Goal: Task Accomplishment & Management: Manage account settings

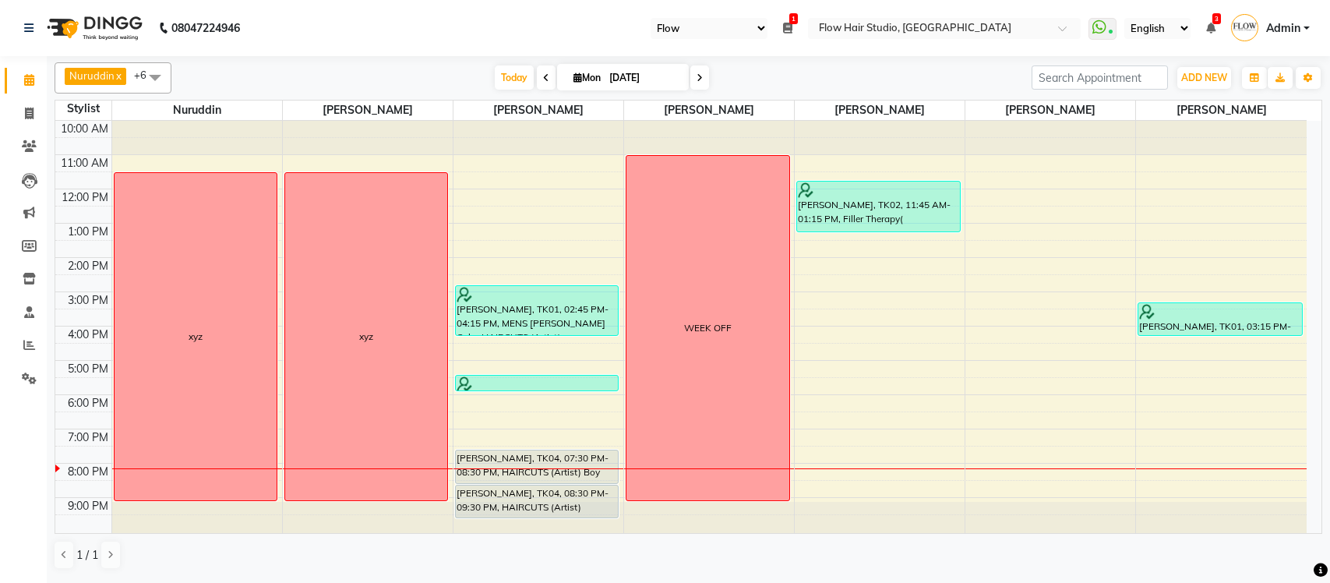
select select "46"
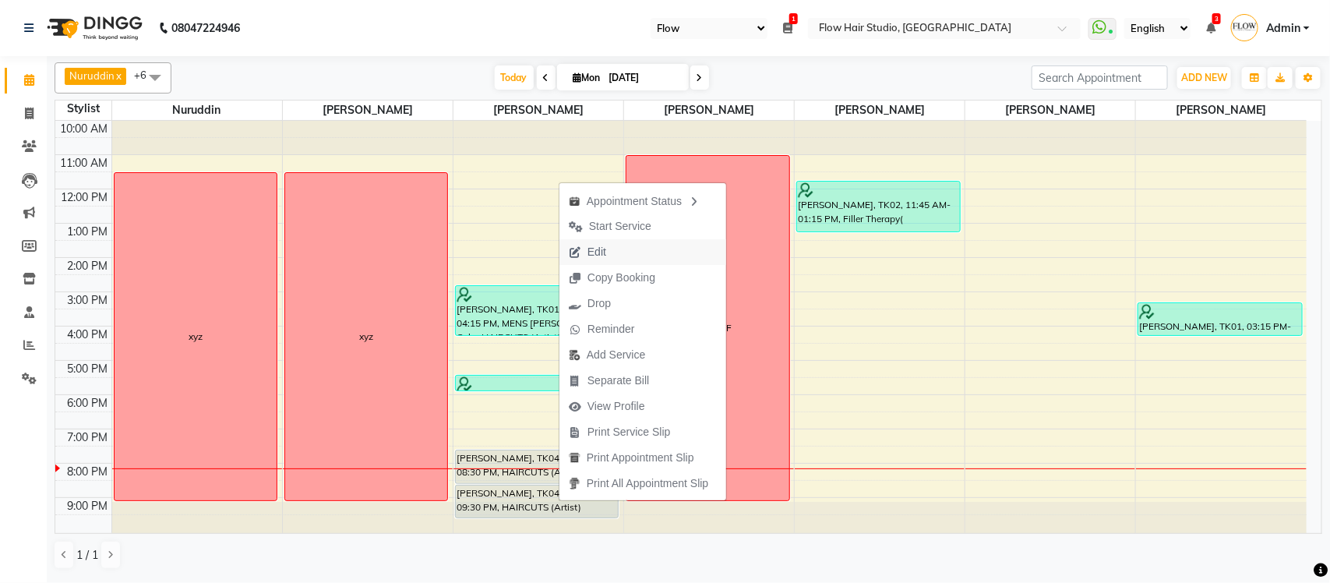
click at [602, 263] on span "Edit" at bounding box center [588, 252] width 56 height 26
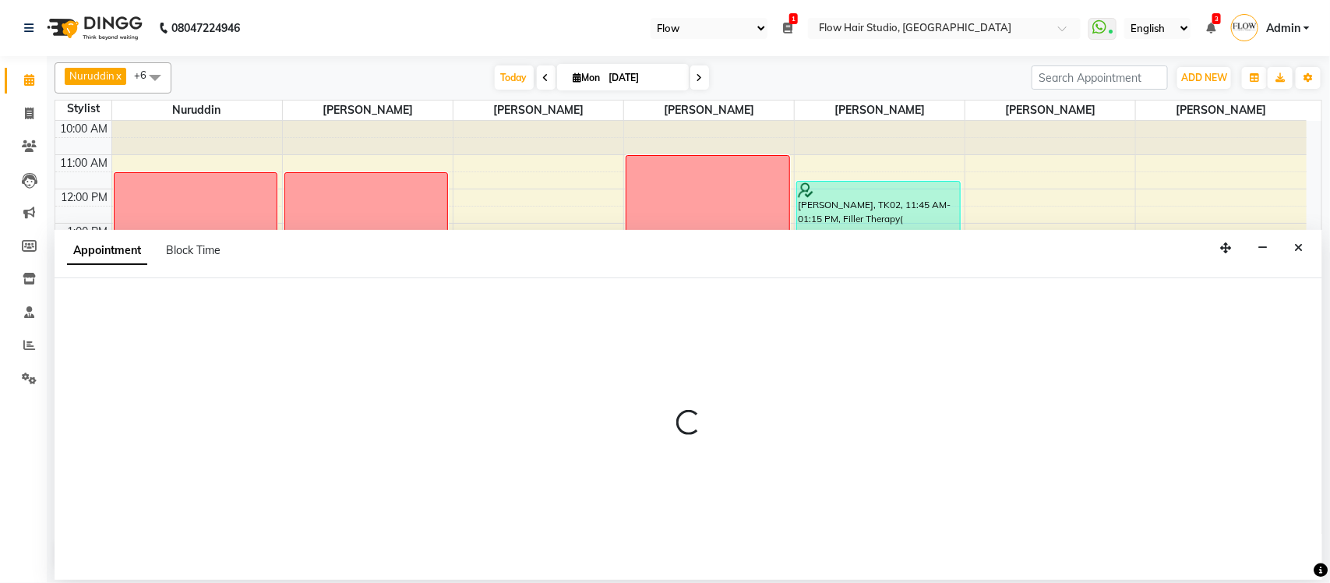
select select "tentative"
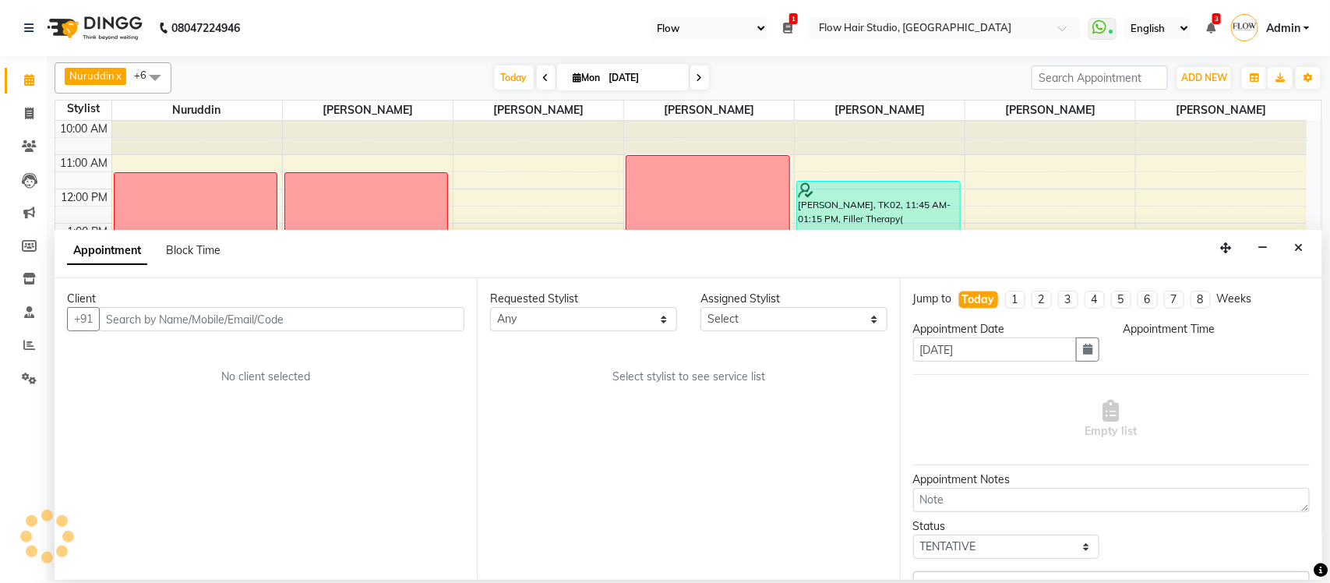
select select "54524"
select select "1170"
select select "3454"
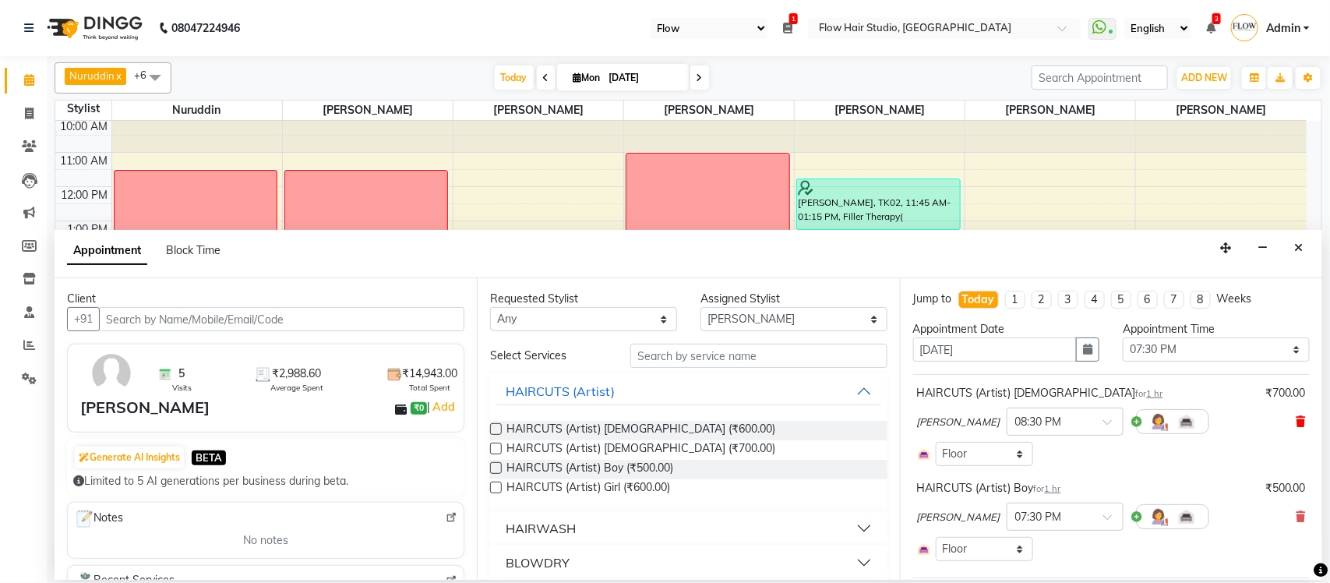
click at [1297, 418] on icon at bounding box center [1301, 421] width 9 height 11
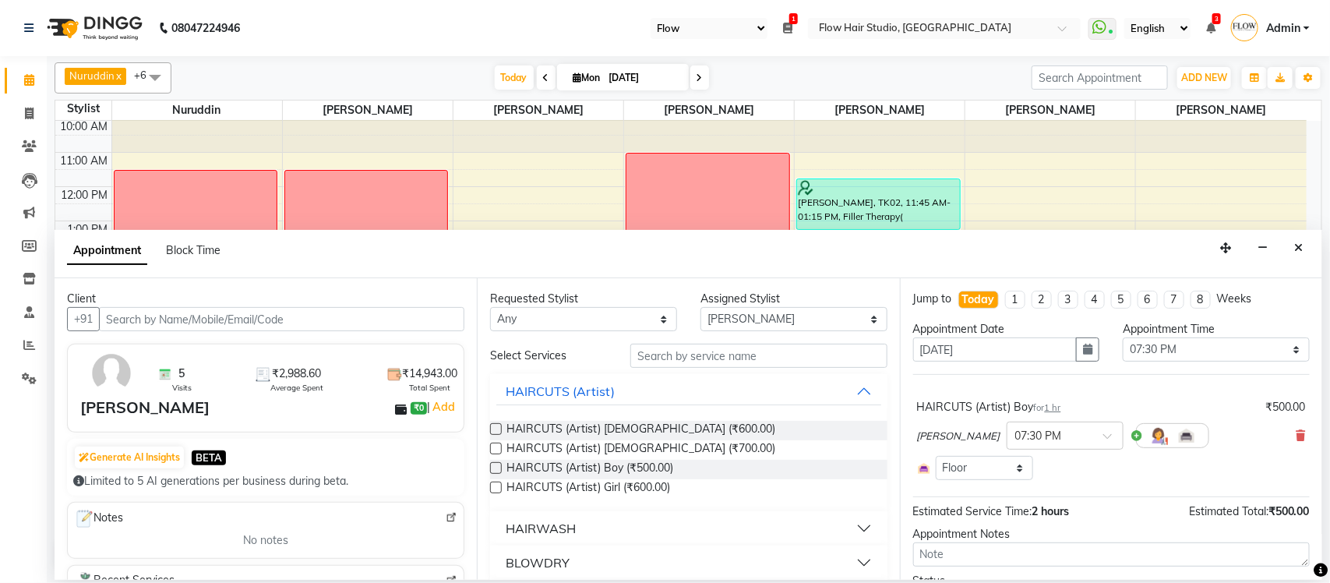
scroll to position [87, 0]
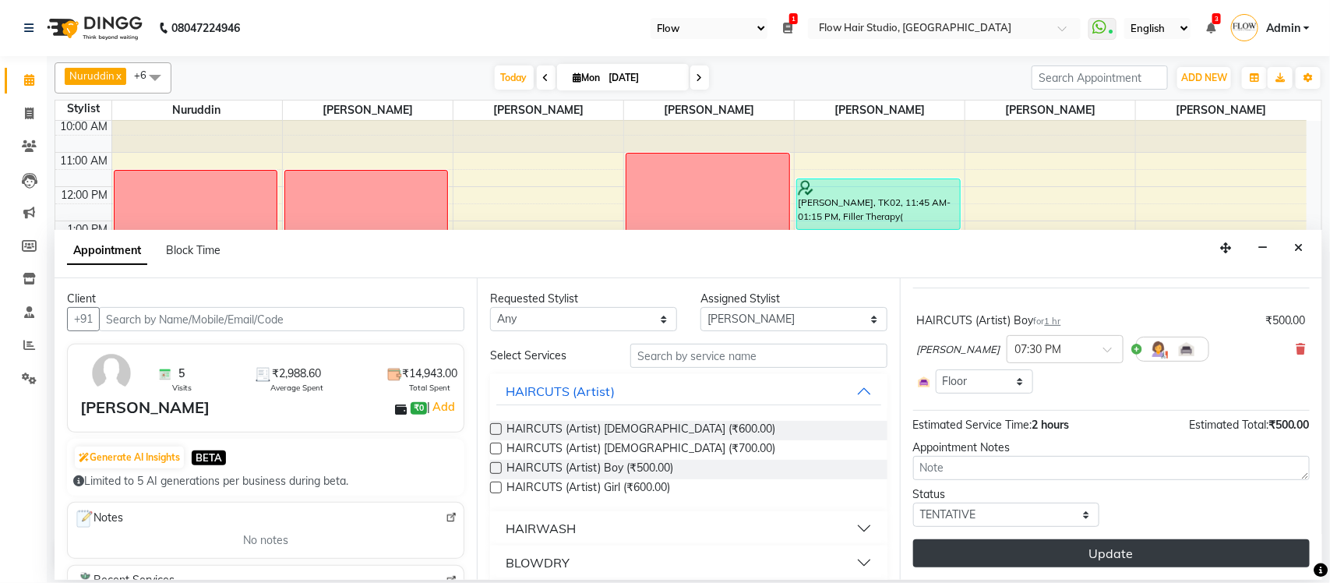
click at [1107, 545] on button "Update" at bounding box center [1111, 553] width 397 height 28
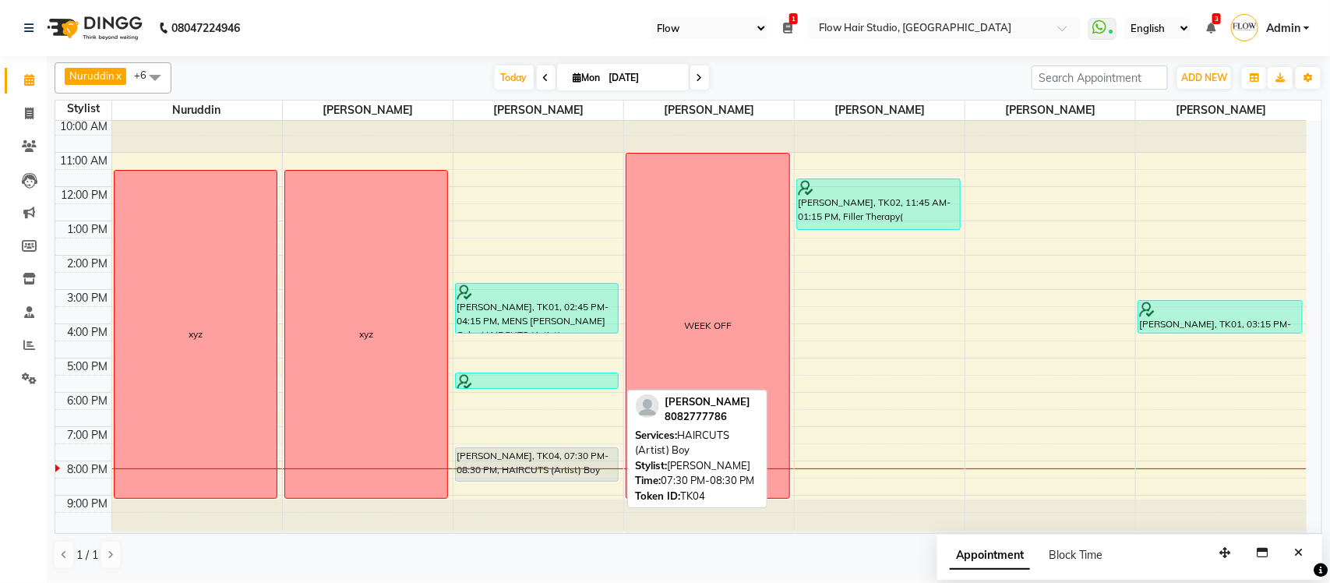
click at [526, 457] on div "[PERSON_NAME], TK04, 07:30 PM-08:30 PM, HAIRCUTS (Artist) Boy" at bounding box center [537, 464] width 163 height 33
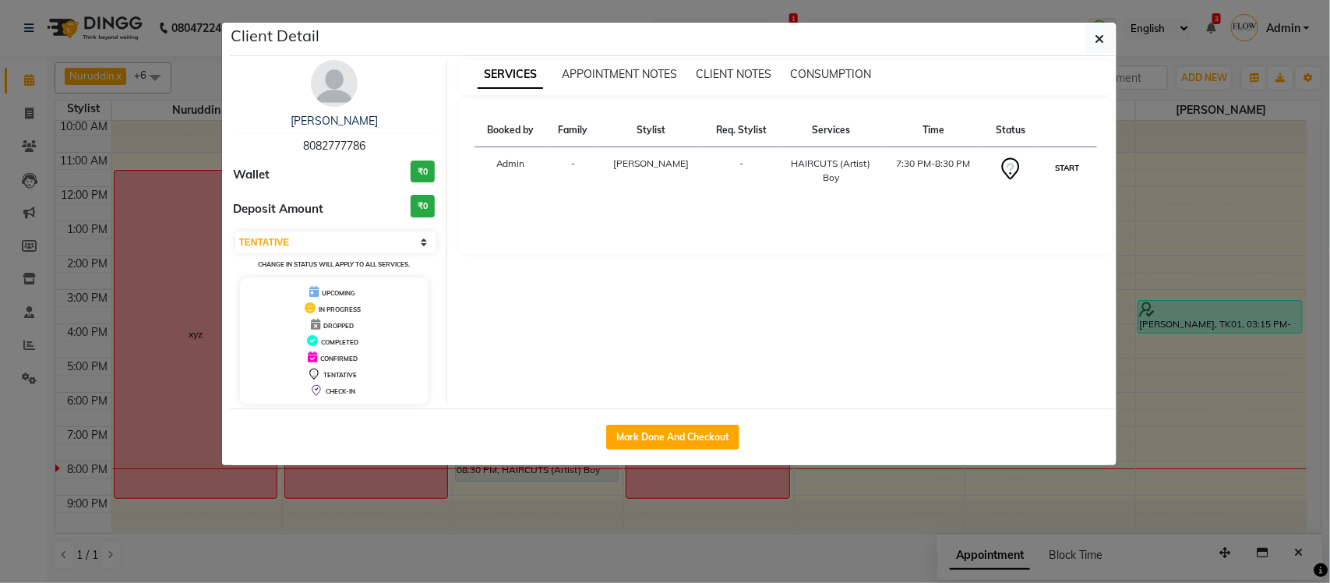
click at [1061, 164] on button "START" at bounding box center [1067, 167] width 32 height 19
select select "1"
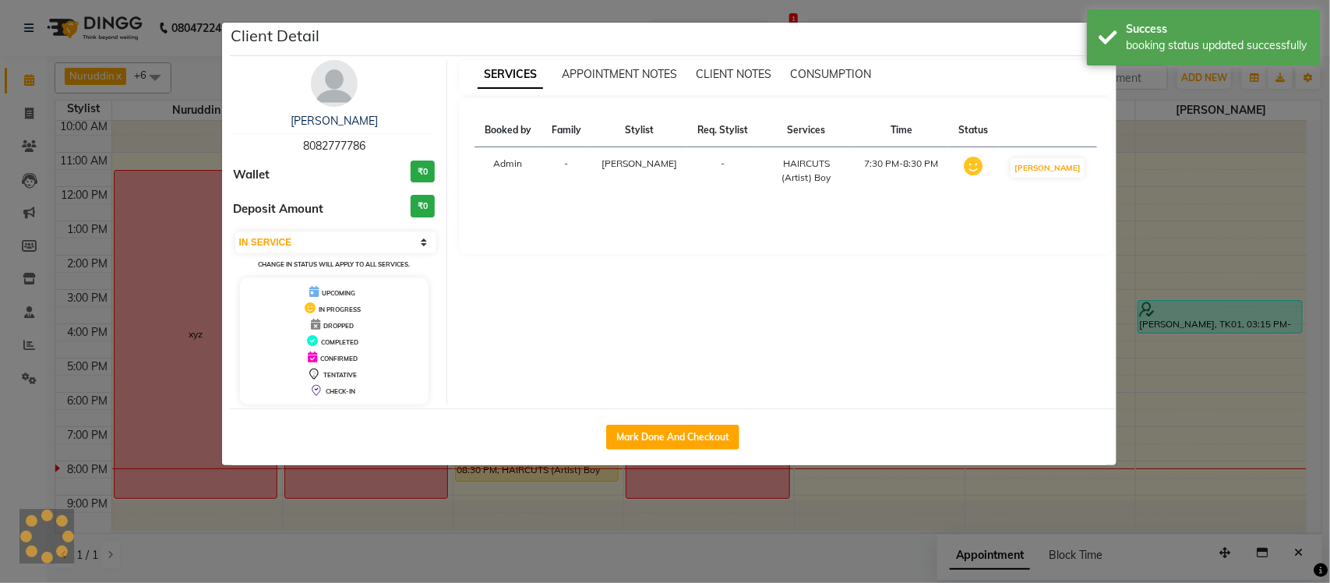
click at [1329, 418] on ngb-modal-window "Client Detail [PERSON_NAME] 8082777786 Wallet ₹0 Deposit Amount ₹0 Select IN SE…" at bounding box center [665, 291] width 1330 height 583
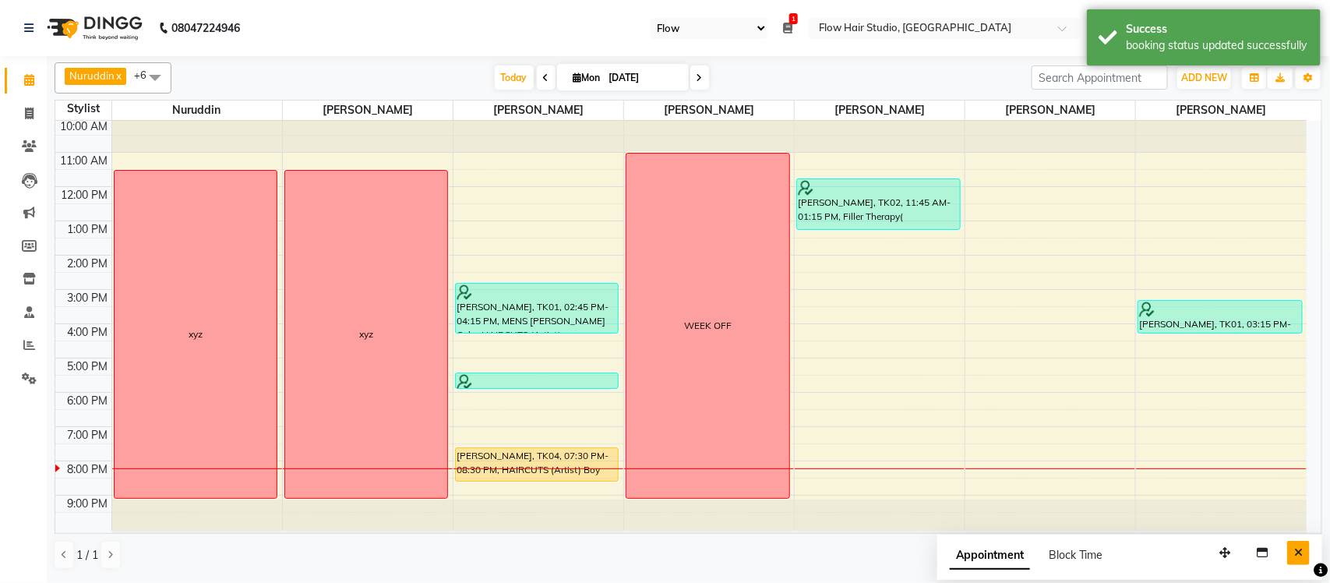
click at [1294, 550] on button "Close" at bounding box center [1298, 553] width 23 height 24
click at [1022, 485] on div "10:00 AM 11:00 AM 12:00 PM 1:00 PM 2:00 PM 3:00 PM 4:00 PM 5:00 PM 6:00 PM 7:00…" at bounding box center [680, 324] width 1251 height 412
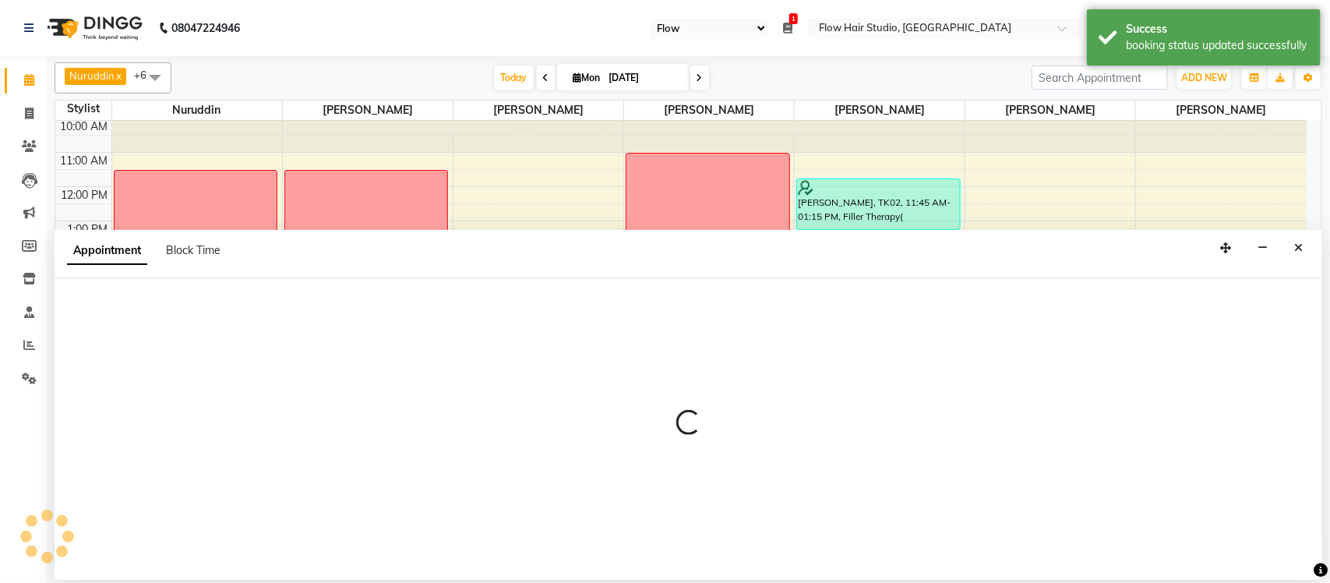
select select "66349"
select select "1230"
select select "tentative"
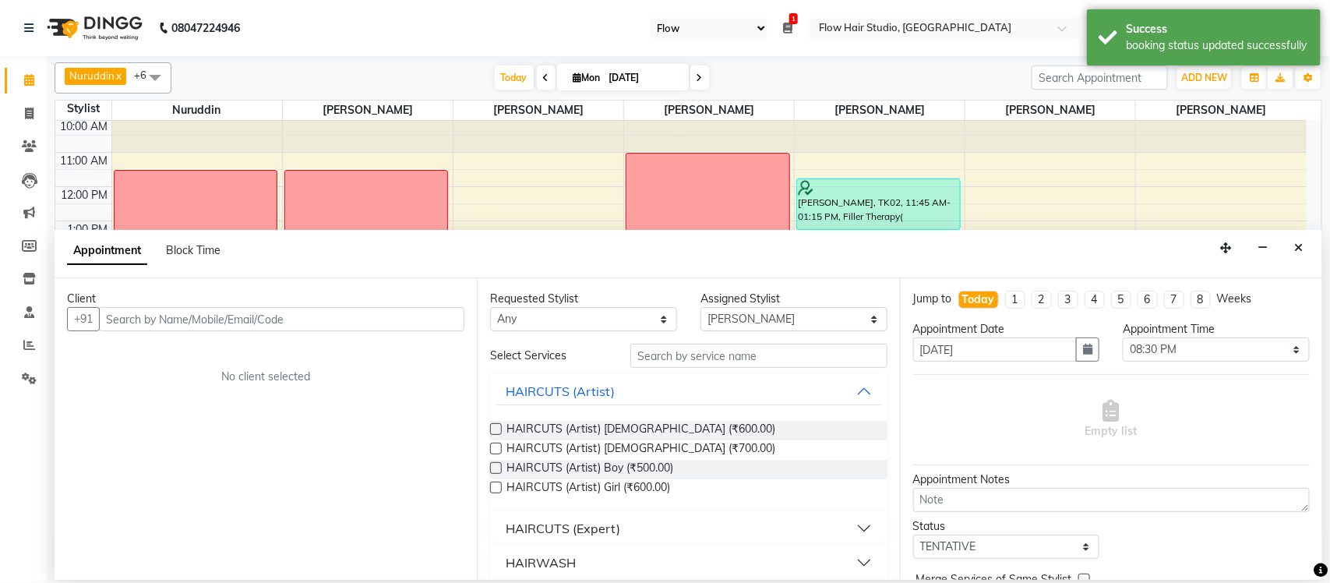
click at [224, 317] on input "text" at bounding box center [281, 319] width 365 height 24
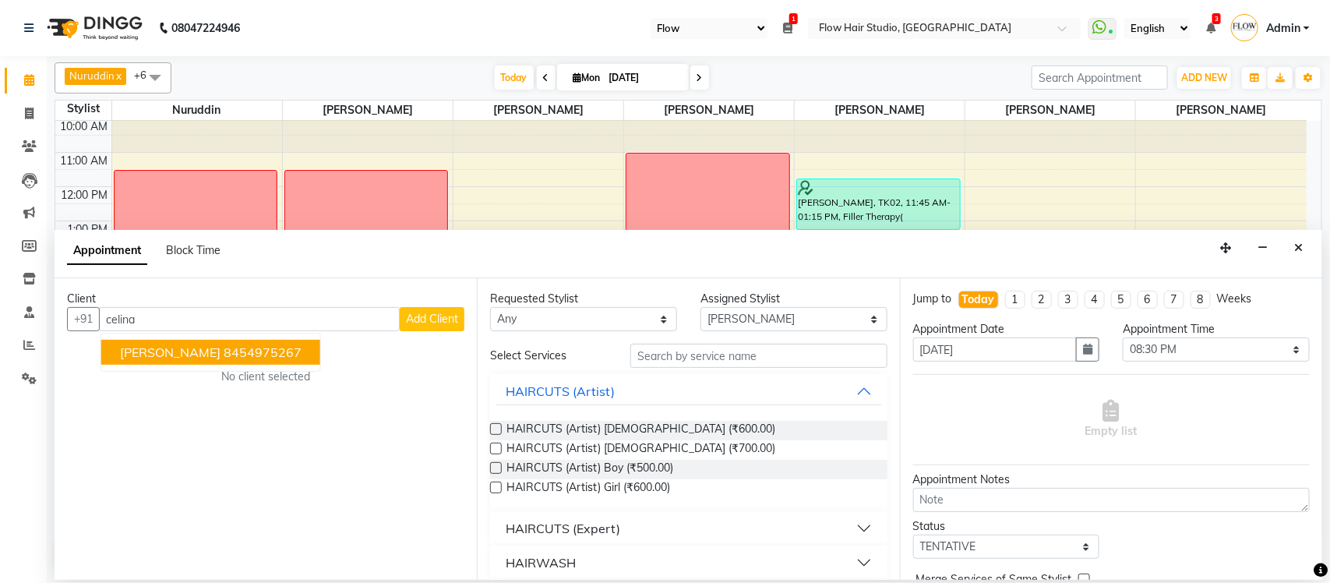
click at [235, 348] on ngb-highlight "8454975267" at bounding box center [263, 352] width 78 height 16
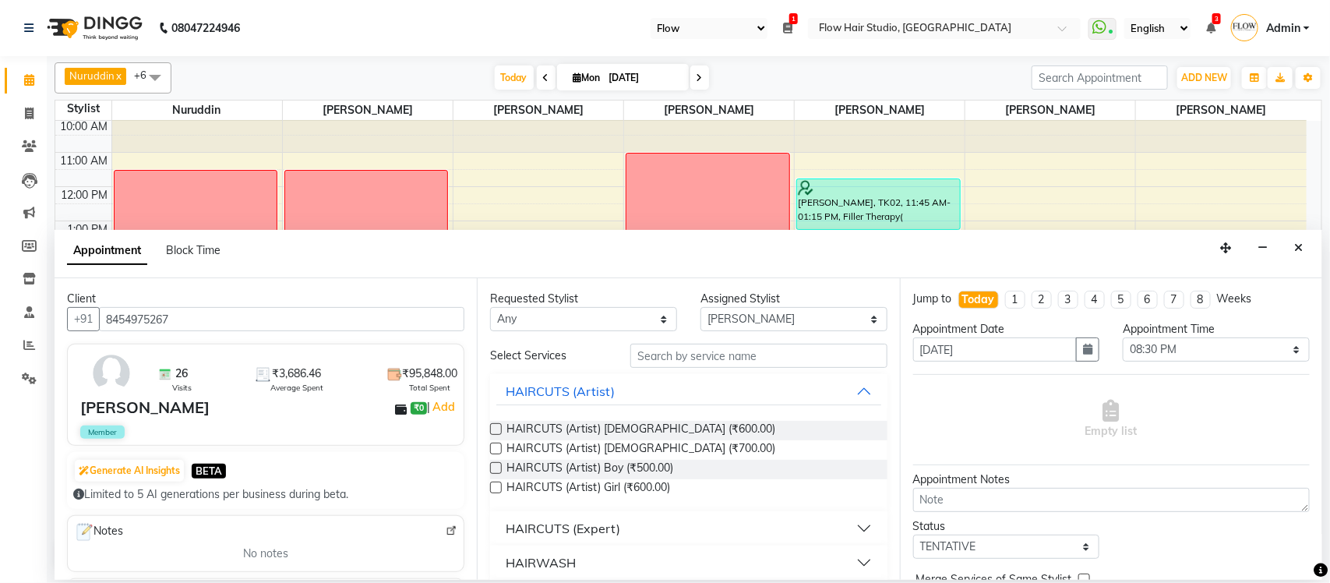
type input "8454975267"
click at [679, 361] on input "text" at bounding box center [758, 356] width 257 height 24
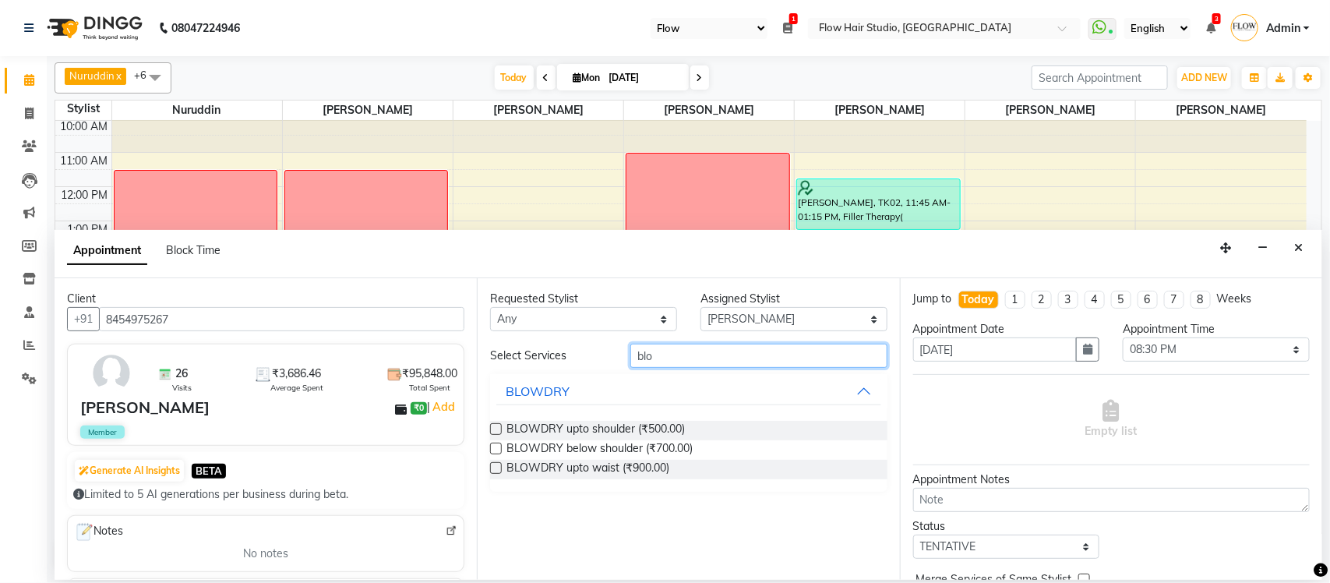
type input "blo"
click at [694, 454] on div "BLOWDRY below shoulder (₹700.00)" at bounding box center [688, 449] width 397 height 19
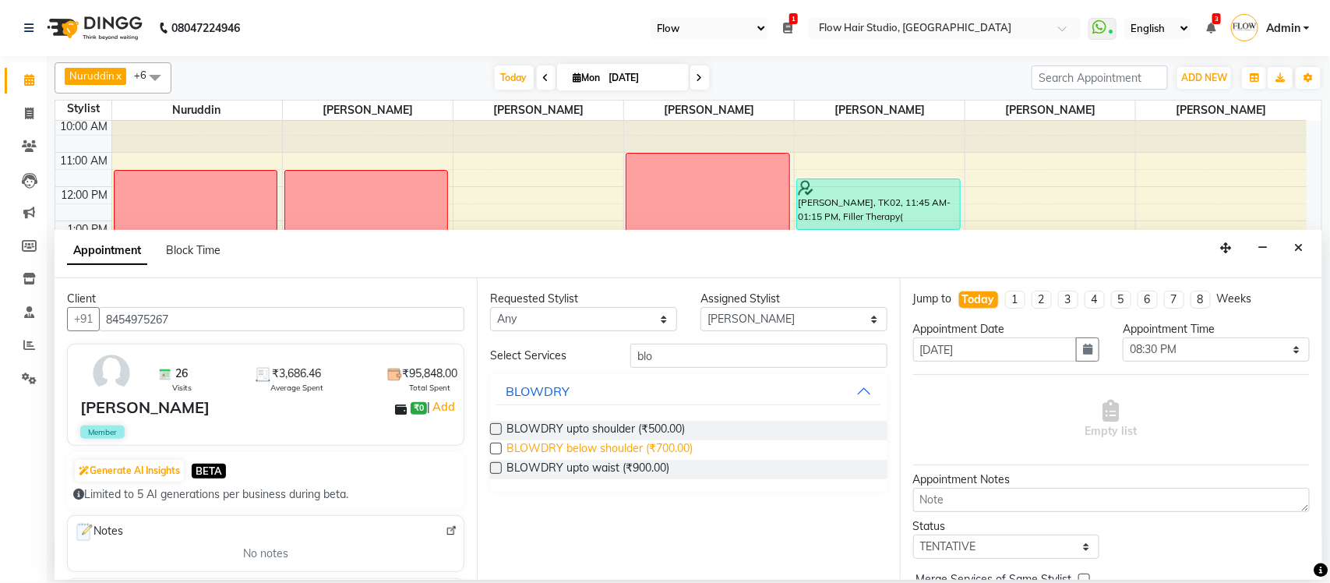
click at [687, 446] on span "BLOWDRY below shoulder (₹700.00)" at bounding box center [600, 449] width 186 height 19
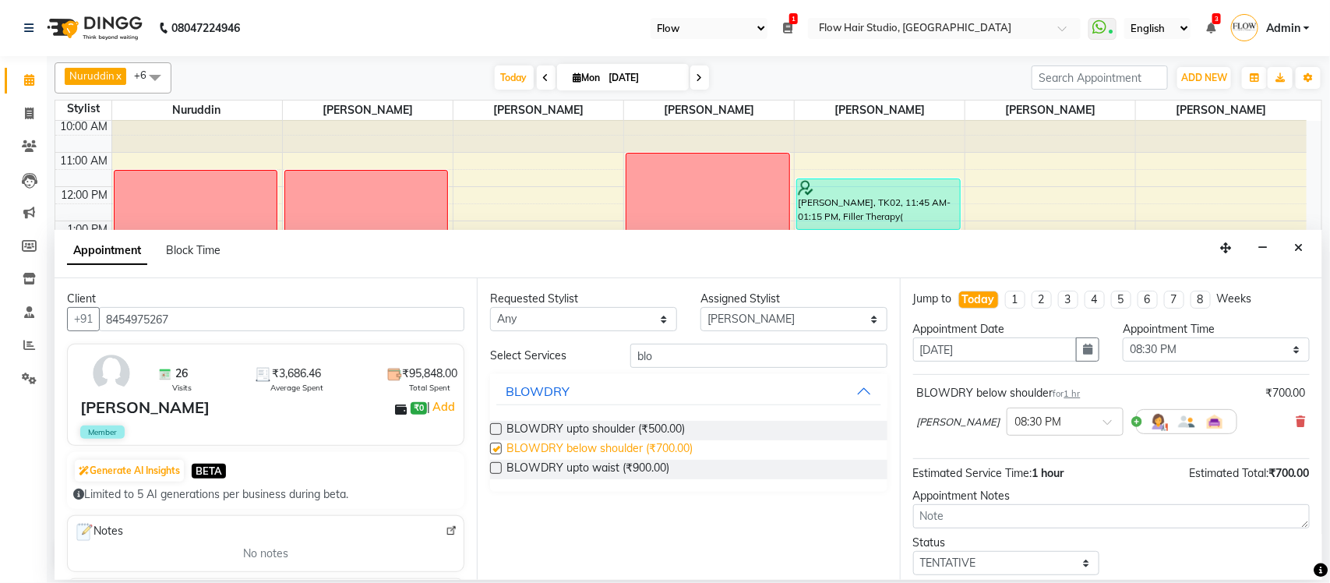
checkbox input "false"
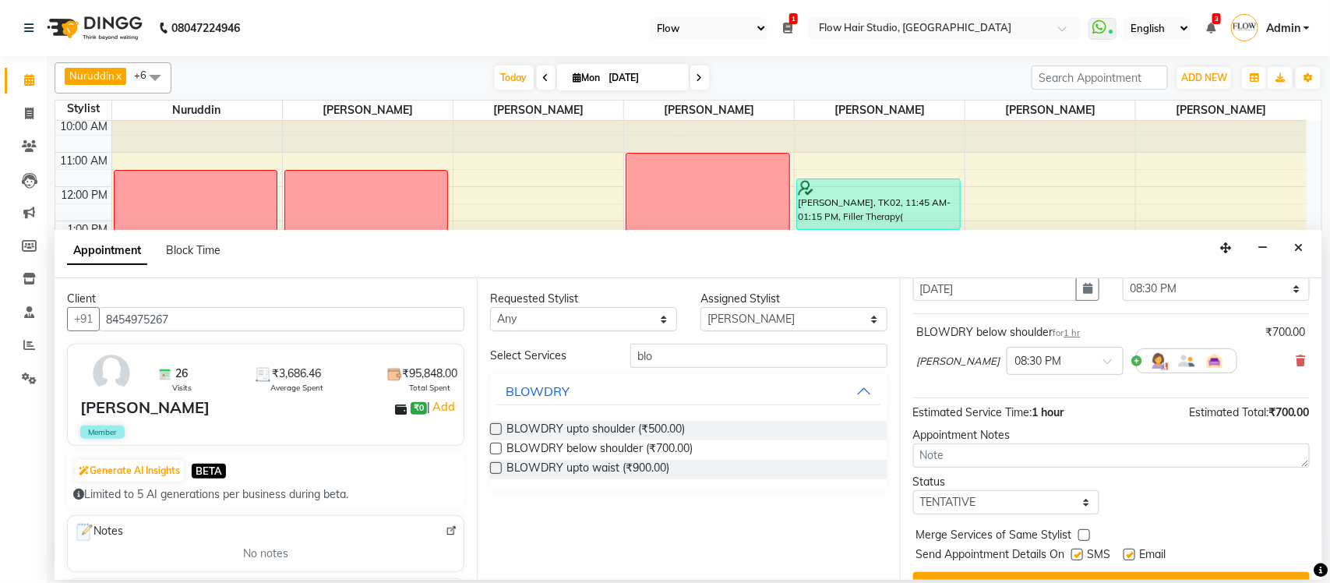
scroll to position [94, 0]
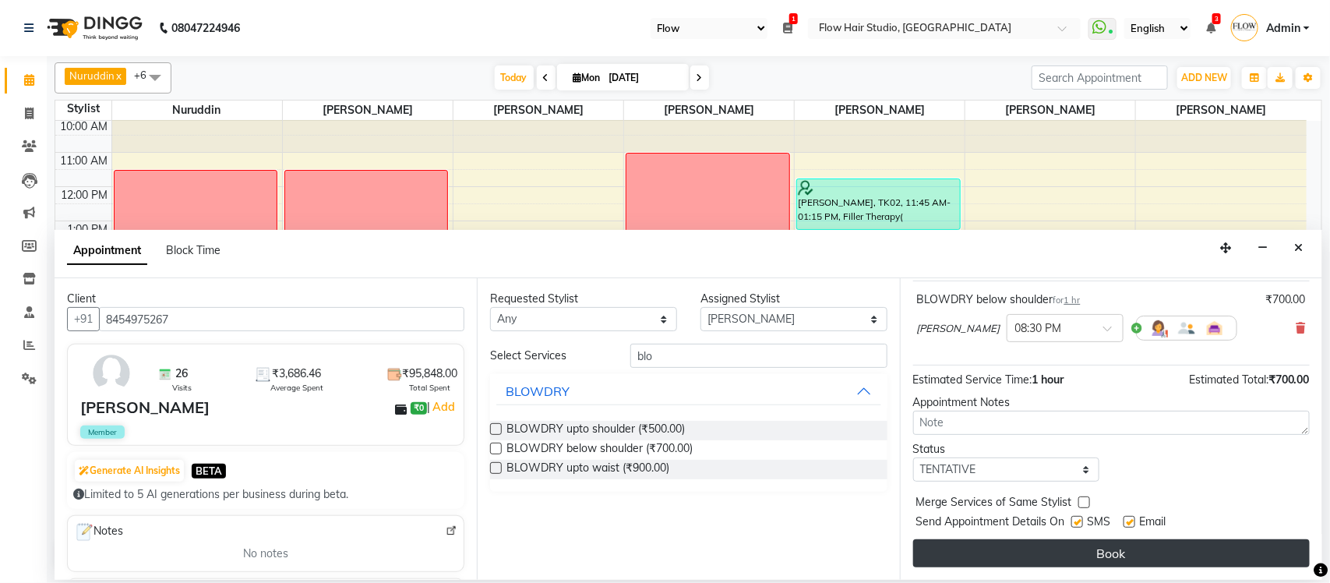
click at [1036, 542] on button "Book" at bounding box center [1111, 553] width 397 height 28
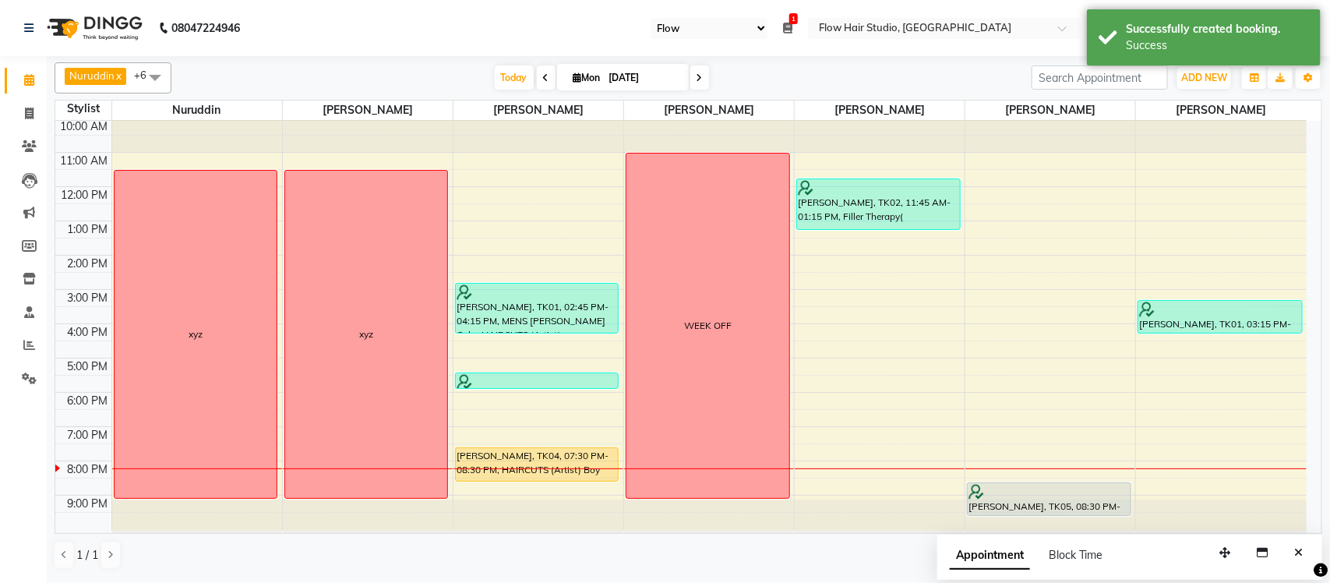
click at [1306, 543] on button "Close" at bounding box center [1298, 553] width 23 height 24
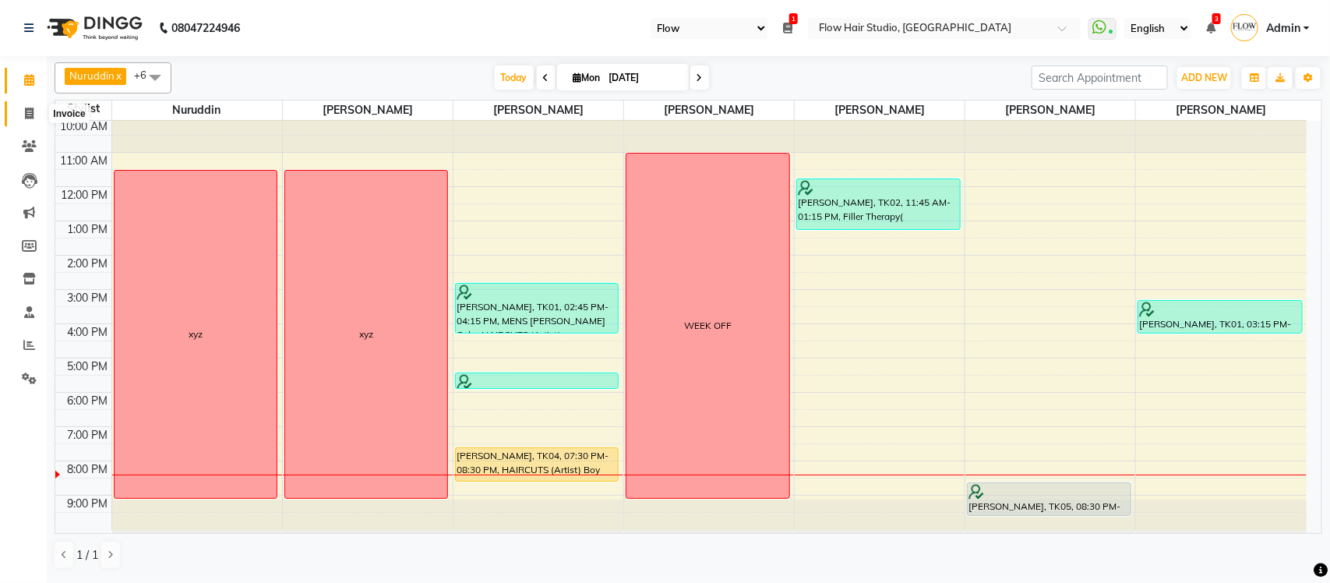
click at [28, 114] on icon at bounding box center [29, 114] width 9 height 12
select select "6925"
select select "service"
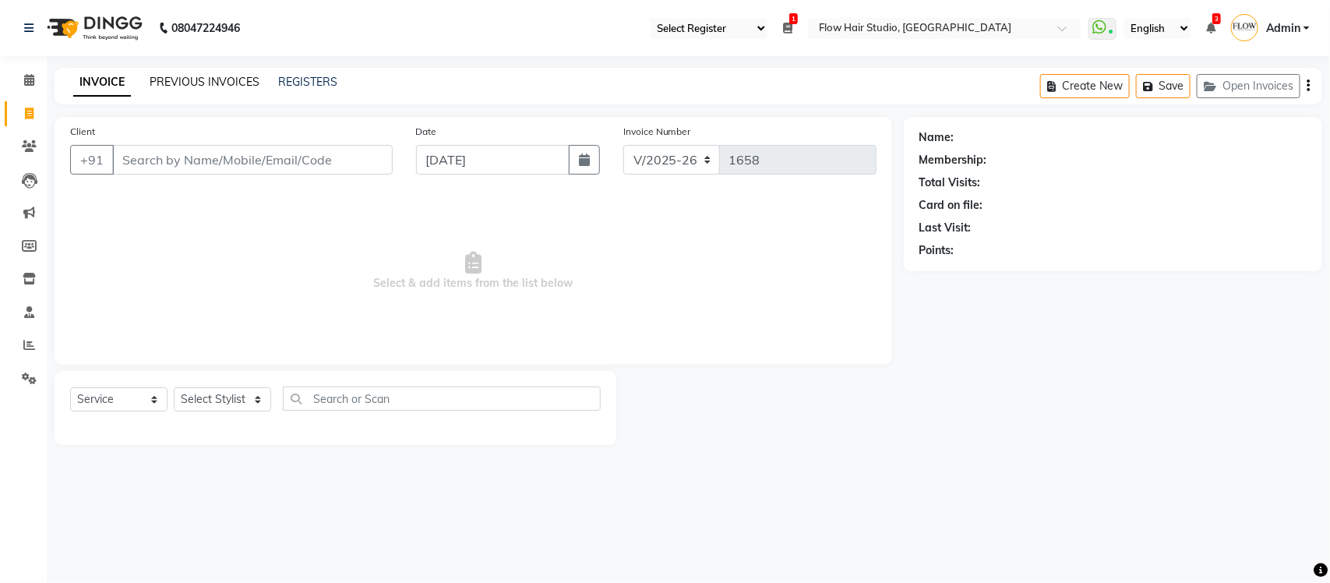
click at [209, 82] on link "PREVIOUS INVOICES" at bounding box center [205, 82] width 110 height 14
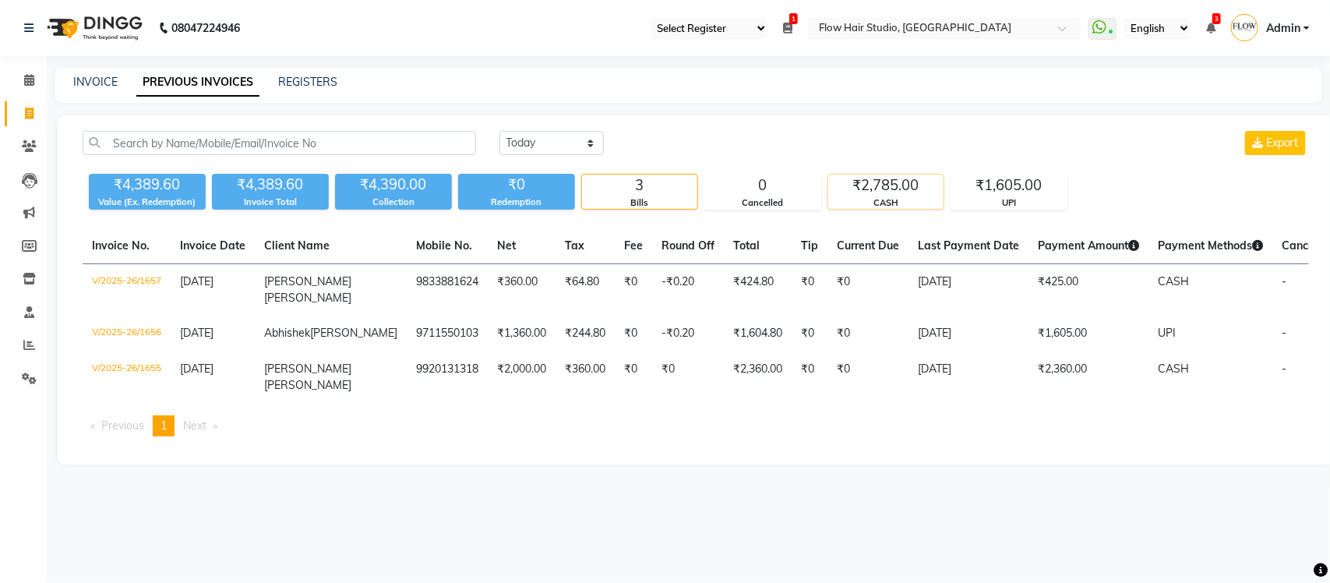
click at [853, 184] on div "₹2,785.00" at bounding box center [885, 186] width 115 height 22
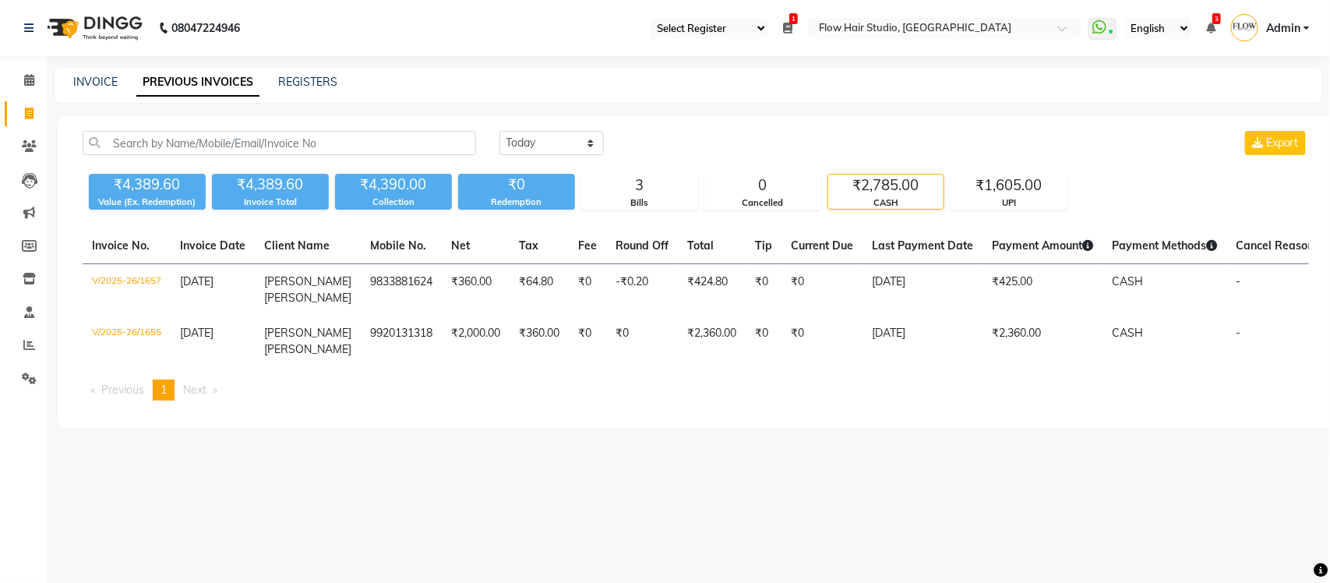
click at [1026, 212] on div "[DATE] [DATE] Custom Range Export ₹4,389.60 Value (Ex. Redemption) ₹4,389.60 In…" at bounding box center [696, 271] width 1276 height 313
click at [1014, 204] on div "UPI" at bounding box center [1008, 202] width 115 height 13
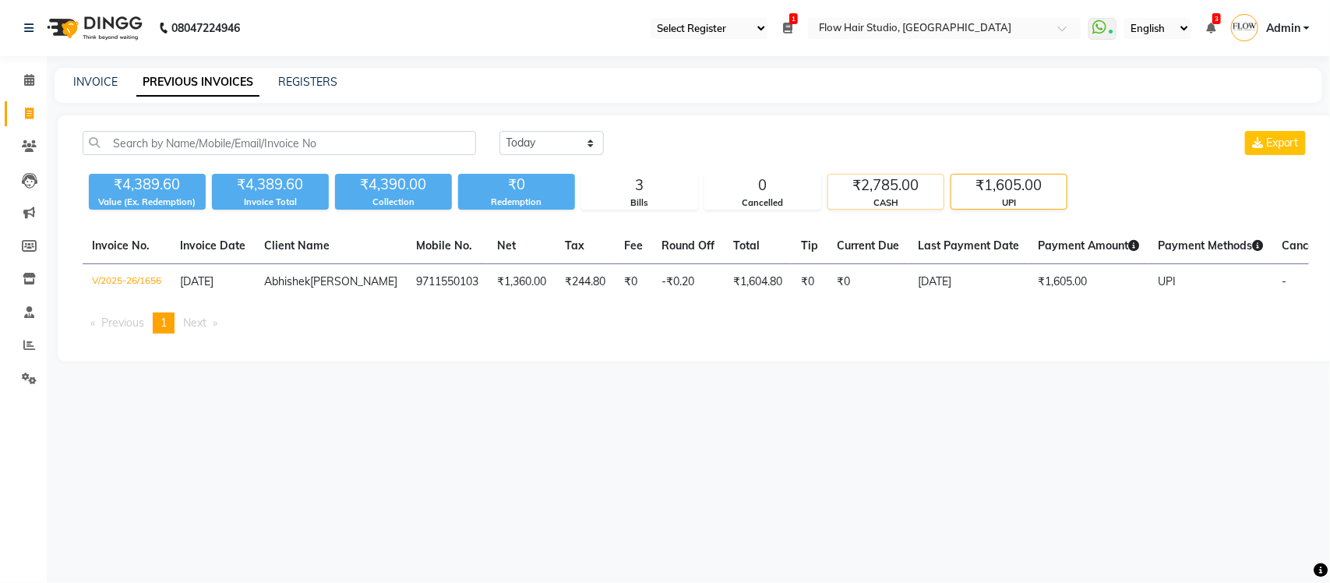
click at [901, 200] on div "CASH" at bounding box center [885, 202] width 115 height 13
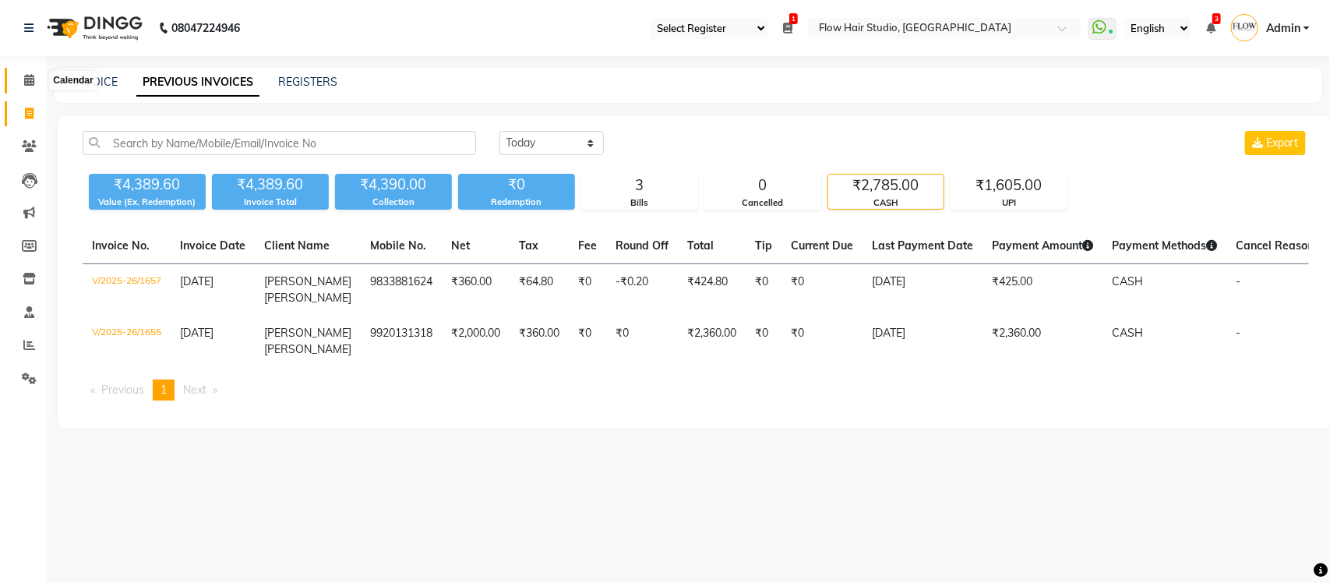
click at [21, 79] on span at bounding box center [29, 81] width 27 height 18
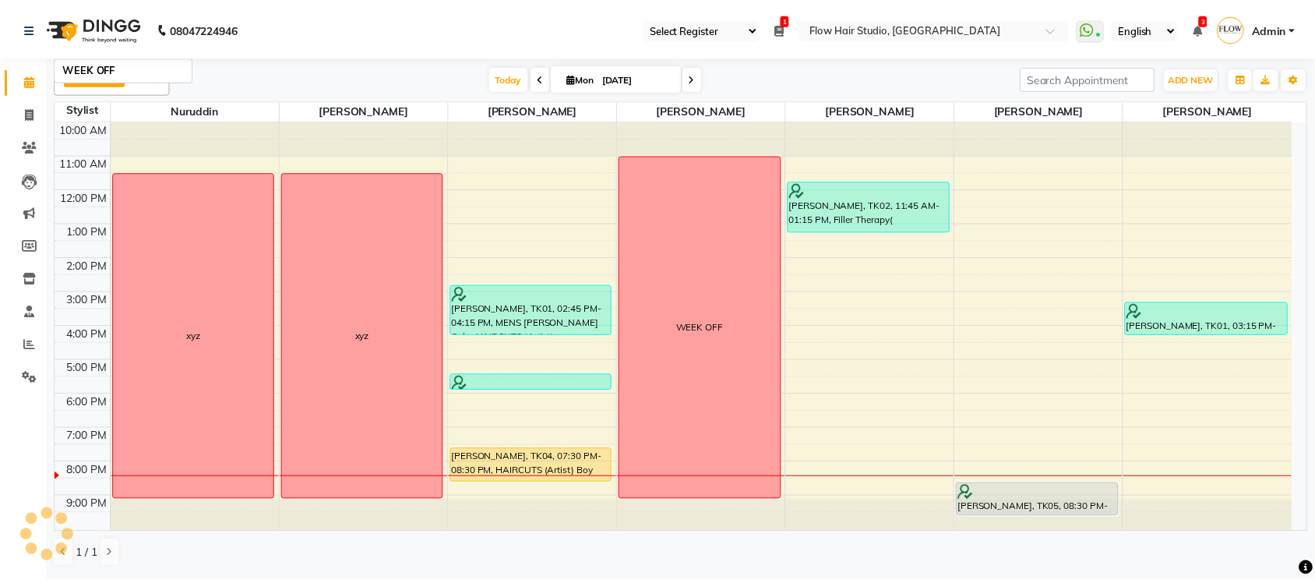
scroll to position [2, 0]
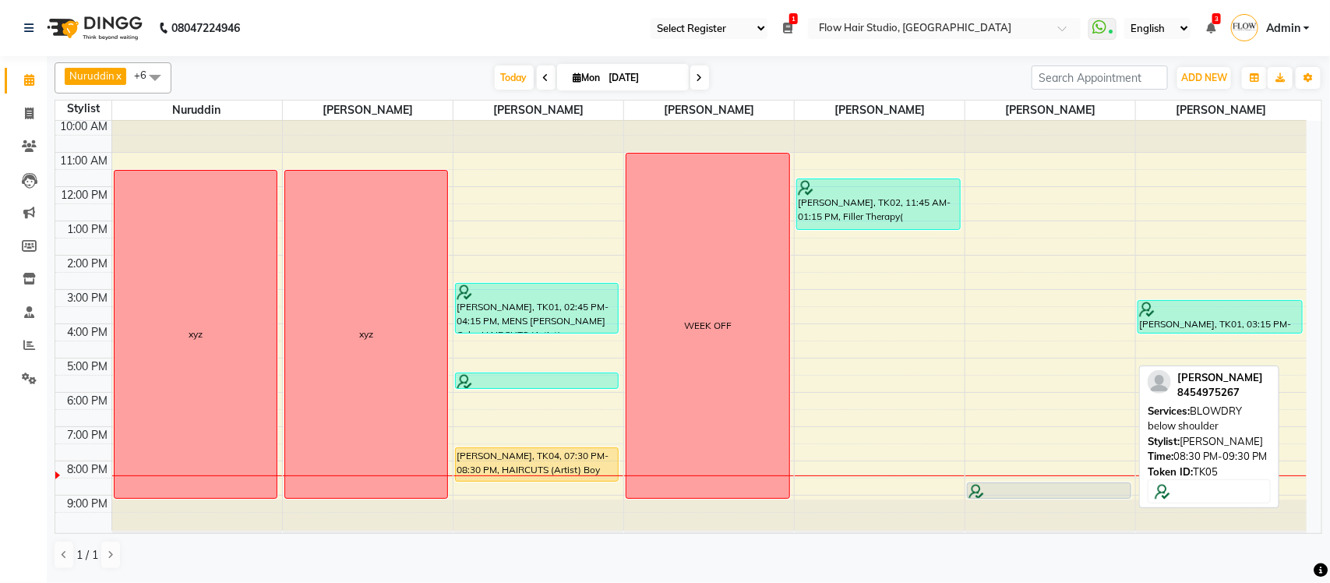
drag, startPoint x: 1013, startPoint y: 517, endPoint x: 1022, endPoint y: 496, distance: 22.7
click at [1022, 496] on div "[PERSON_NAME], TK05, 08:30 PM-09:30 PM, BLOWDRY below shoulder [PERSON_NAME], T…" at bounding box center [1050, 324] width 170 height 412
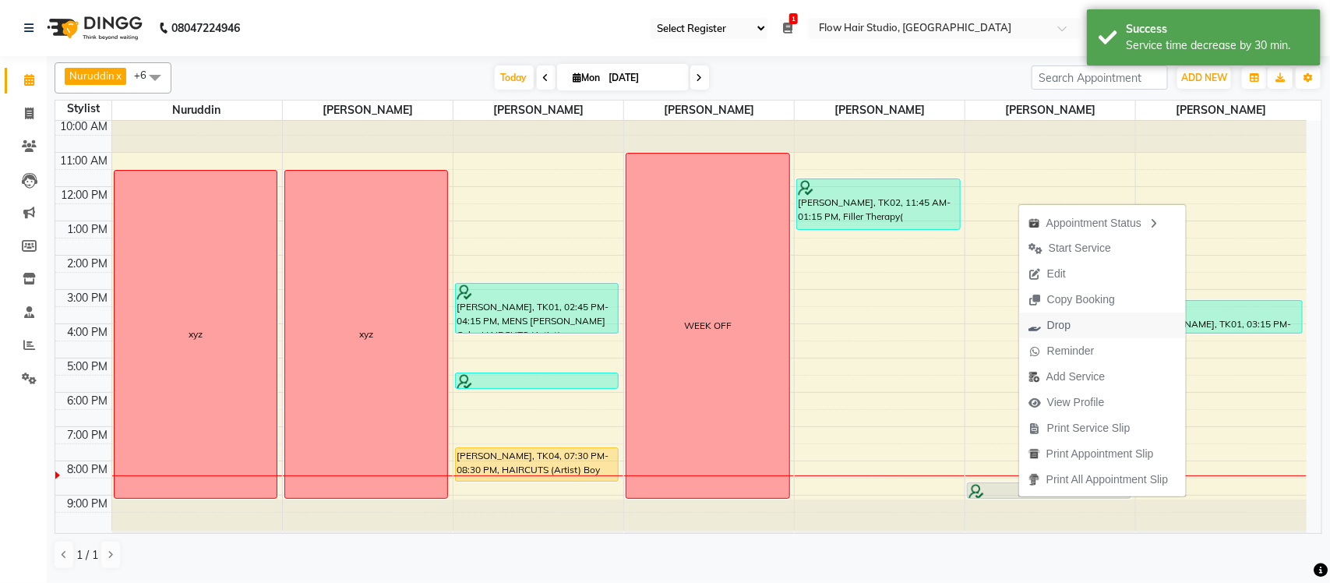
click at [1061, 328] on span "Drop" at bounding box center [1058, 325] width 23 height 16
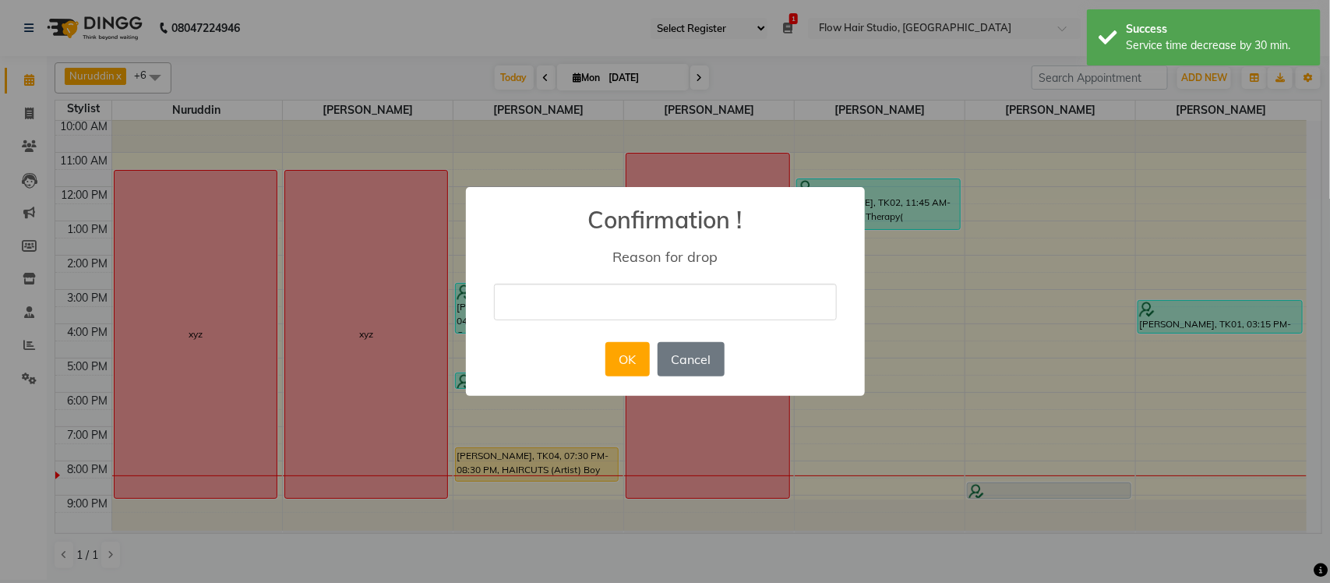
click at [670, 305] on input "text" at bounding box center [665, 302] width 343 height 37
type input "delete"
click at [628, 361] on button "OK" at bounding box center [627, 359] width 44 height 34
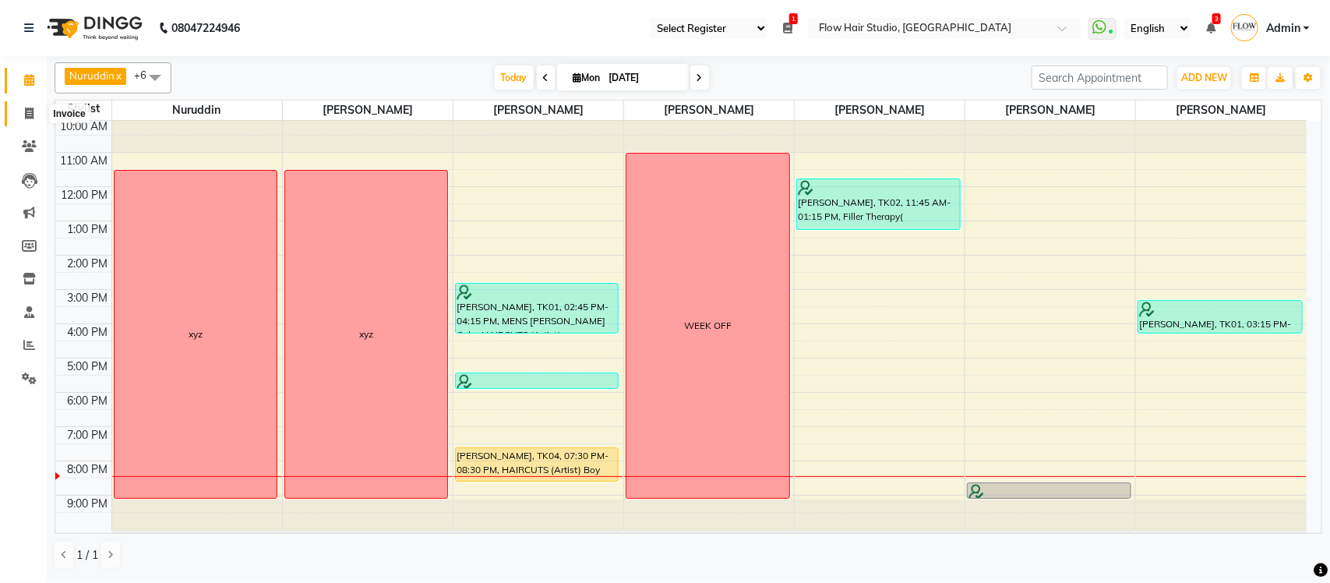
drag, startPoint x: 16, startPoint y: 115, endPoint x: 52, endPoint y: 111, distance: 36.8
click at [18, 115] on span at bounding box center [29, 114] width 27 height 18
select select "6925"
select select "service"
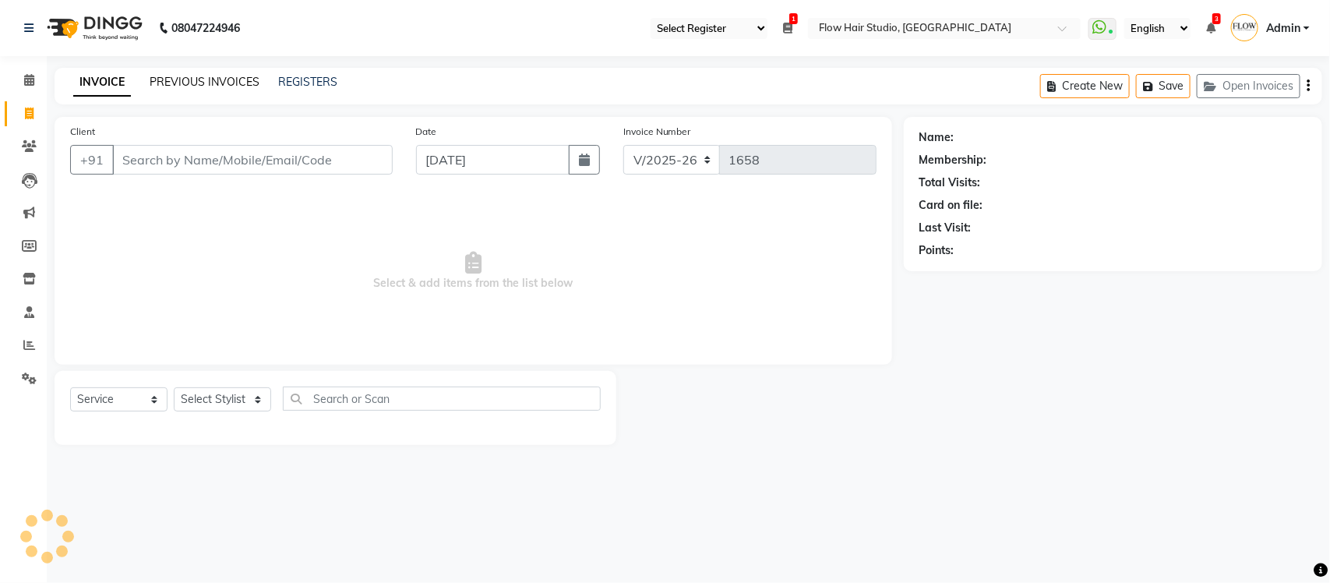
click at [175, 76] on link "PREVIOUS INVOICES" at bounding box center [205, 82] width 110 height 14
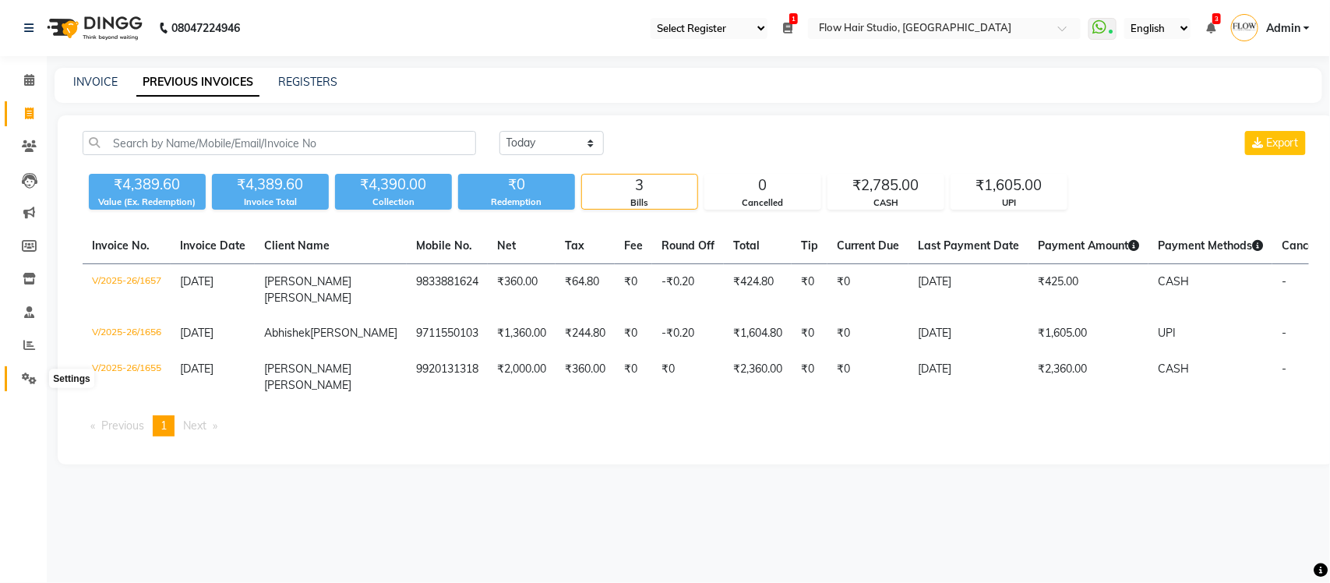
click at [16, 375] on span at bounding box center [29, 379] width 27 height 18
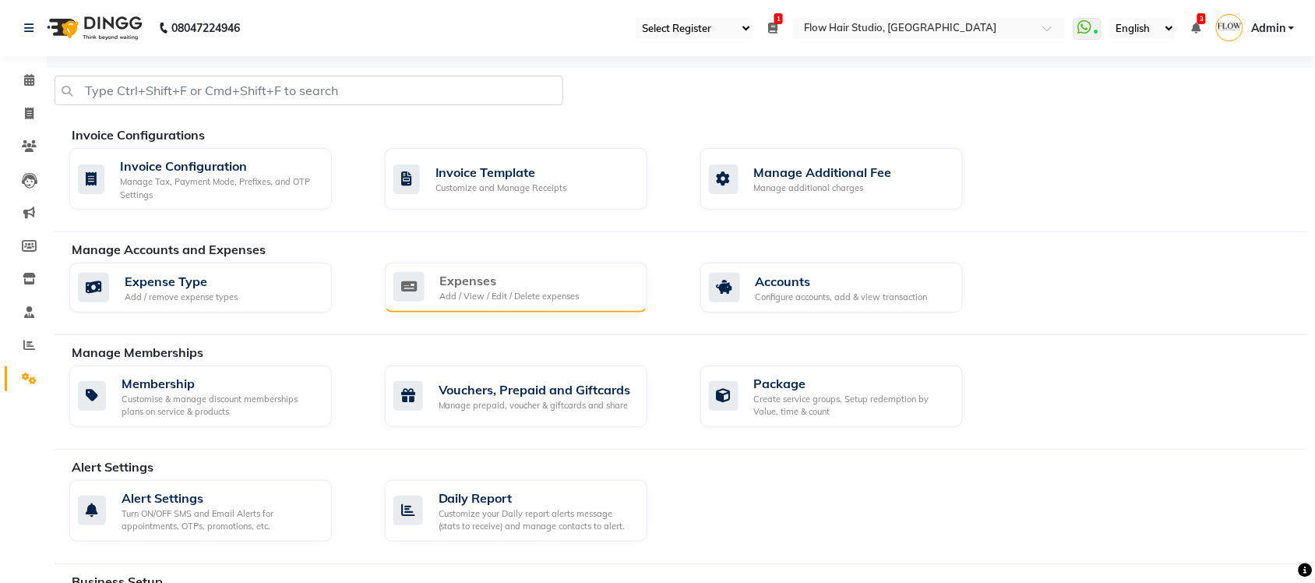
click at [550, 294] on div "Add / View / Edit / Delete expenses" at bounding box center [509, 296] width 139 height 13
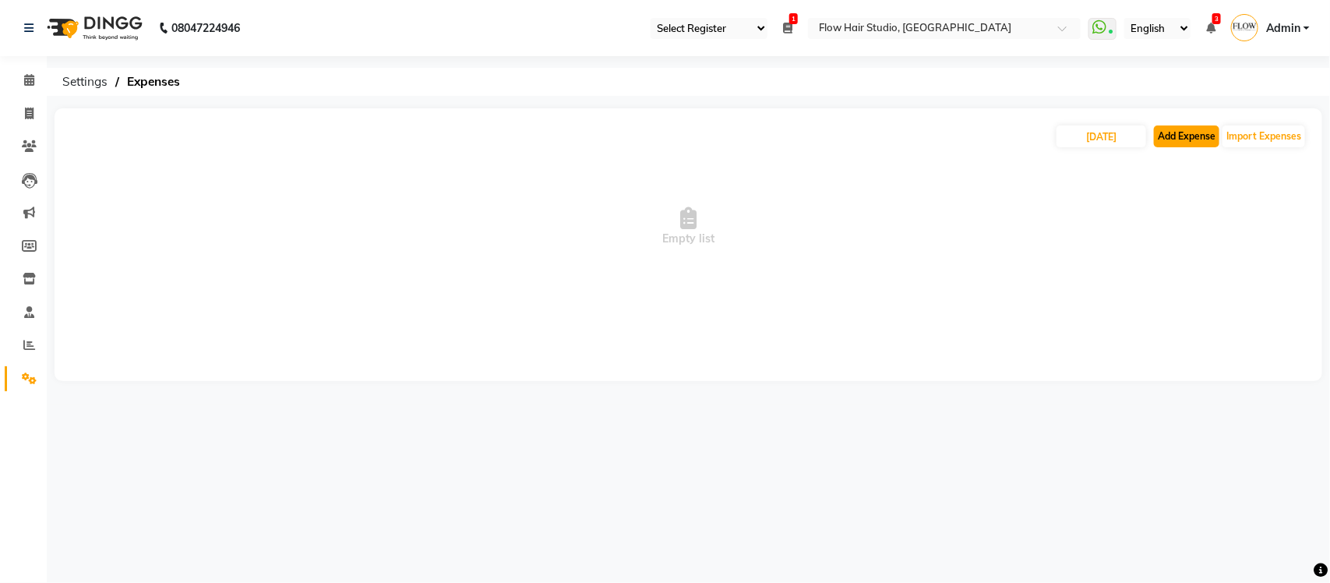
click at [1167, 140] on button "Add Expense" at bounding box center [1186, 136] width 65 height 22
select select "1"
select select "5990"
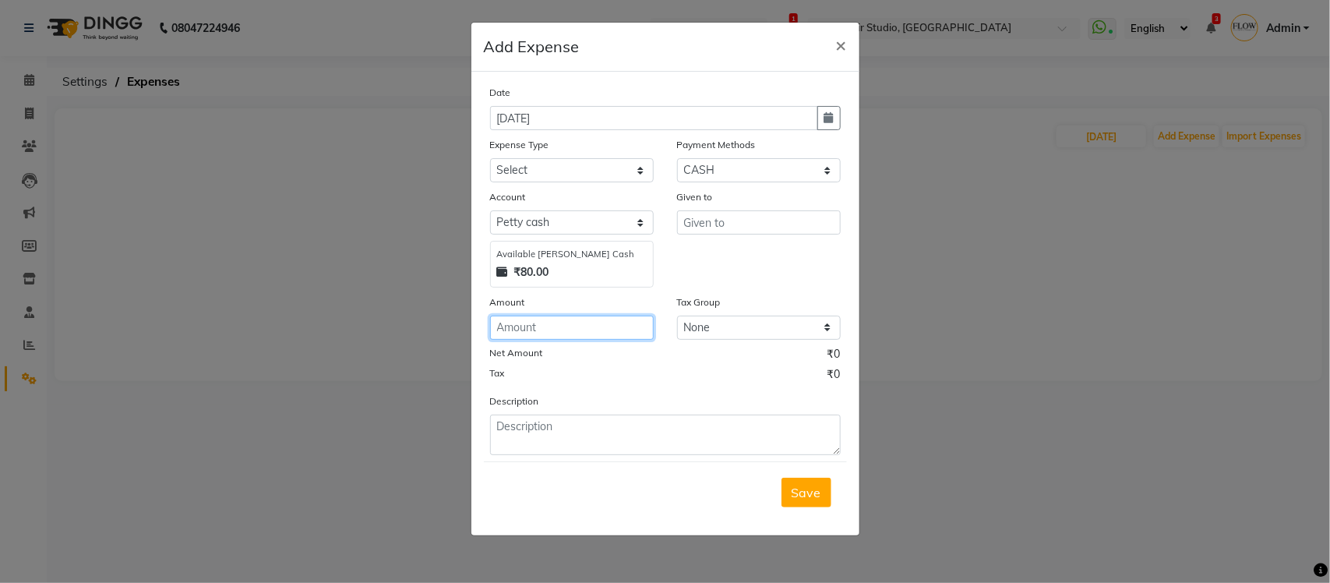
click at [635, 323] on input "number" at bounding box center [572, 328] width 164 height 24
type input "30"
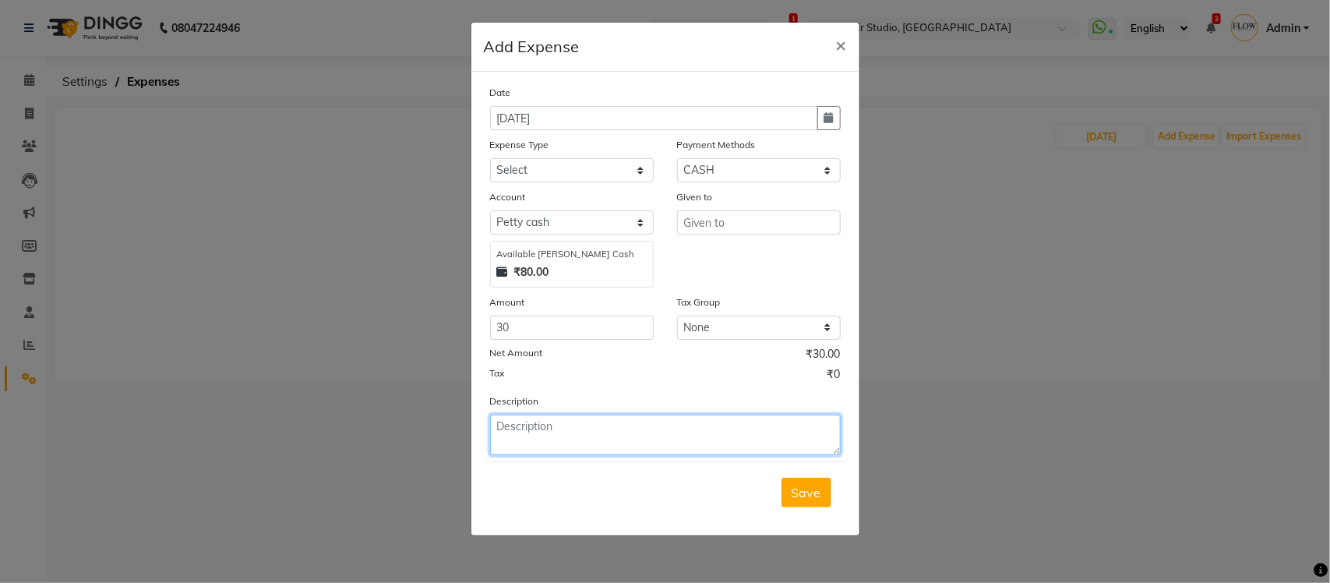
click at [701, 445] on textarea at bounding box center [665, 435] width 351 height 41
type textarea ","
type textarea "milk"
drag, startPoint x: 727, startPoint y: 197, endPoint x: 727, endPoint y: 207, distance: 10.1
click at [727, 207] on div "Given to" at bounding box center [759, 200] width 164 height 22
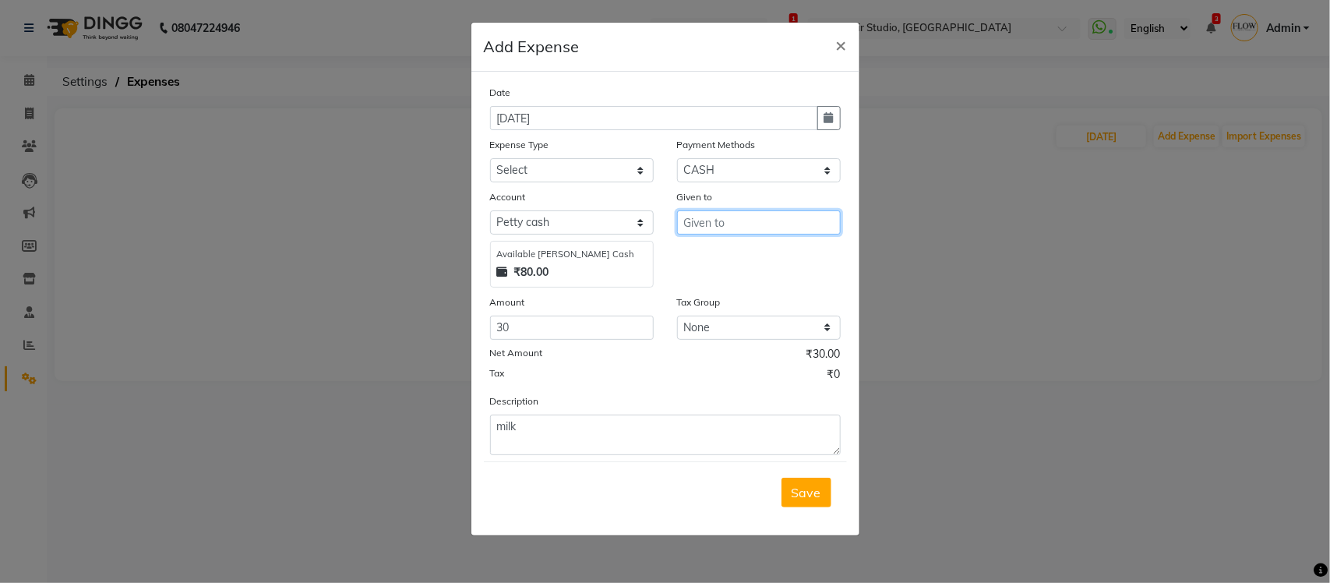
click at [727, 210] on input "text" at bounding box center [759, 222] width 164 height 24
type input "priya"
drag, startPoint x: 593, startPoint y: 175, endPoint x: 583, endPoint y: 180, distance: 11.2
click at [593, 174] on select "Select Advance Salary Bank charges BMC Client Snacks coffee powder [DATE] maint…" at bounding box center [572, 170] width 164 height 24
select select "17548"
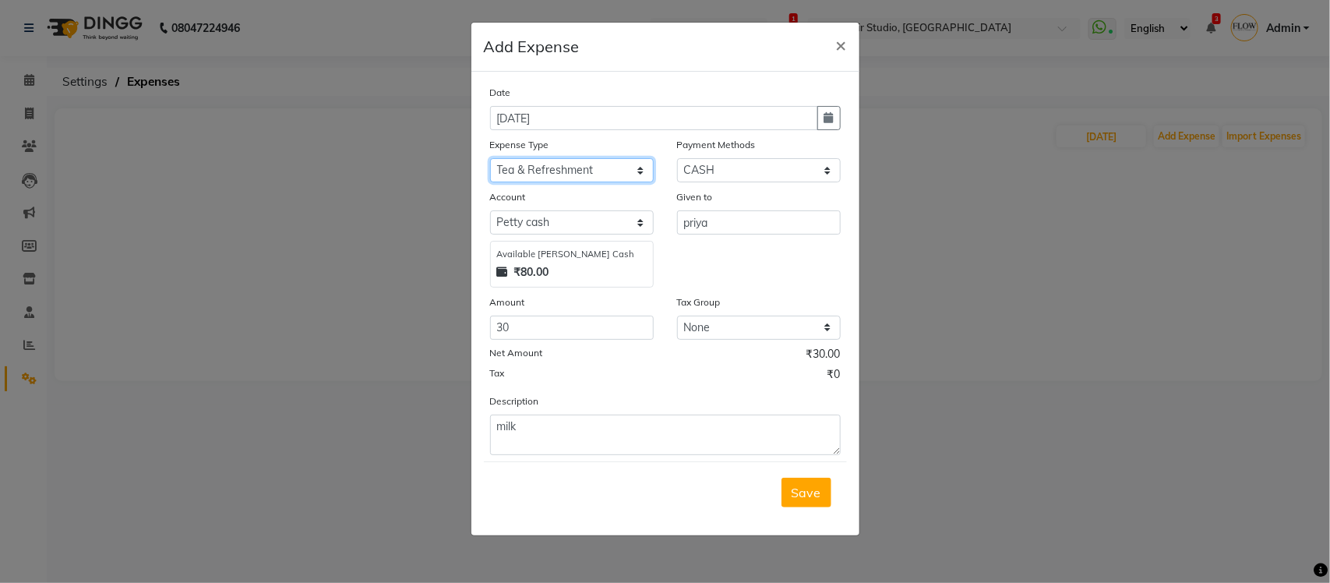
click at [490, 158] on select "Select Advance Salary Bank charges BMC Client Snacks coffee powder [DATE] maint…" at bounding box center [572, 170] width 164 height 24
click at [835, 499] on div "Save" at bounding box center [665, 492] width 363 height 62
click at [826, 496] on button "Save" at bounding box center [807, 493] width 50 height 30
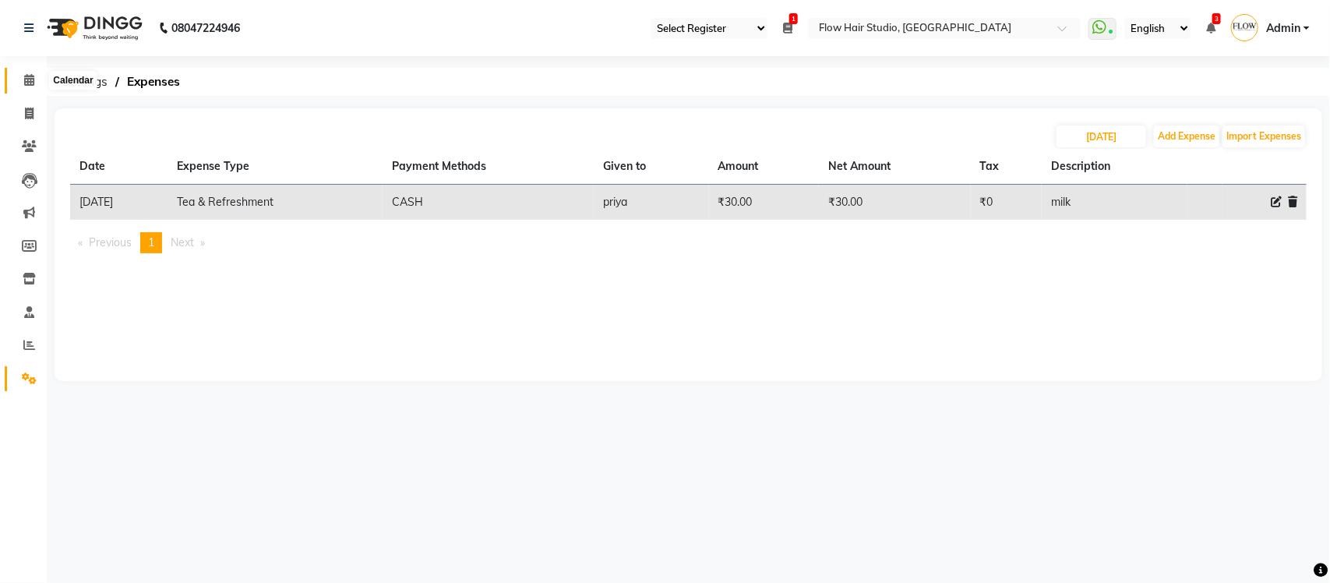
click at [28, 83] on icon at bounding box center [29, 80] width 10 height 12
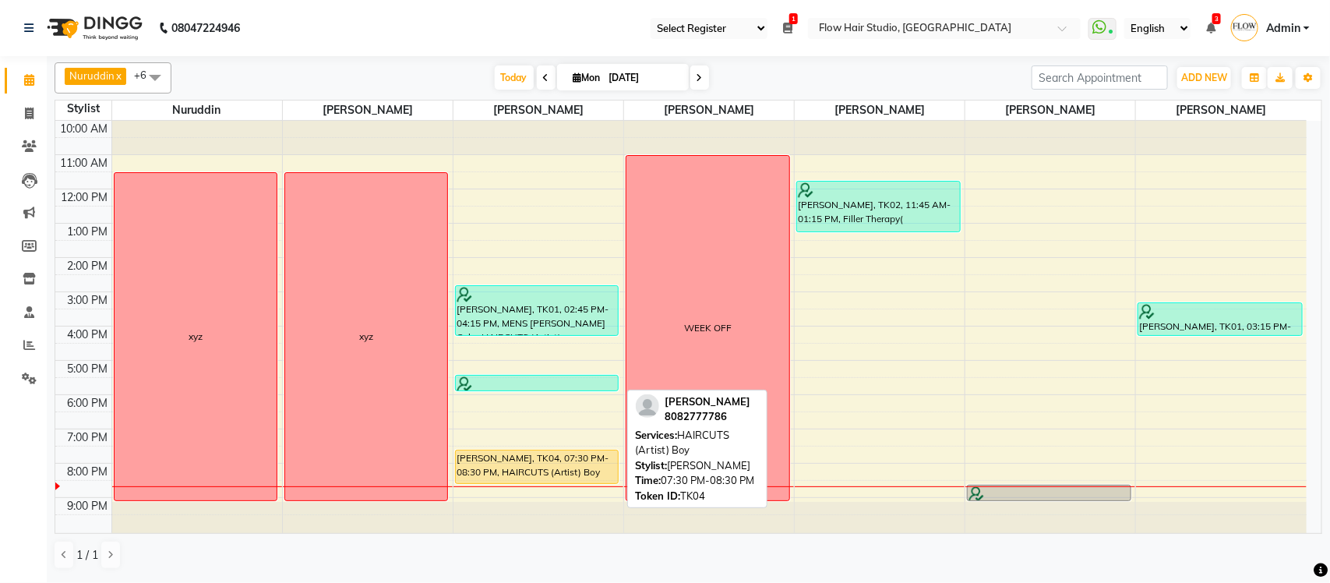
click at [531, 469] on div "[PERSON_NAME], TK04, 07:30 PM-08:30 PM, HAIRCUTS (Artist) Boy" at bounding box center [537, 466] width 163 height 33
select select "1"
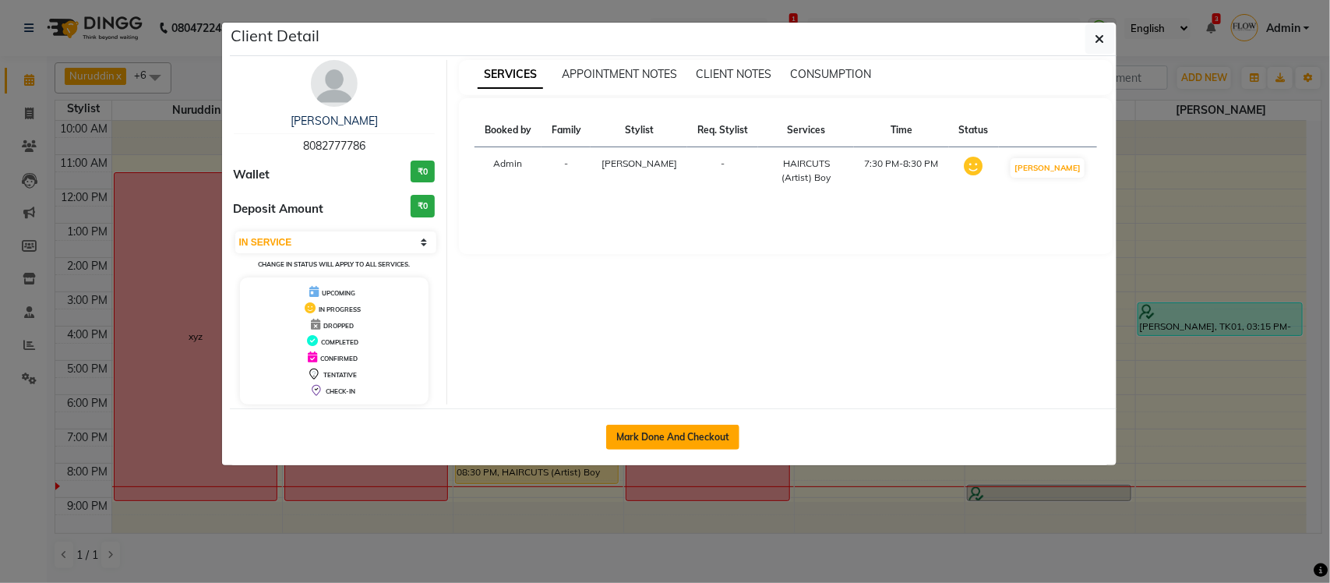
click at [644, 438] on button "Mark Done And Checkout" at bounding box center [672, 437] width 133 height 25
select select "6925"
select select "service"
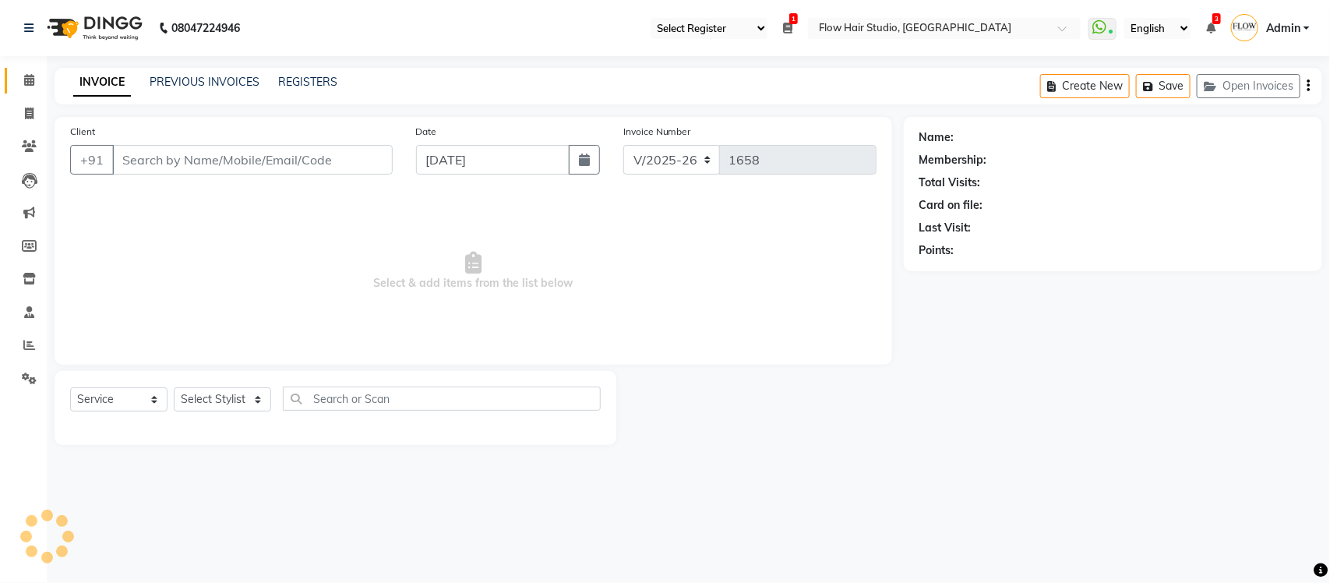
type input "8082777786"
select select "54524"
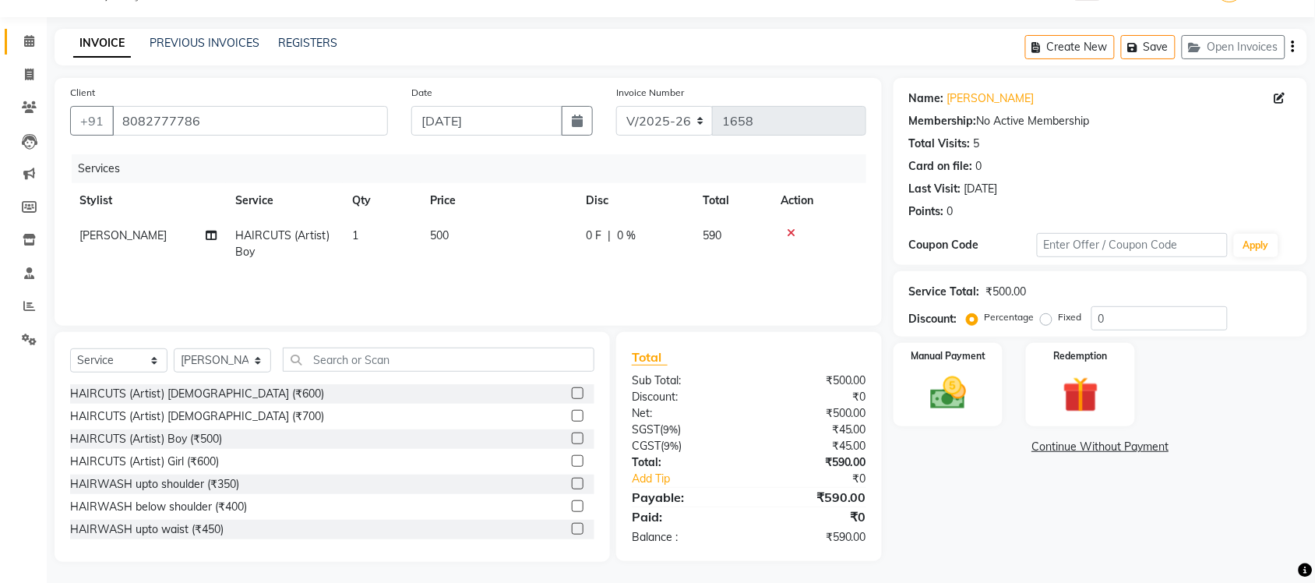
scroll to position [40, 0]
drag, startPoint x: 223, startPoint y: 390, endPoint x: 259, endPoint y: 394, distance: 36.1
click at [226, 390] on div "HAIRCUTS (Artist) [DEMOGRAPHIC_DATA] (₹600)" at bounding box center [197, 393] width 254 height 16
checkbox input "false"
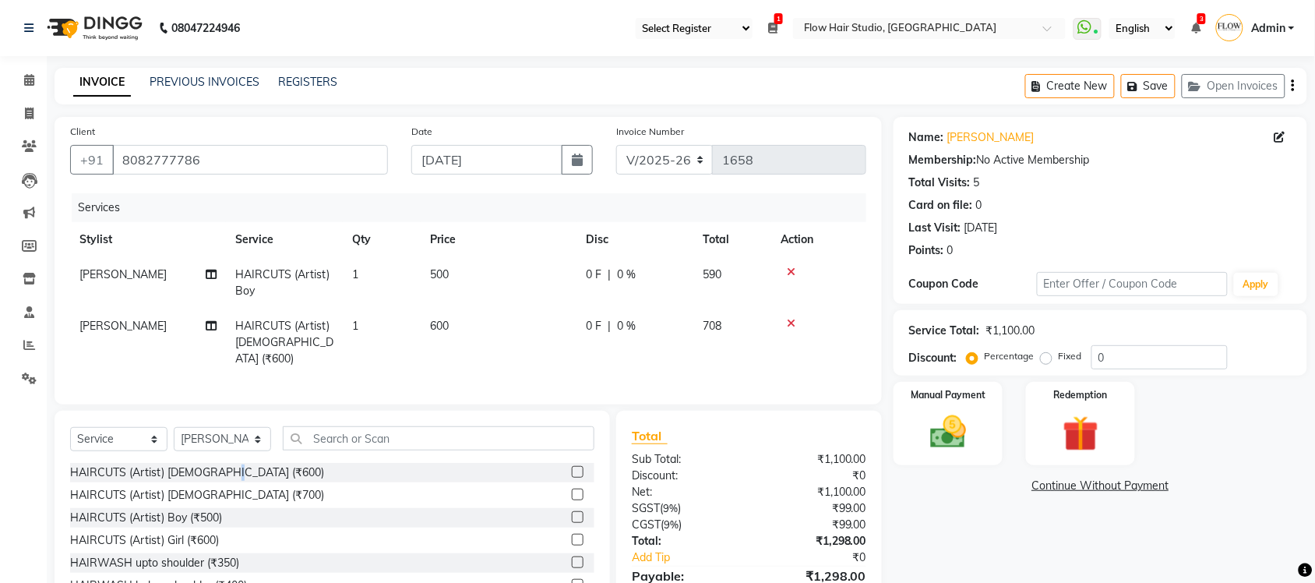
scroll to position [78, 0]
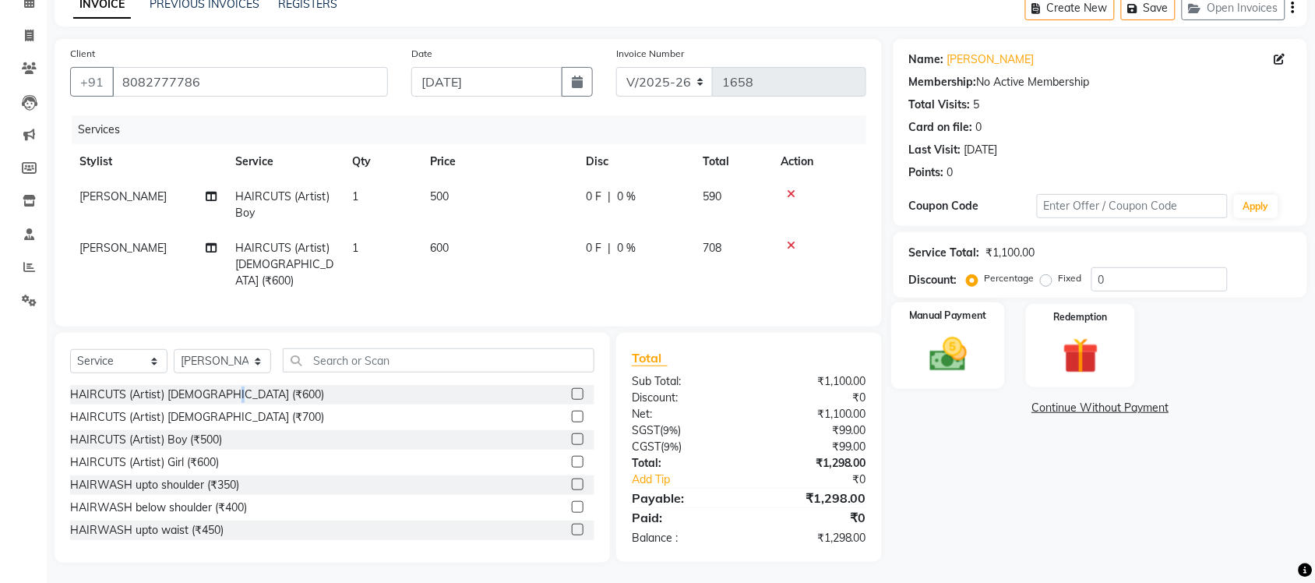
click at [965, 365] on img at bounding box center [948, 354] width 61 height 43
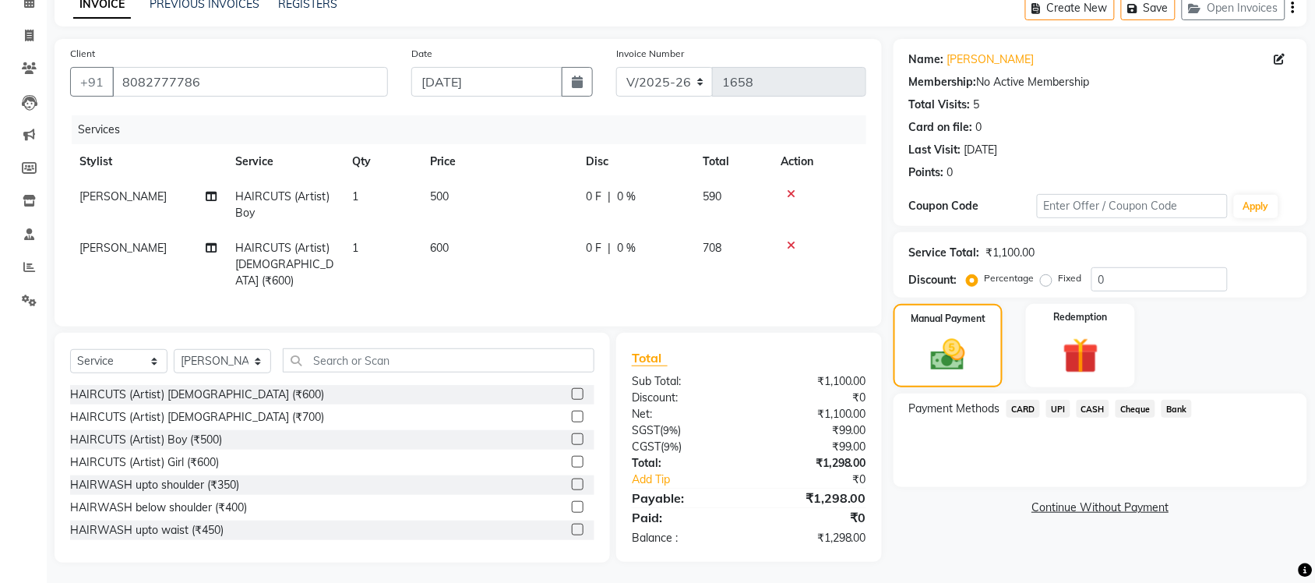
click at [1089, 411] on span "CASH" at bounding box center [1094, 409] width 34 height 18
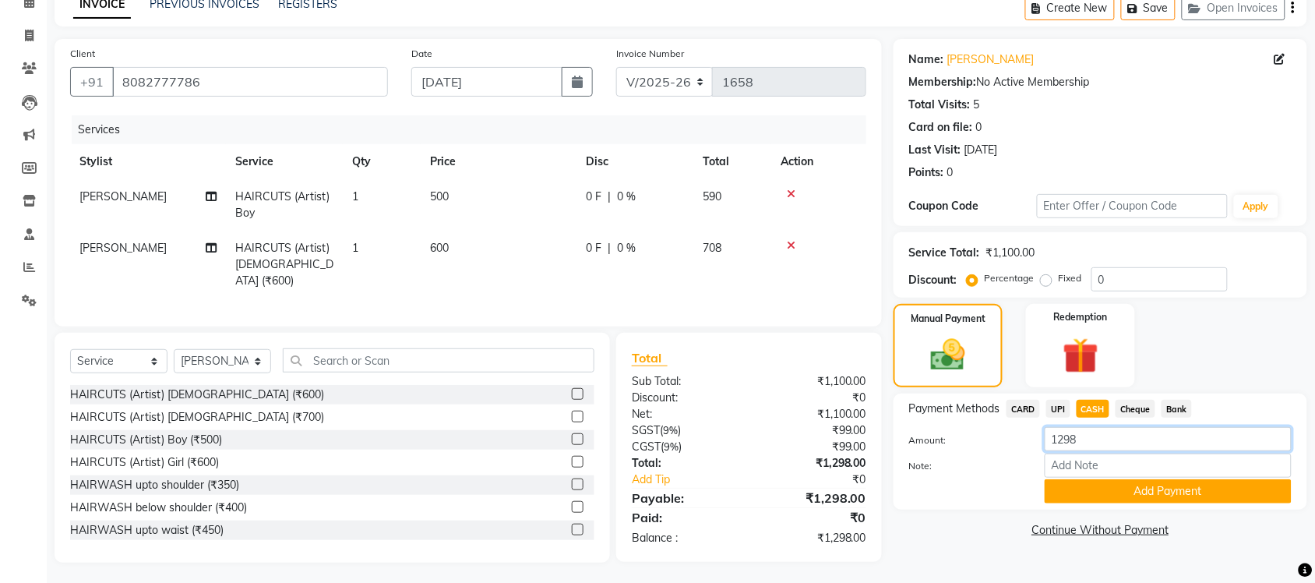
click at [1082, 434] on input "1298" at bounding box center [1168, 439] width 247 height 24
type input "1000"
click at [1170, 491] on button "Add Payment" at bounding box center [1168, 491] width 247 height 24
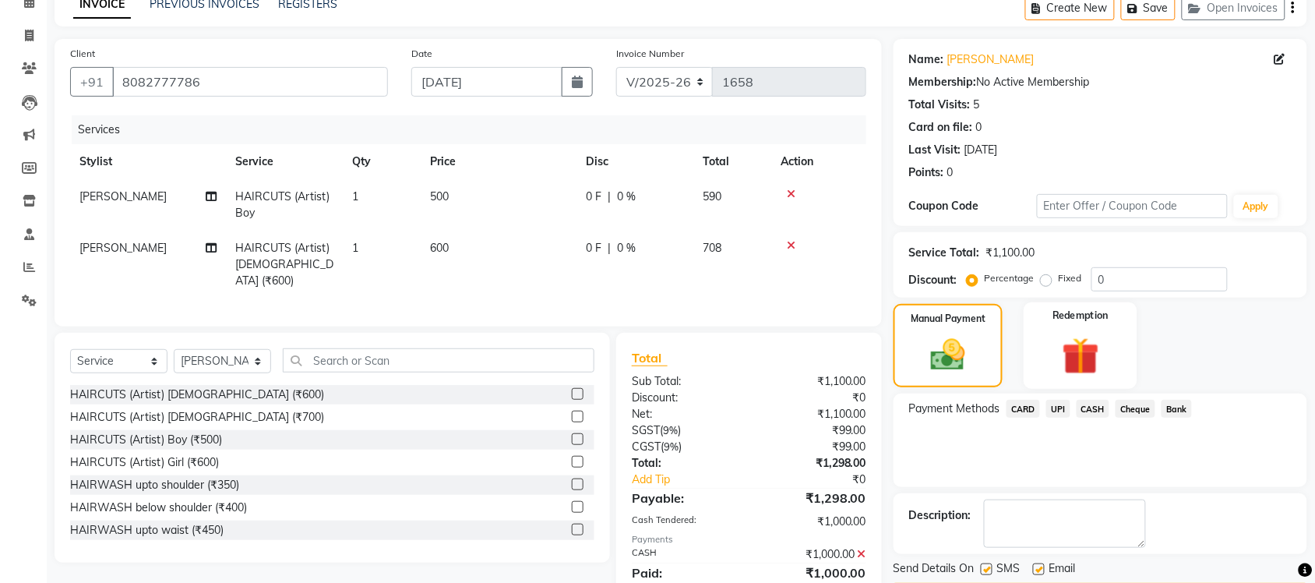
scroll to position [133, 0]
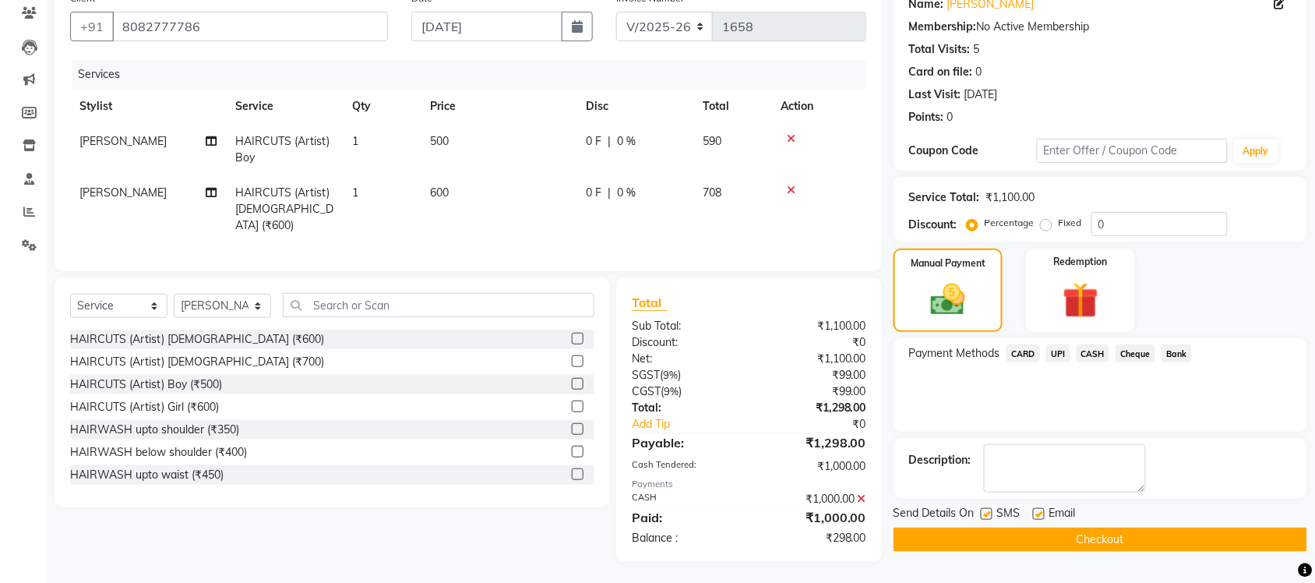
click at [1062, 355] on span "UPI" at bounding box center [1059, 353] width 24 height 18
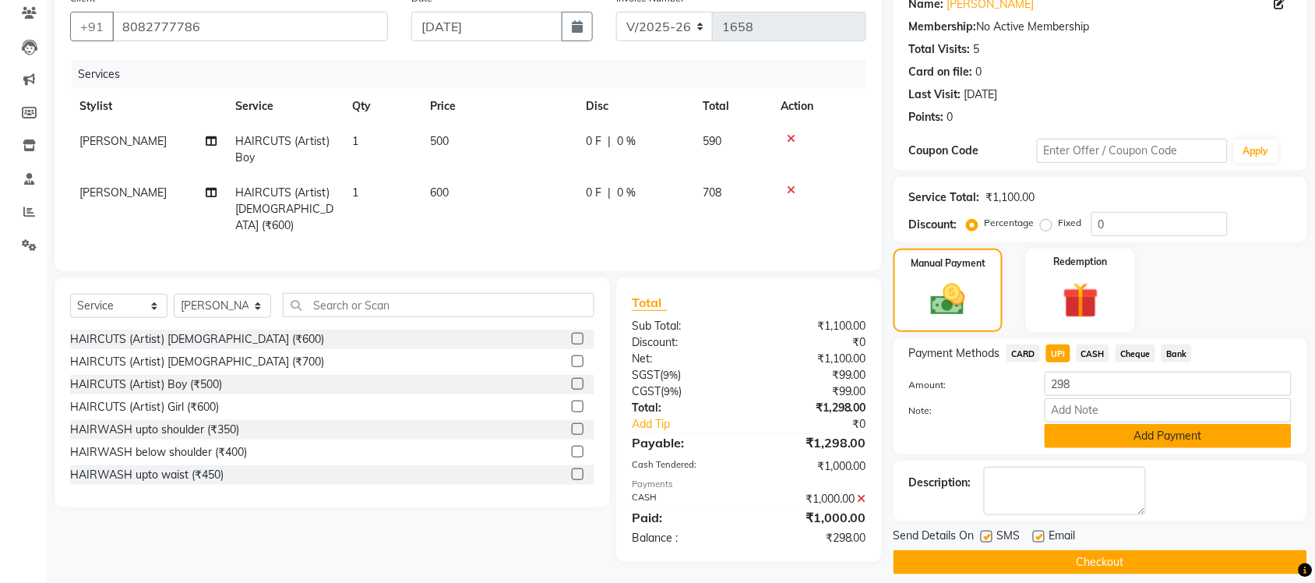
click at [1113, 432] on button "Add Payment" at bounding box center [1168, 436] width 247 height 24
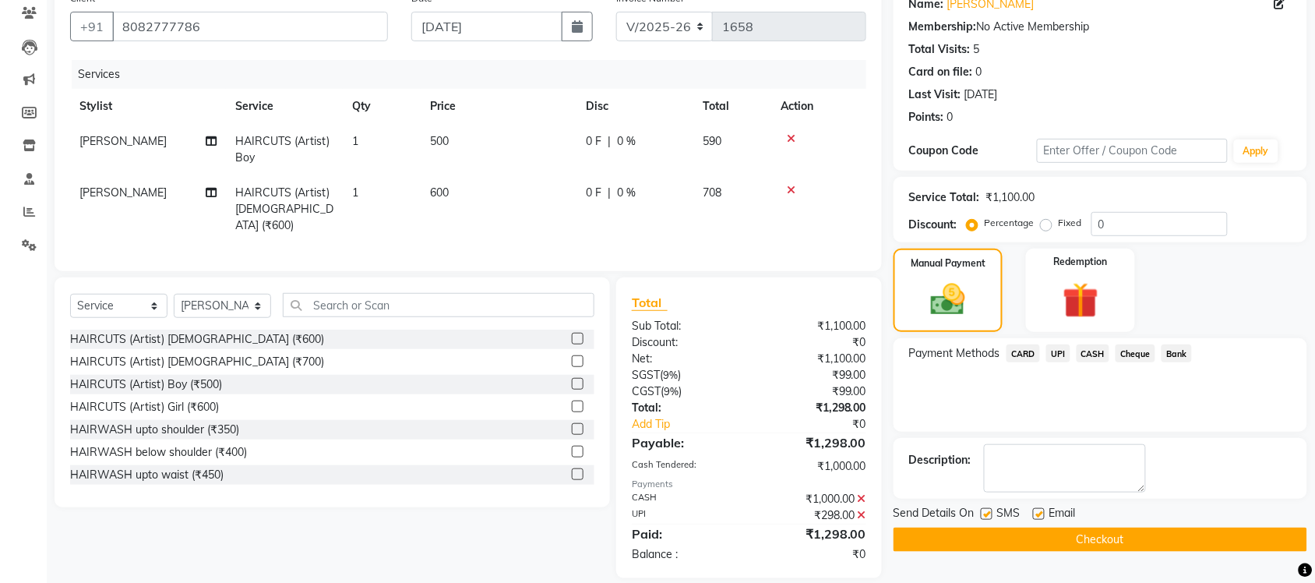
scroll to position [149, 0]
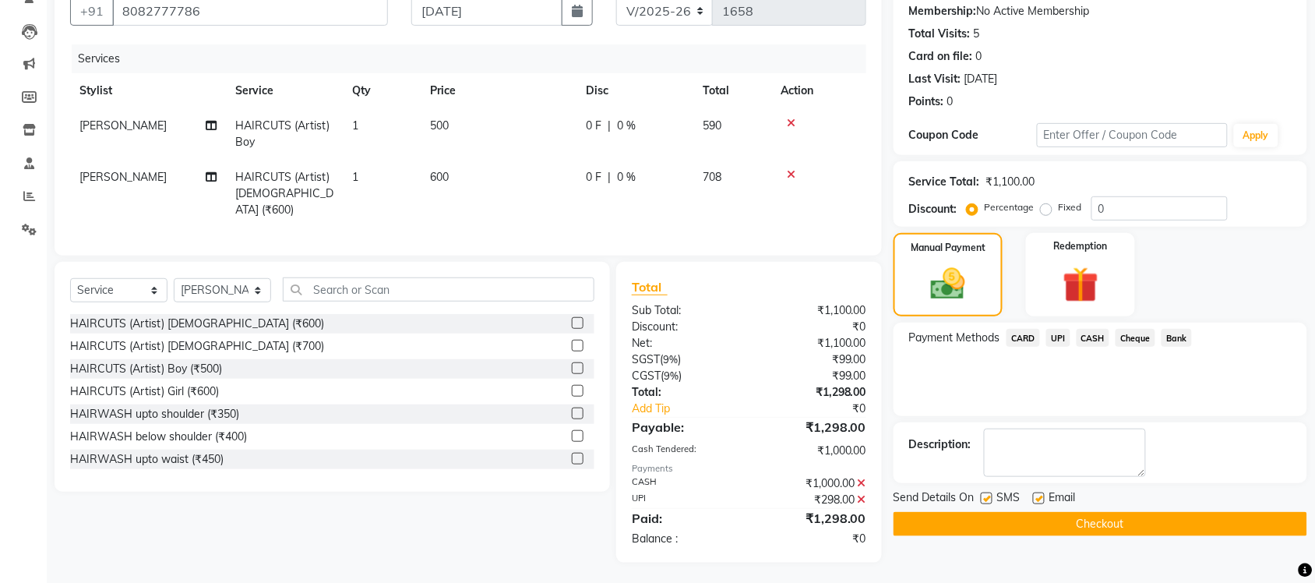
click at [1138, 531] on button "Checkout" at bounding box center [1101, 524] width 414 height 24
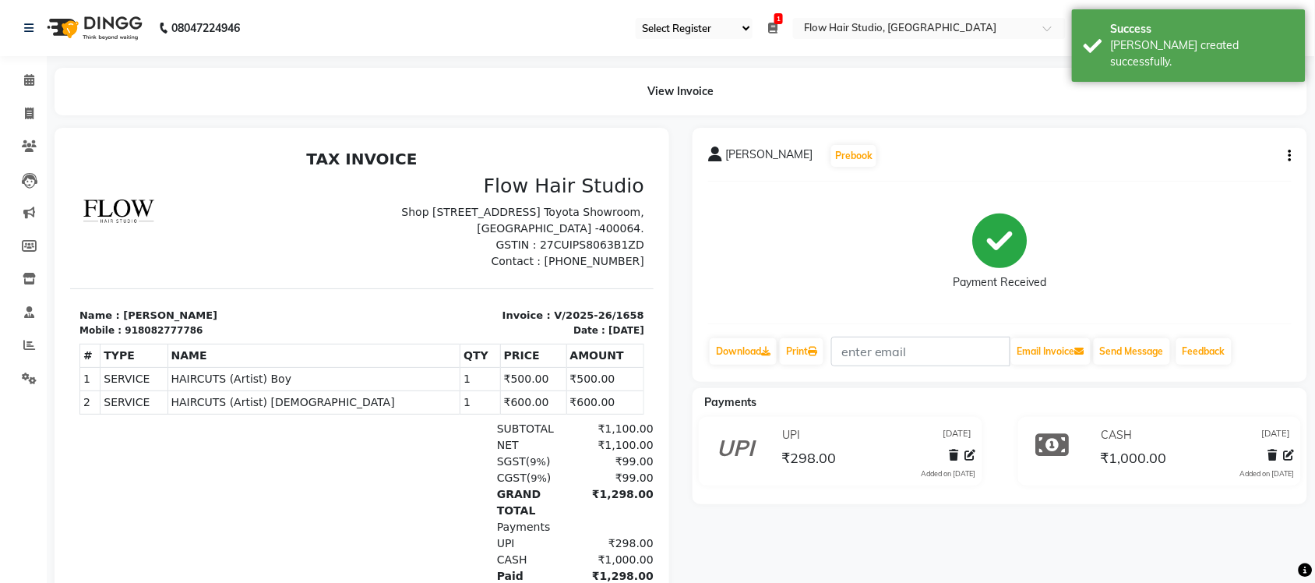
scroll to position [107, 0]
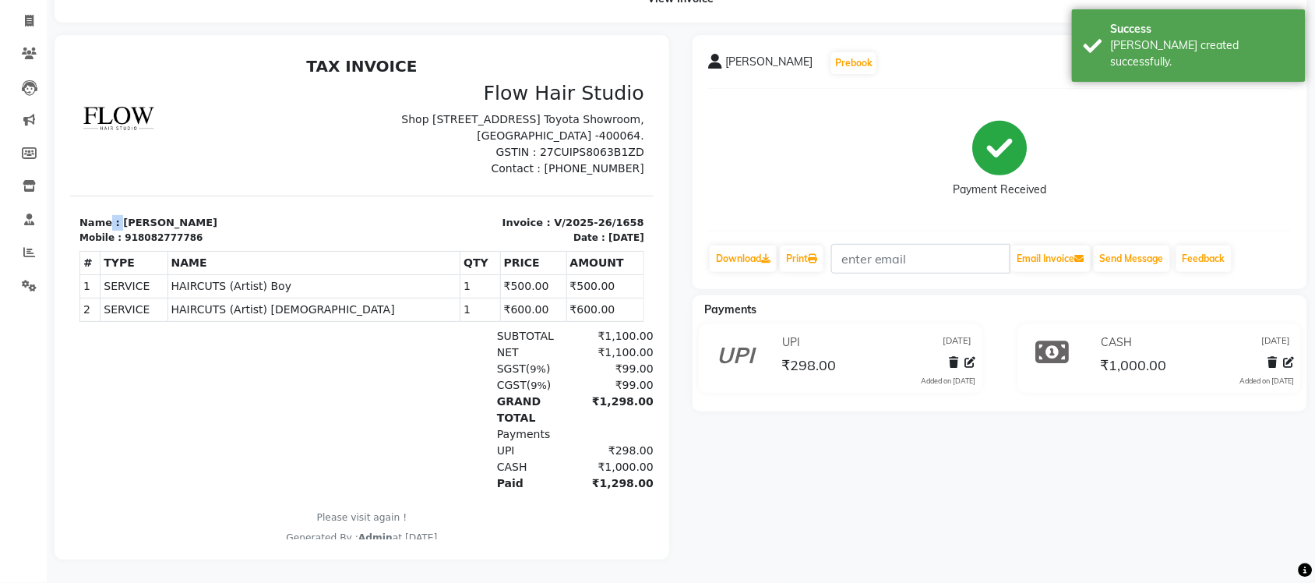
drag, startPoint x: 107, startPoint y: 231, endPoint x: 122, endPoint y: 232, distance: 14.9
click at [120, 230] on p "Name : [PERSON_NAME]" at bounding box center [216, 222] width 274 height 16
click at [224, 230] on p "Name : [PERSON_NAME]" at bounding box center [216, 222] width 274 height 16
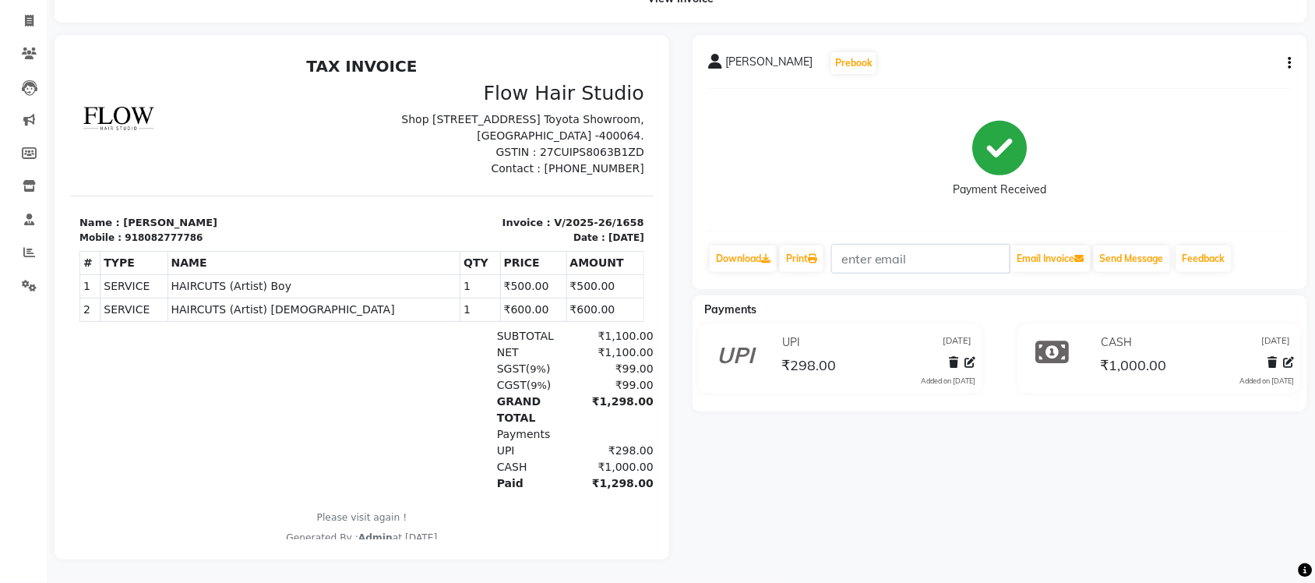
drag, startPoint x: 115, startPoint y: 235, endPoint x: 223, endPoint y: 235, distance: 108.3
click at [223, 230] on p "Name : [PERSON_NAME]" at bounding box center [216, 222] width 274 height 16
copy p "[PERSON_NAME]"
click at [811, 245] on link "Print" at bounding box center [802, 258] width 44 height 26
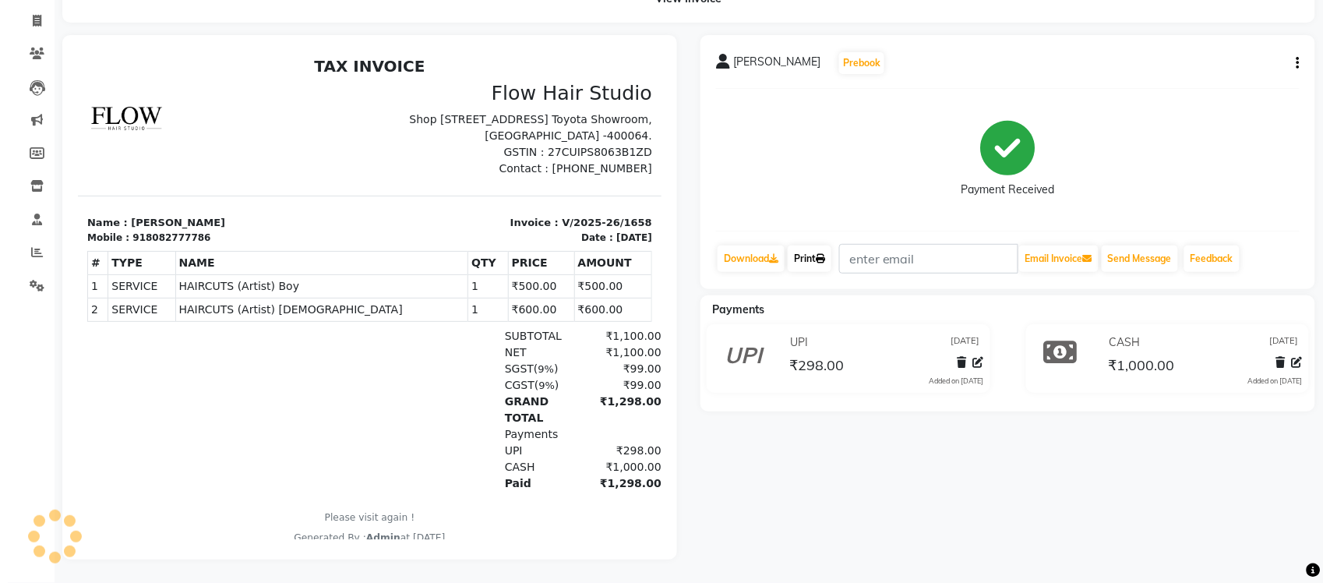
scroll to position [0, 0]
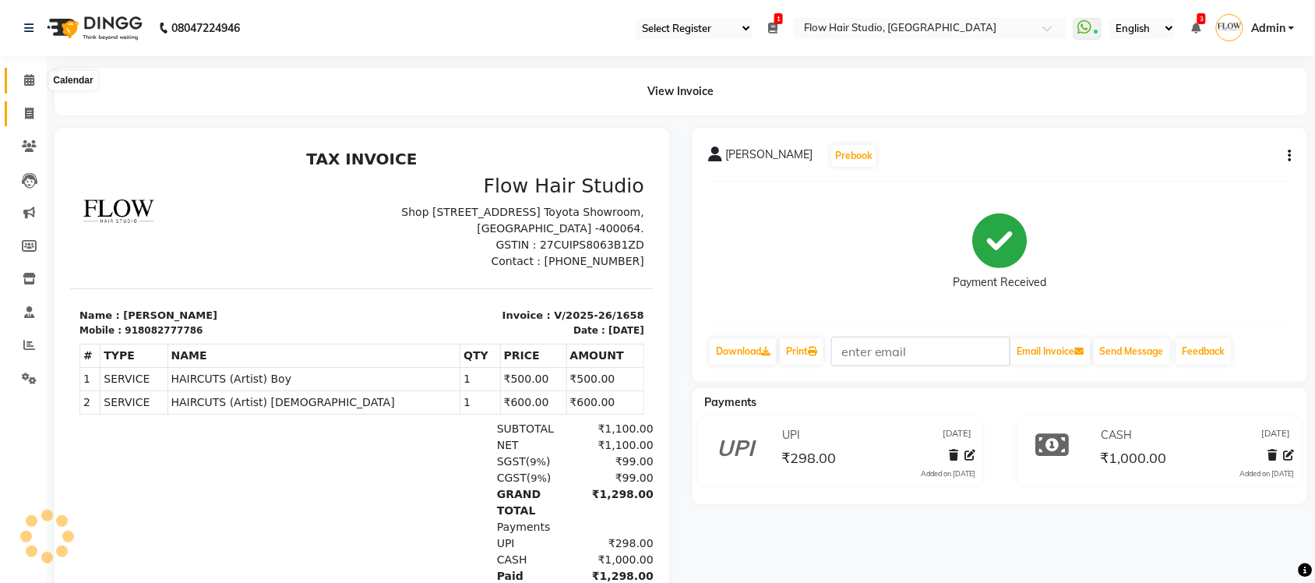
click at [26, 79] on icon at bounding box center [29, 80] width 10 height 12
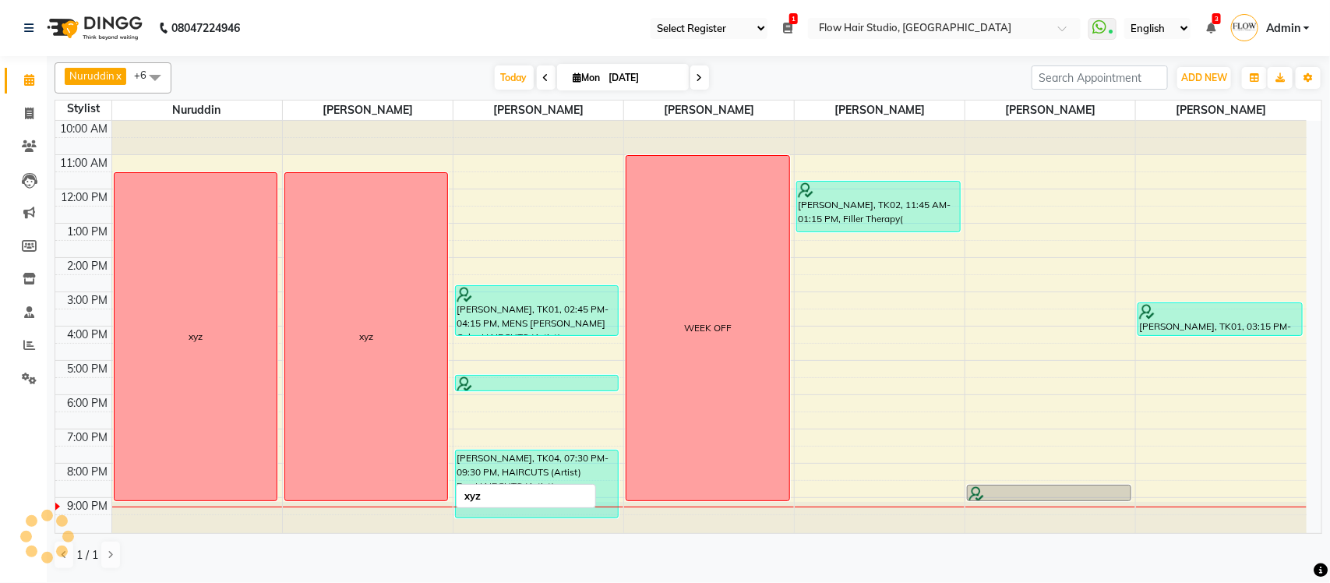
scroll to position [2, 0]
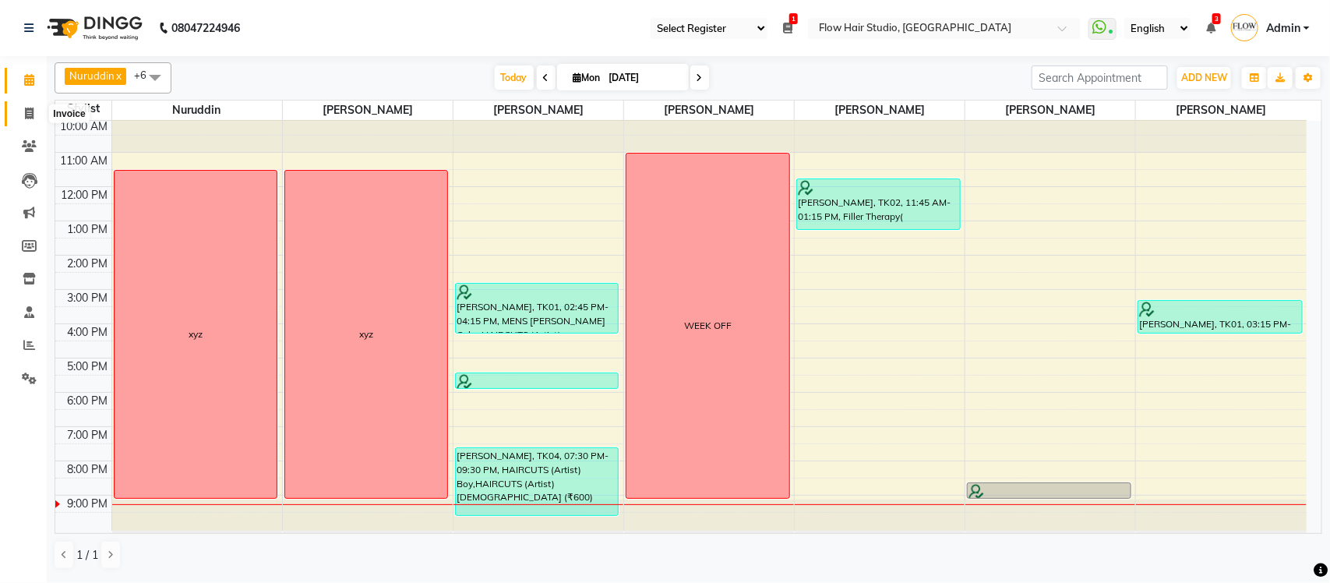
click at [29, 110] on icon at bounding box center [29, 114] width 9 height 12
select select "service"
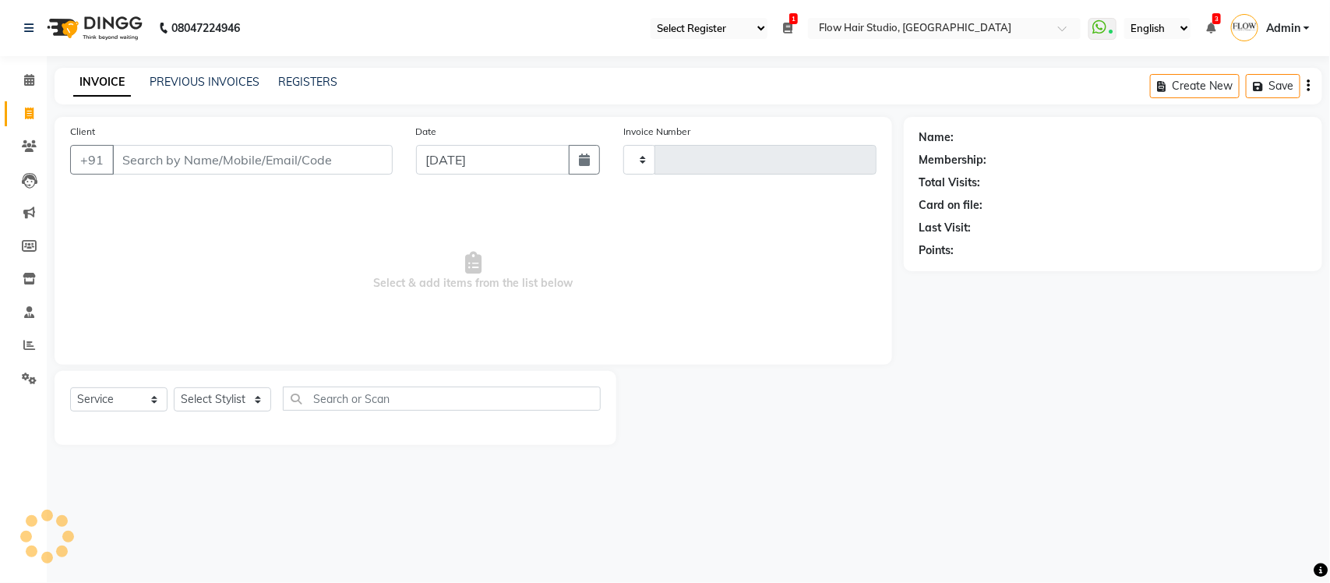
click at [176, 88] on div "PREVIOUS INVOICES" at bounding box center [205, 82] width 110 height 16
click at [168, 88] on div "PREVIOUS INVOICES" at bounding box center [205, 82] width 110 height 16
click at [169, 80] on link "PREVIOUS INVOICES" at bounding box center [205, 82] width 110 height 14
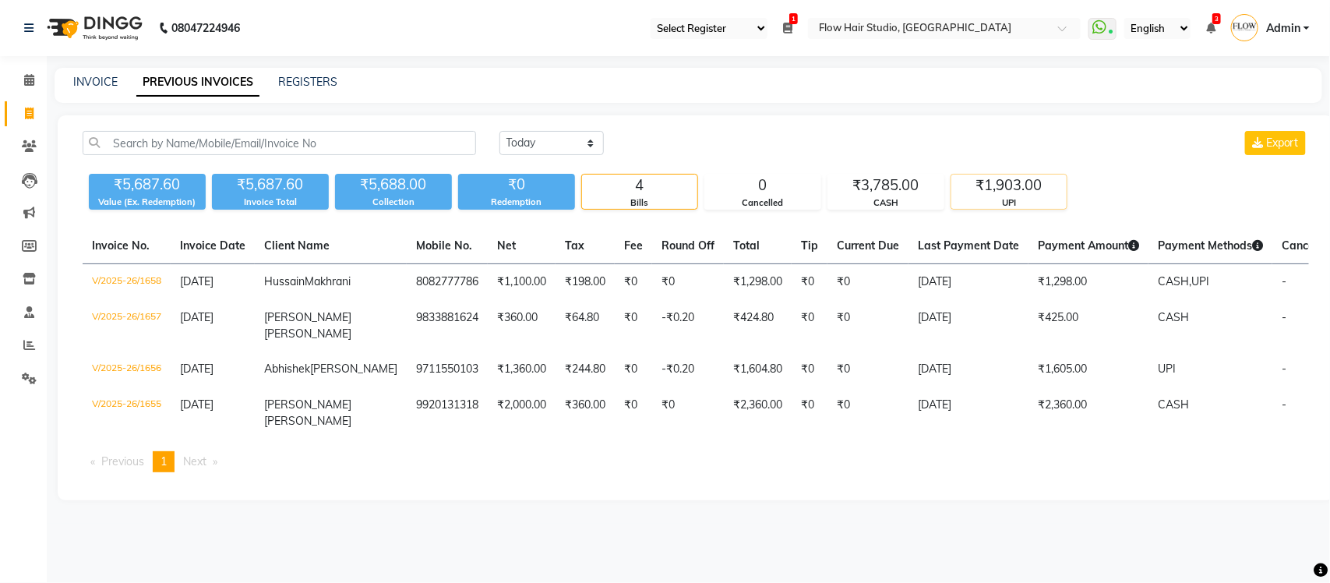
click at [1006, 199] on div "UPI" at bounding box center [1008, 202] width 115 height 13
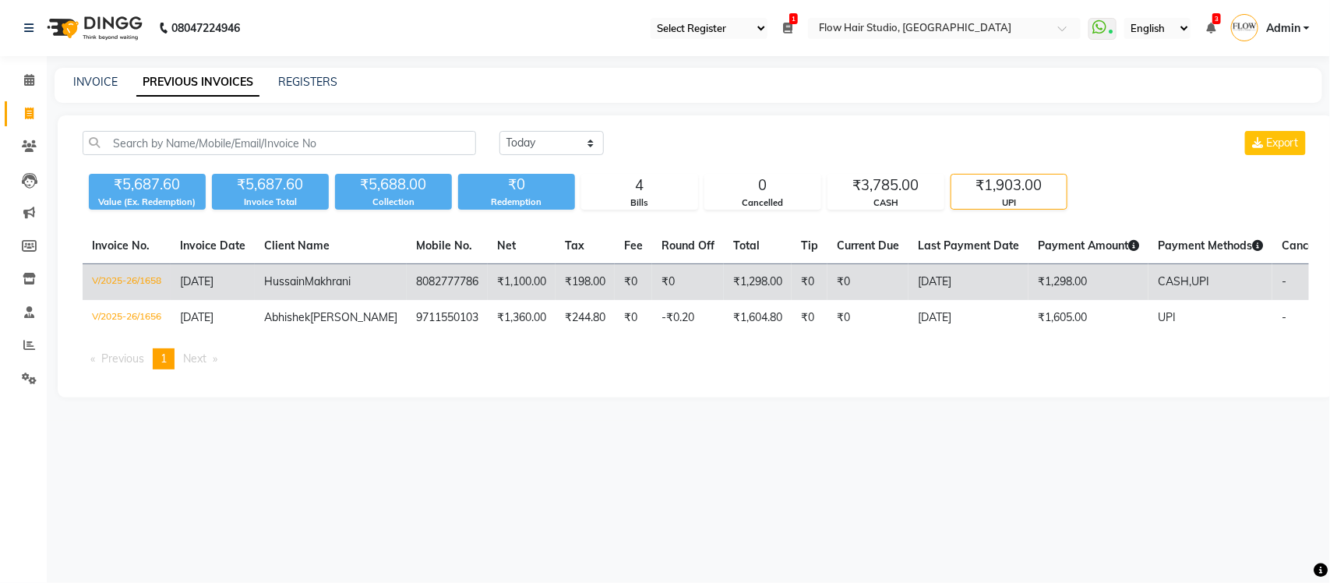
click at [909, 301] on td "[DATE]" at bounding box center [969, 282] width 120 height 37
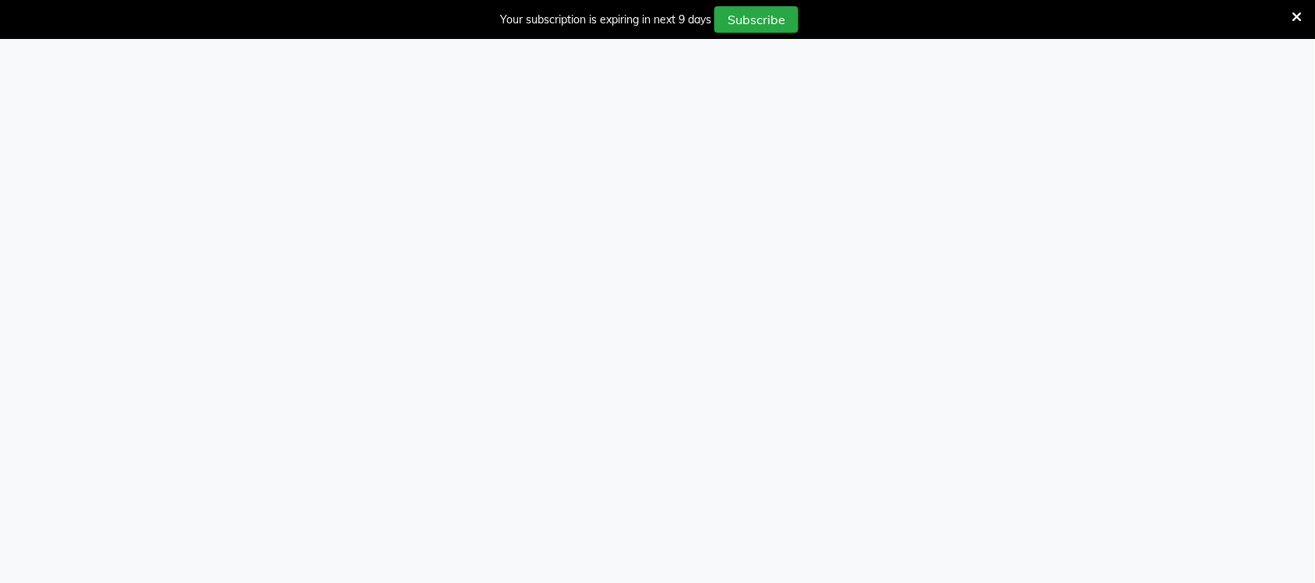
select select "46"
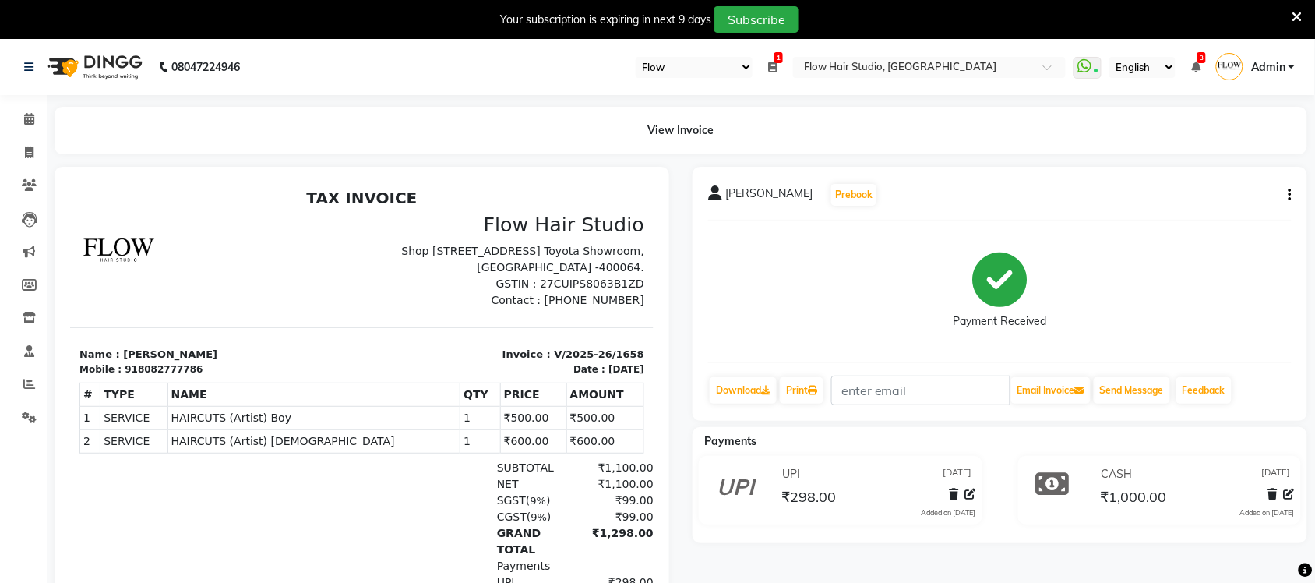
click at [1290, 195] on icon "button" at bounding box center [1290, 195] width 3 height 1
click at [1229, 195] on div "Edit Item Staff" at bounding box center [1213, 194] width 107 height 19
select select
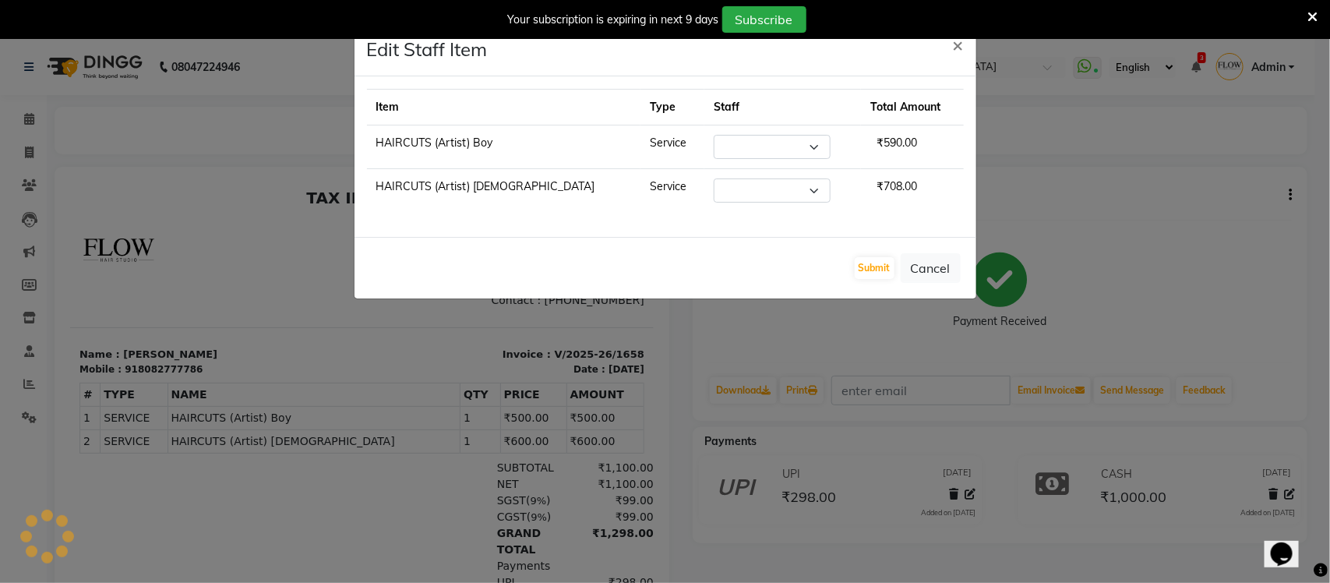
select select "54524"
drag, startPoint x: 824, startPoint y: 261, endPoint x: 869, endPoint y: 274, distance: 46.1
click at [869, 275] on div "Submit Cancel" at bounding box center [666, 268] width 622 height 62
click at [869, 274] on button "Submit" at bounding box center [875, 268] width 40 height 22
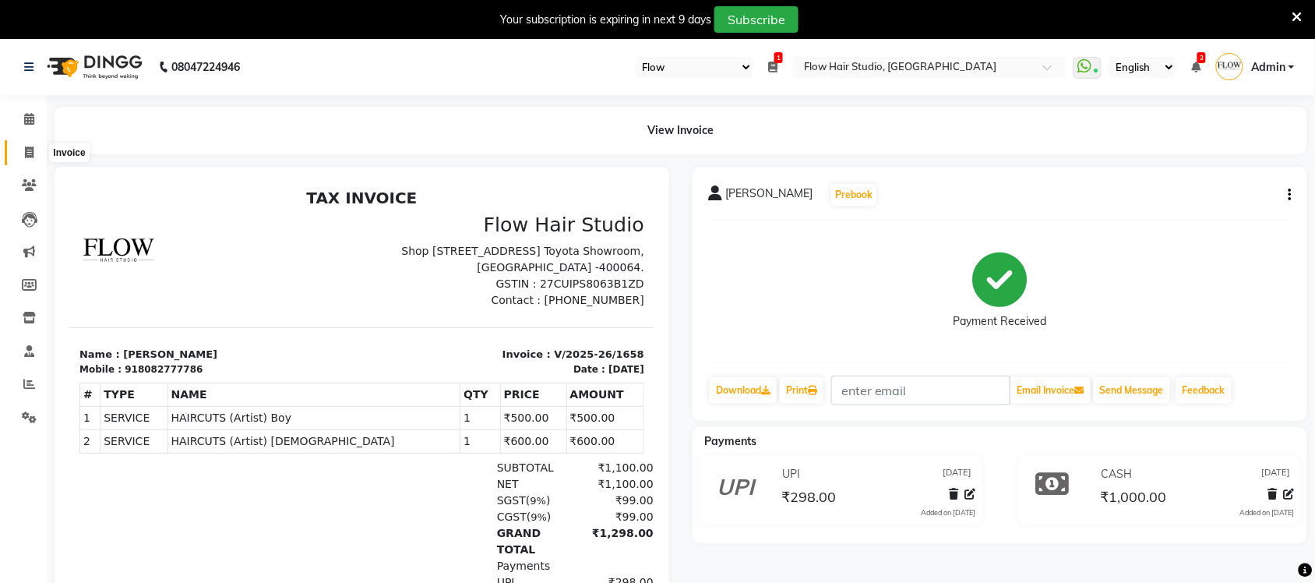
click at [25, 150] on icon at bounding box center [29, 152] width 9 height 12
select select "6925"
select select "service"
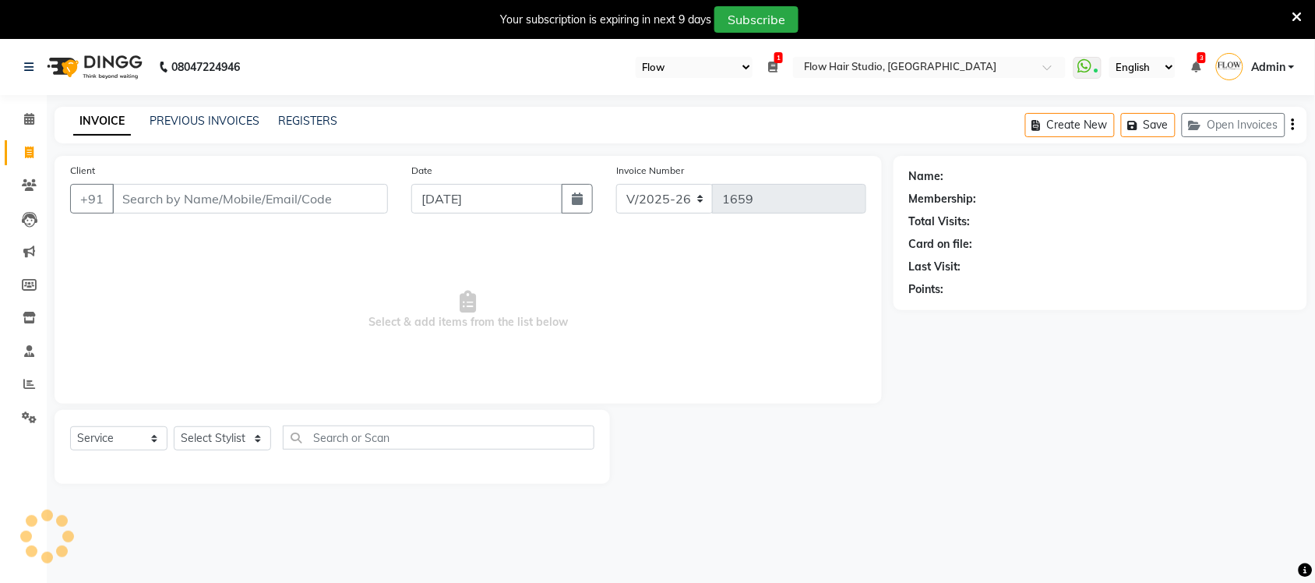
scroll to position [39, 0]
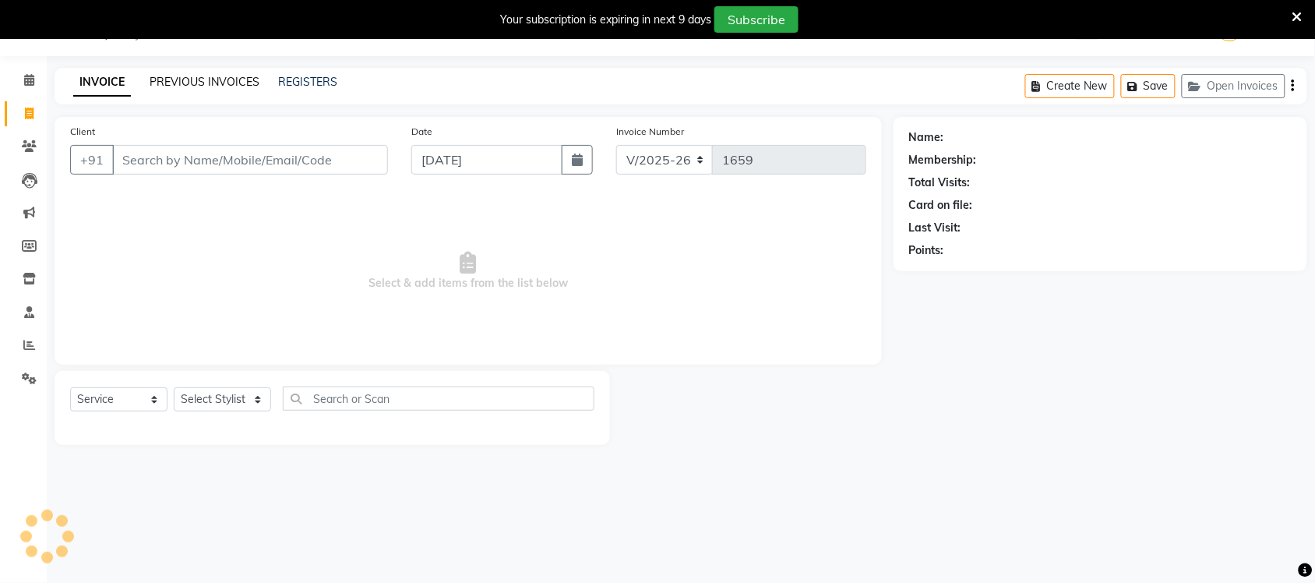
click at [189, 84] on link "PREVIOUS INVOICES" at bounding box center [205, 82] width 110 height 14
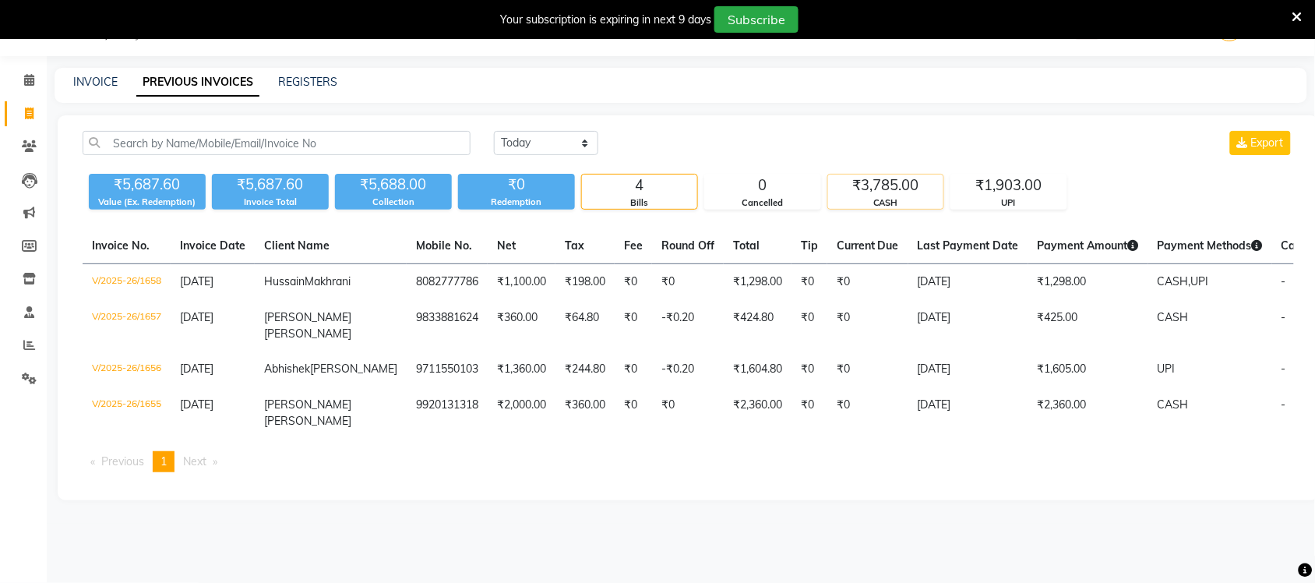
click at [909, 178] on div "₹3,785.00" at bounding box center [885, 186] width 115 height 22
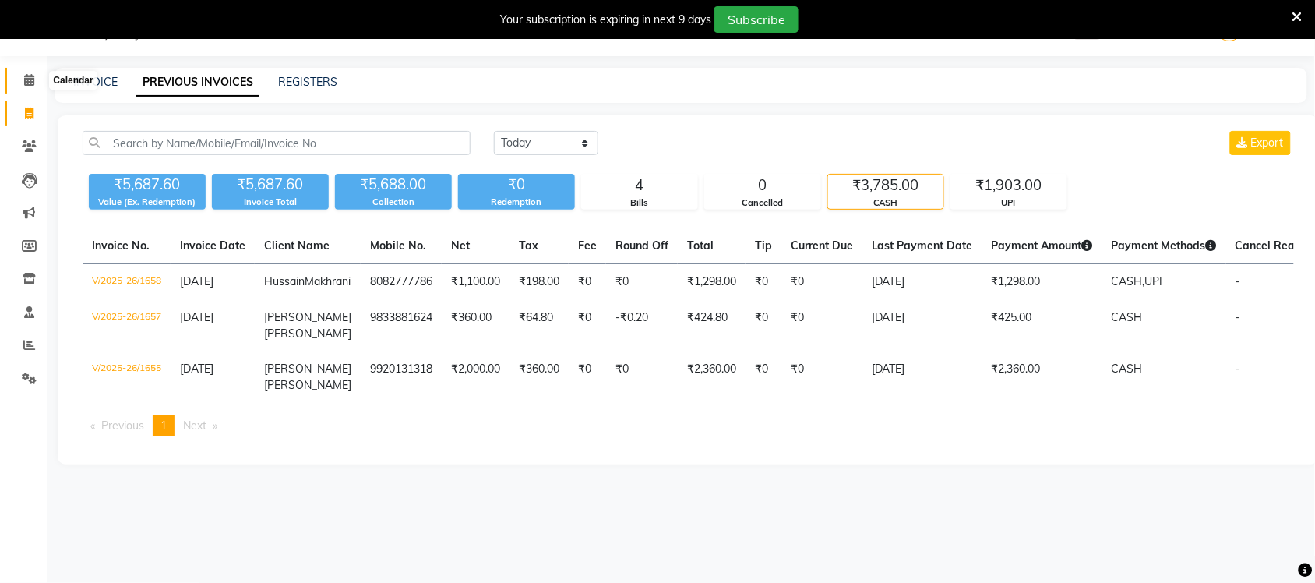
click at [24, 74] on icon at bounding box center [29, 80] width 10 height 12
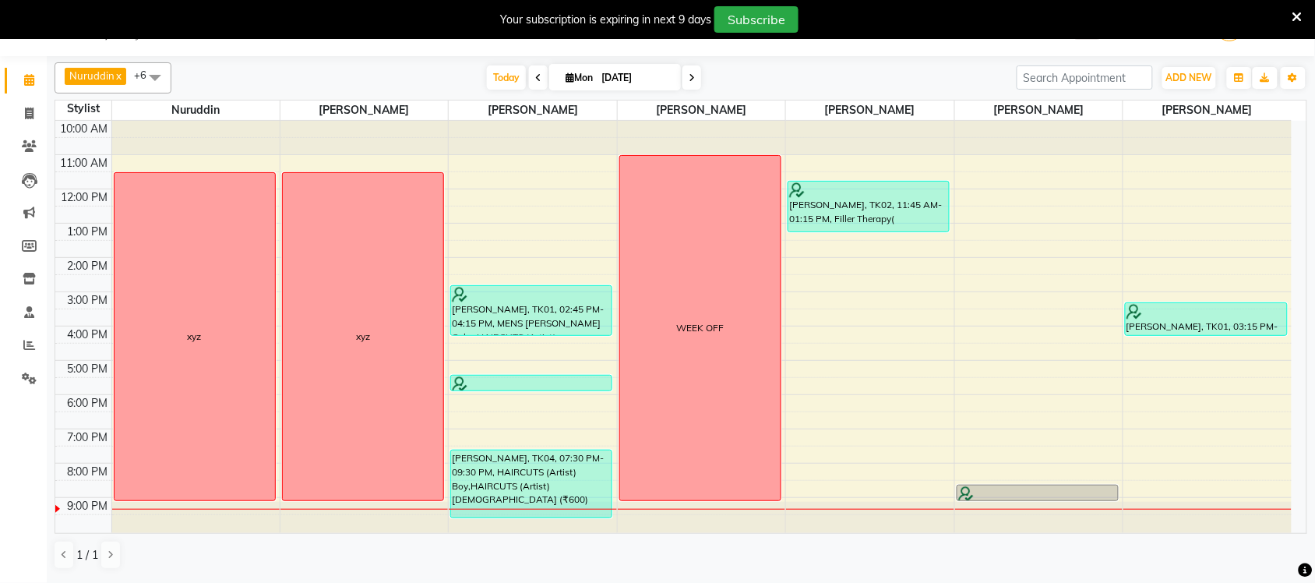
click at [604, 79] on input "[DATE]" at bounding box center [636, 77] width 78 height 23
select select "9"
select select "2025"
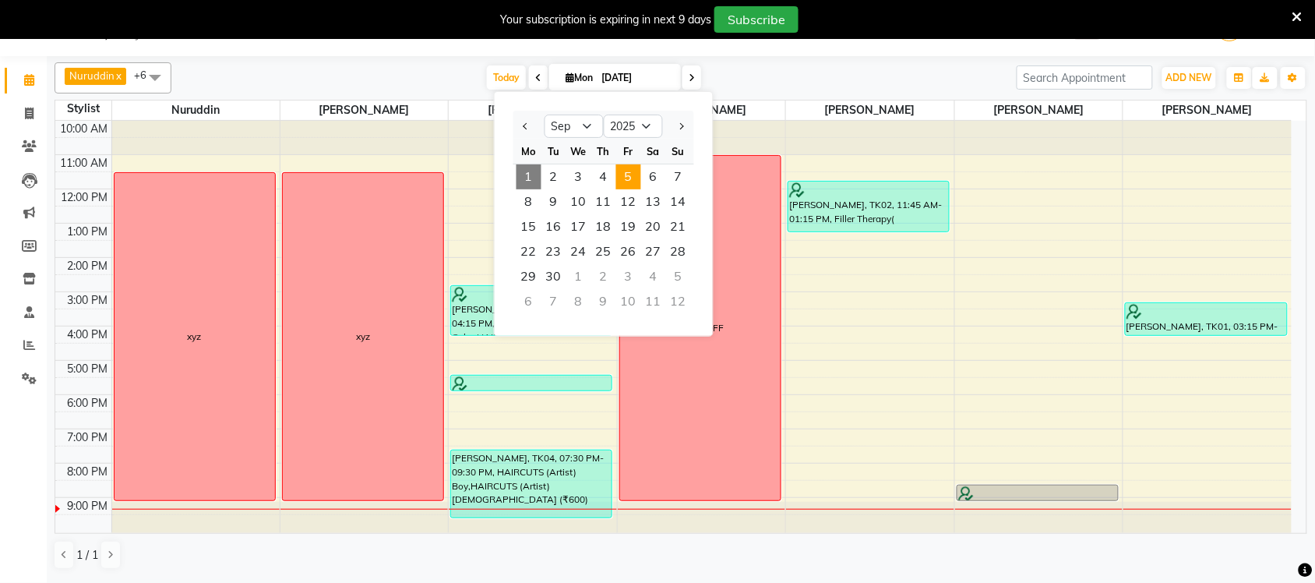
click at [629, 177] on span "5" at bounding box center [628, 176] width 25 height 25
type input "05-09-2025"
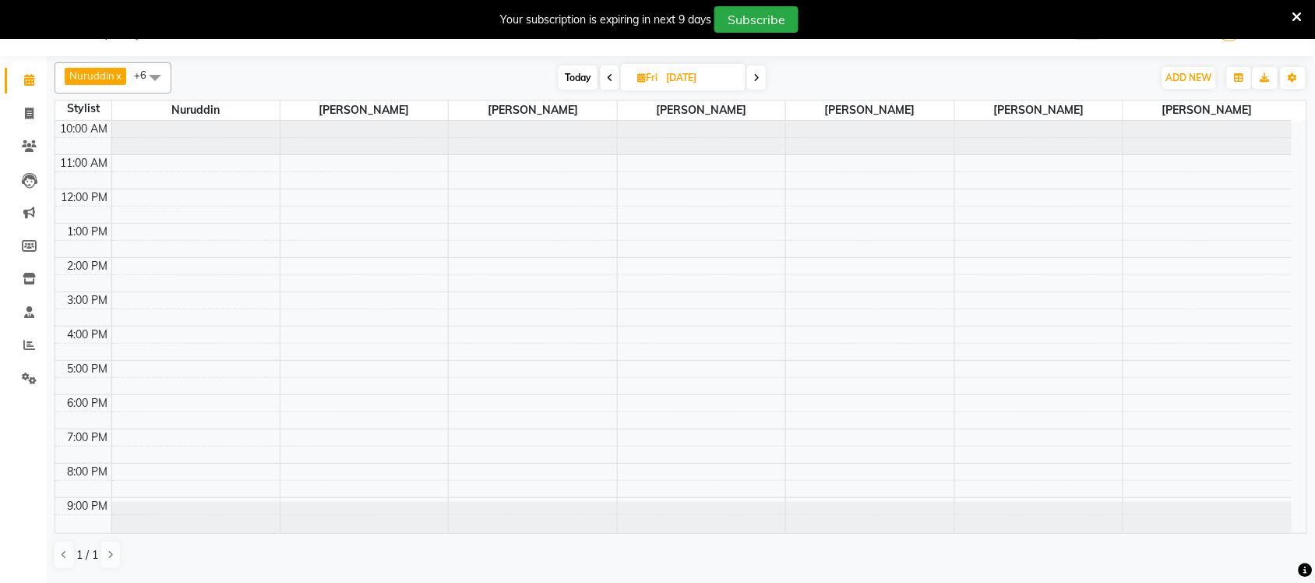
scroll to position [2, 0]
click at [337, 196] on div "10:00 AM 11:00 AM 12:00 PM 1:00 PM 2:00 PM 3:00 PM 4:00 PM 5:00 PM 6:00 PM 7:00…" at bounding box center [673, 324] width 1237 height 412
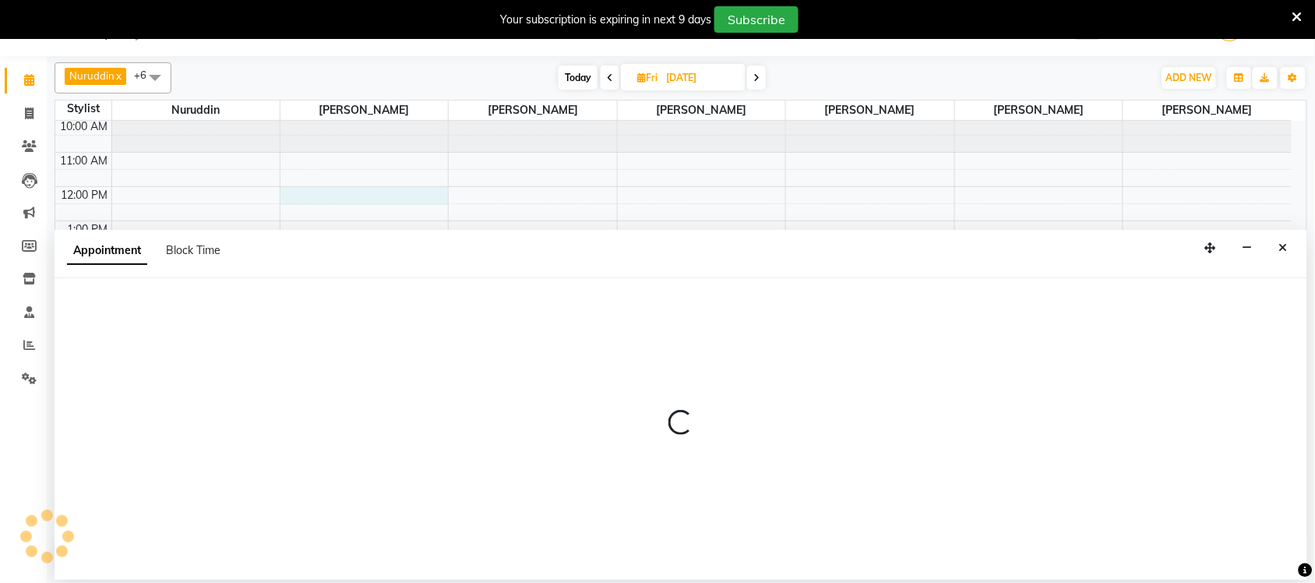
select select "54522"
select select "720"
select select "tentative"
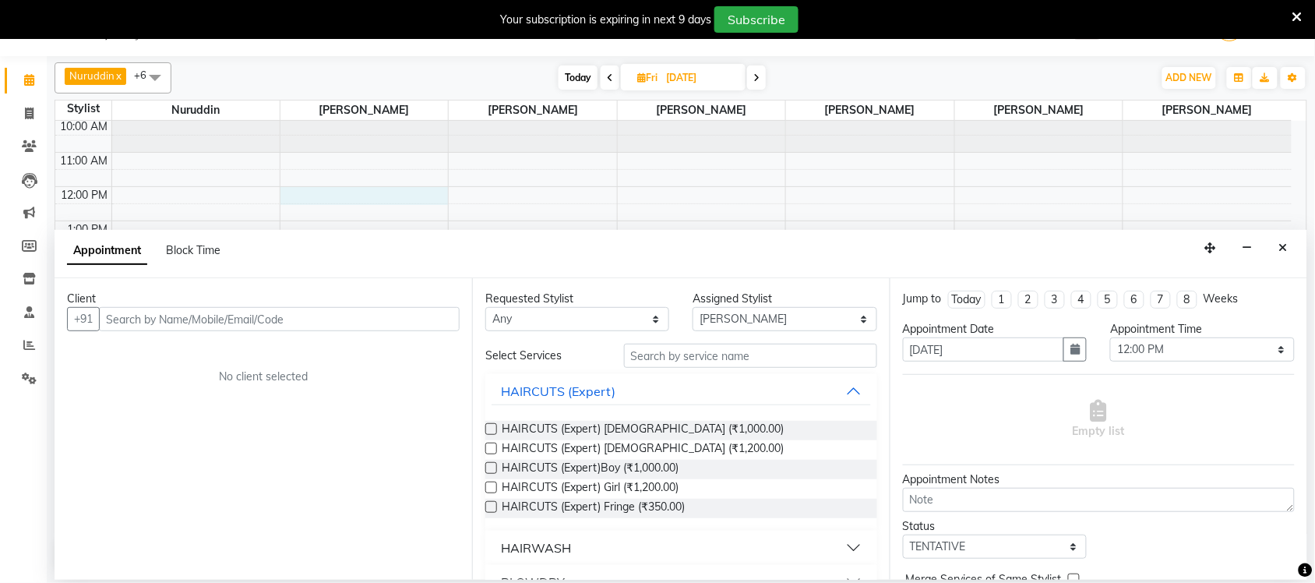
click at [231, 305] on div "Client" at bounding box center [263, 299] width 393 height 16
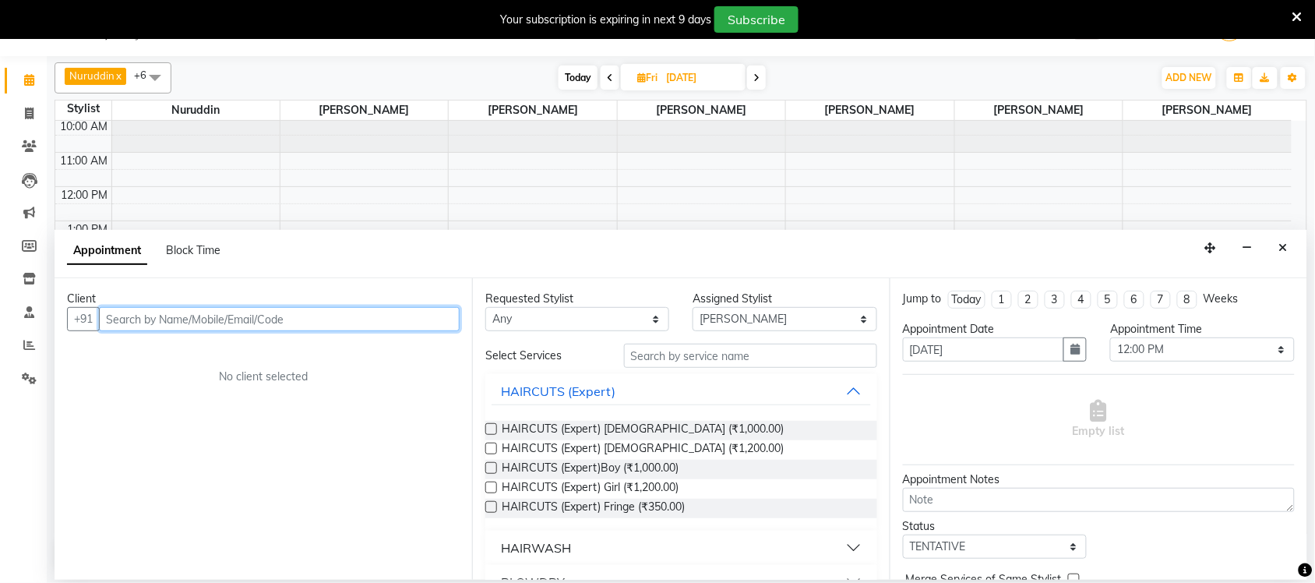
click at [231, 314] on input "text" at bounding box center [279, 319] width 361 height 24
click at [223, 323] on input "MERLY" at bounding box center [247, 319] width 296 height 24
type input "M"
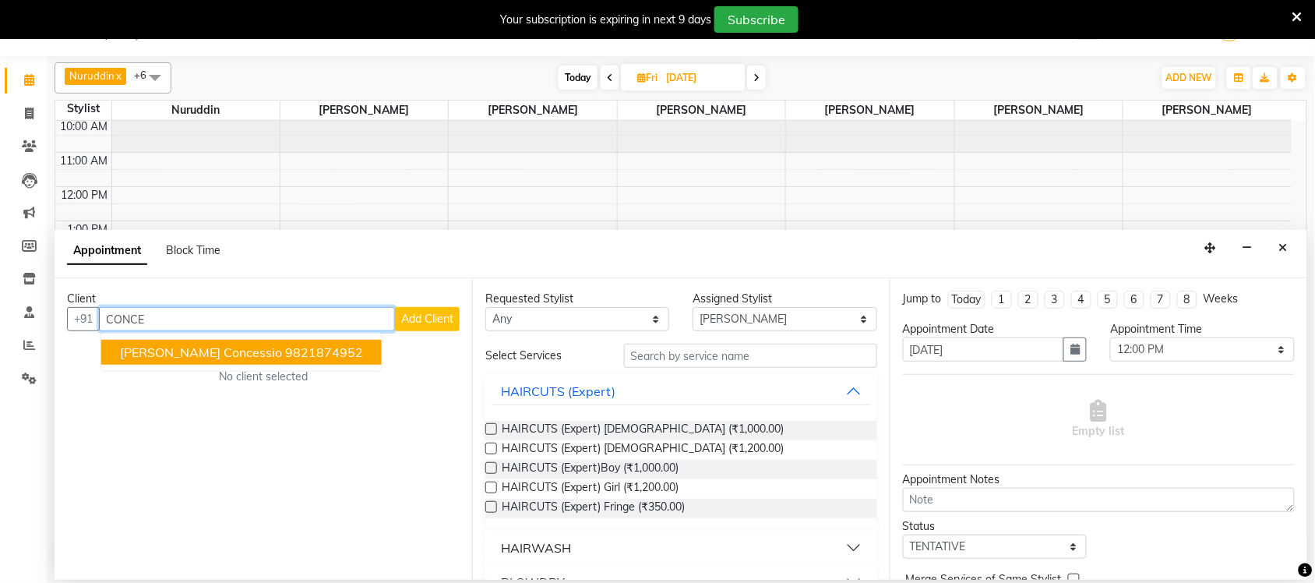
click at [262, 360] on span "Glenn Mathew Concessio" at bounding box center [201, 352] width 162 height 16
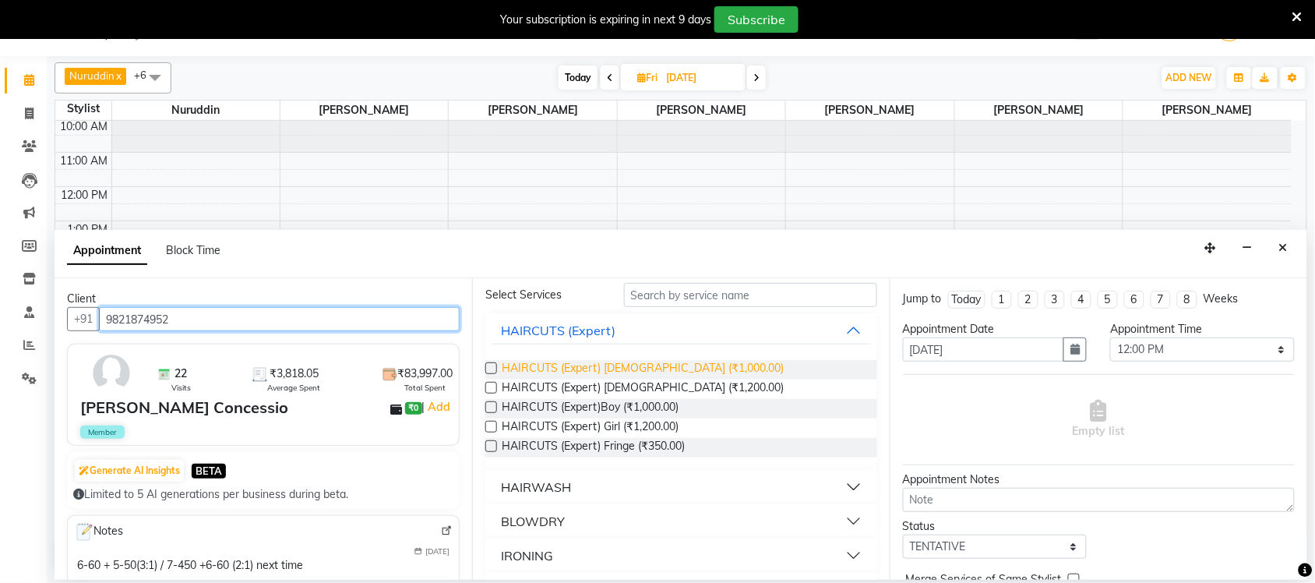
scroll to position [0, 0]
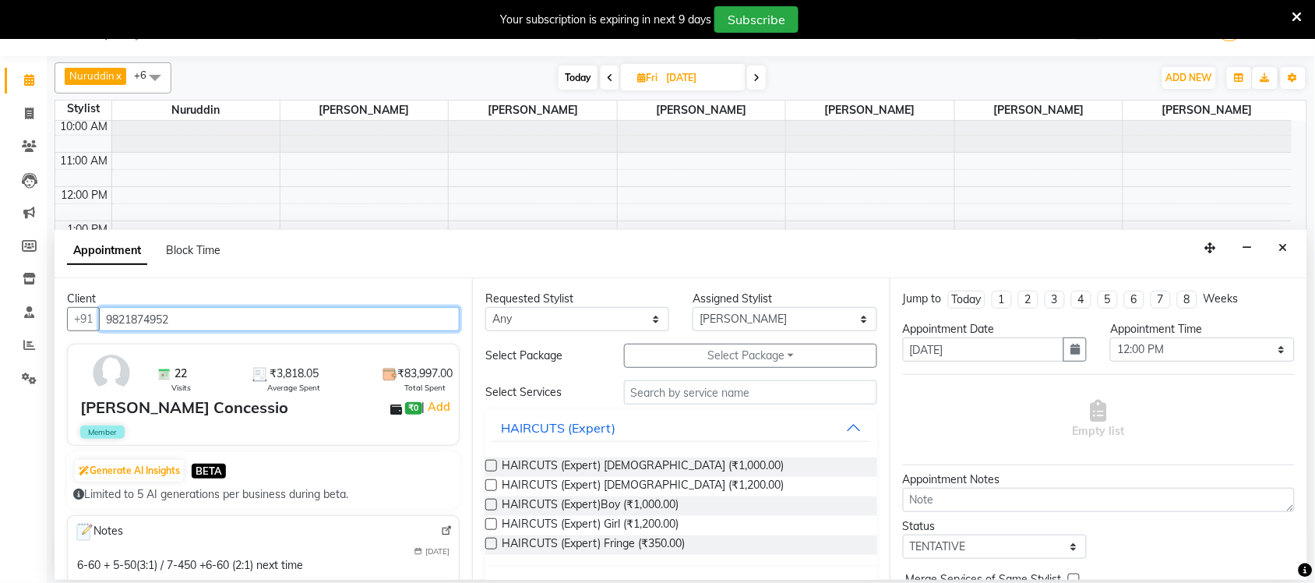
type input "9821874952"
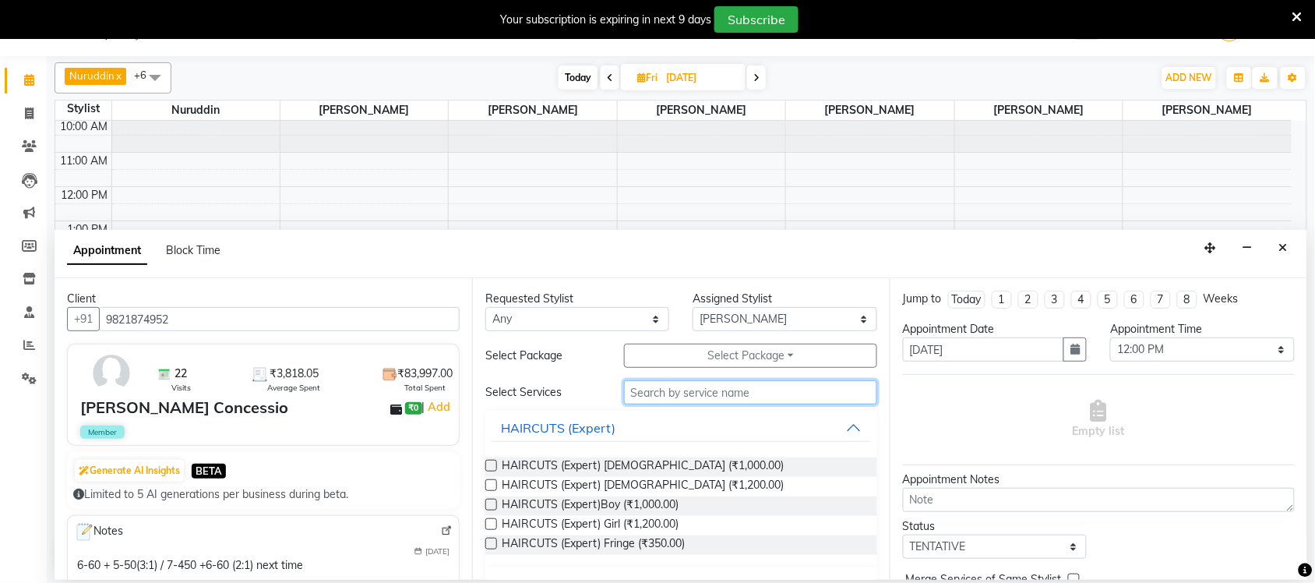
click at [662, 394] on input "text" at bounding box center [750, 392] width 253 height 24
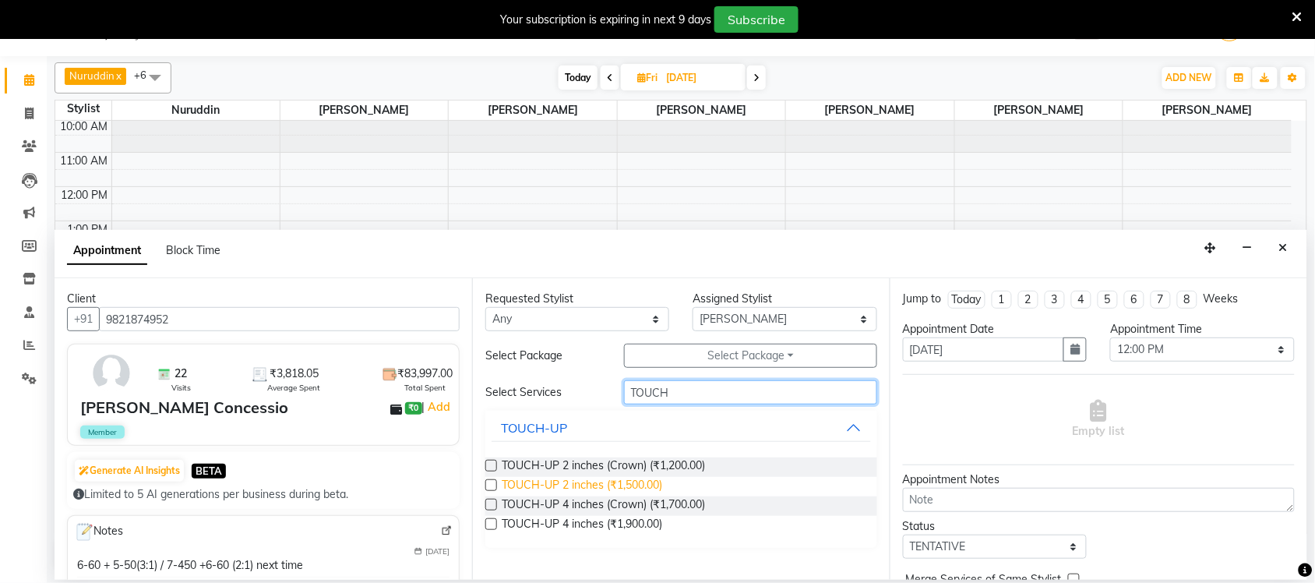
type input "TOUCH"
click at [633, 479] on span "TOUCH-UP 2 inches (₹1,500.00)" at bounding box center [582, 486] width 161 height 19
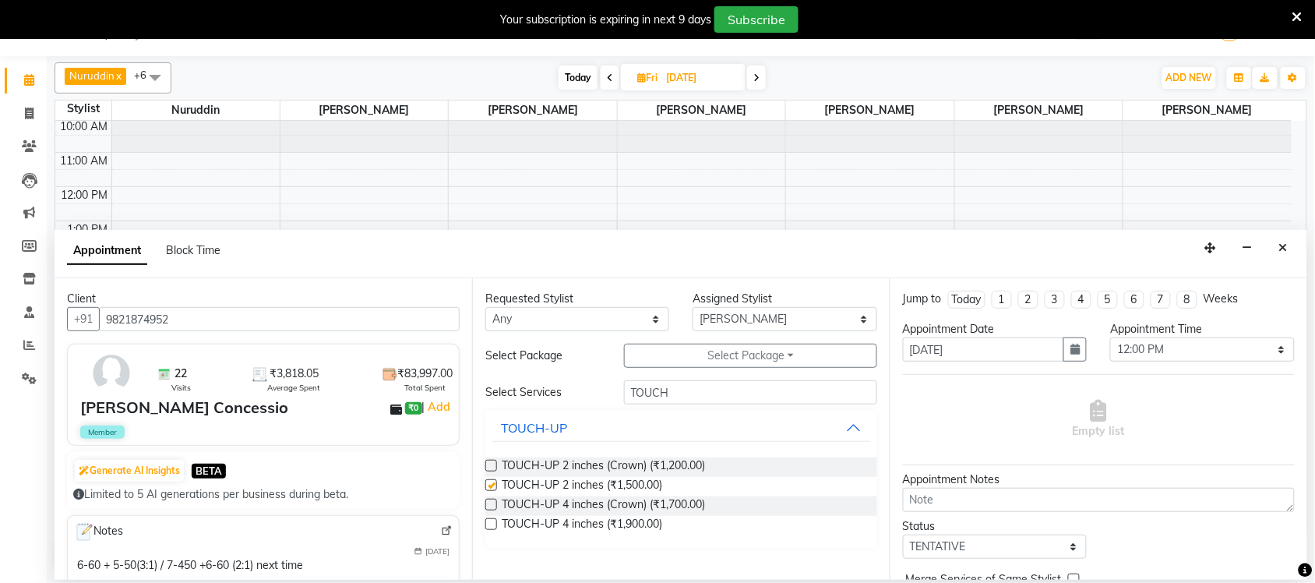
checkbox input "false"
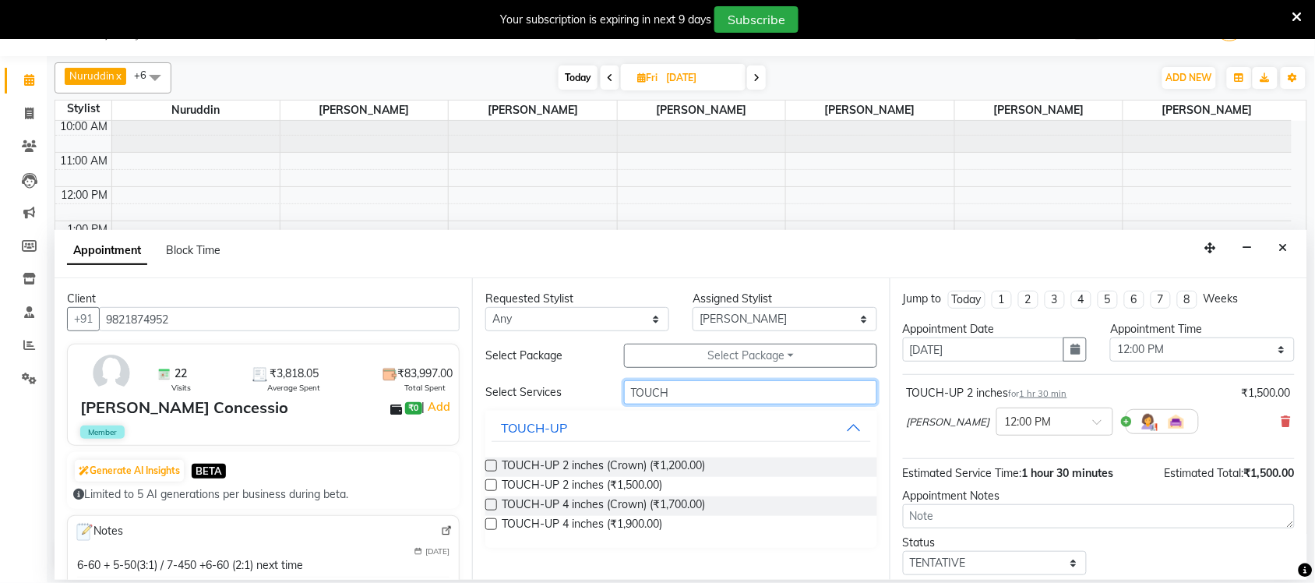
click at [690, 400] on input "TOUCH" at bounding box center [750, 392] width 253 height 24
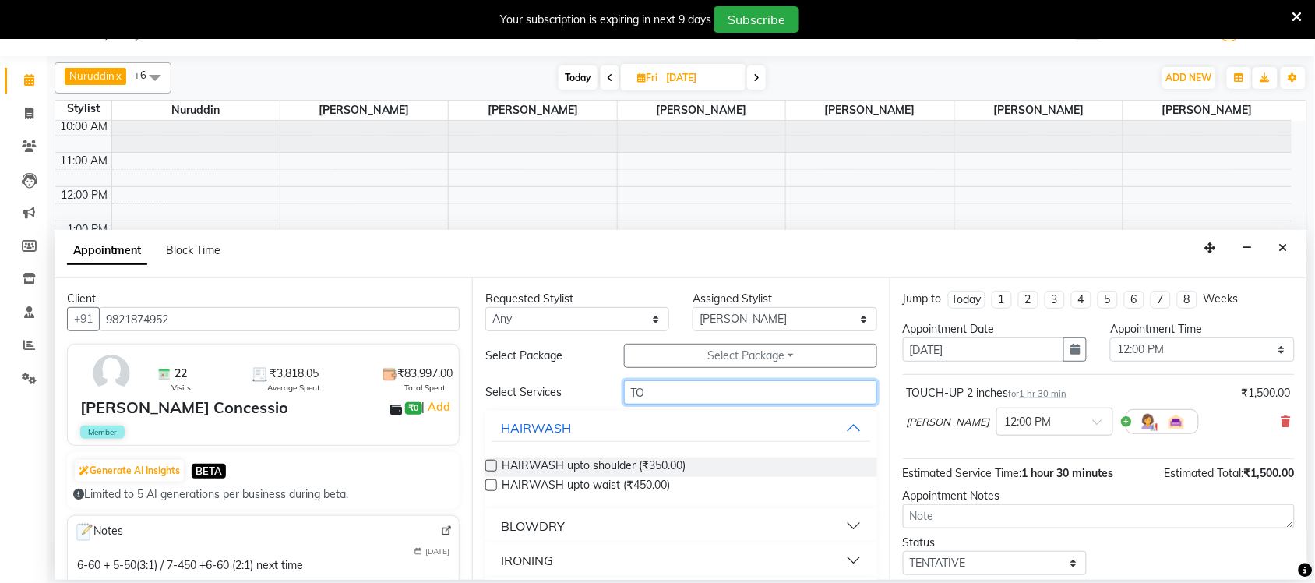
type input "T"
type input "FILL"
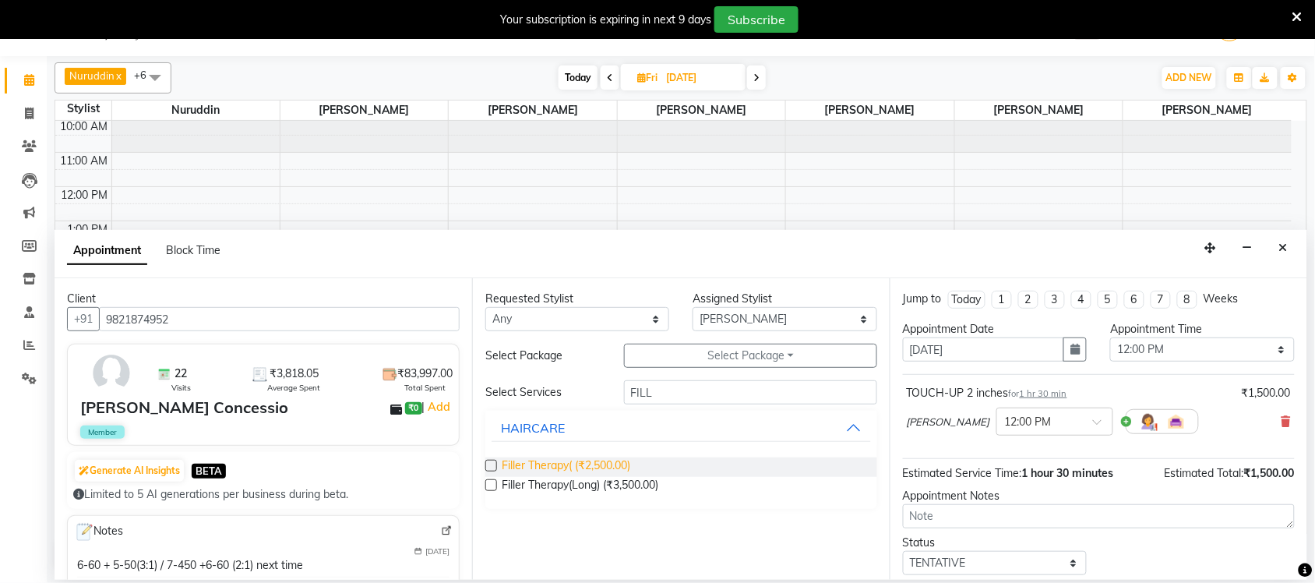
click at [575, 461] on span "Filler Therapy( (₹2,500.00)" at bounding box center [566, 466] width 129 height 19
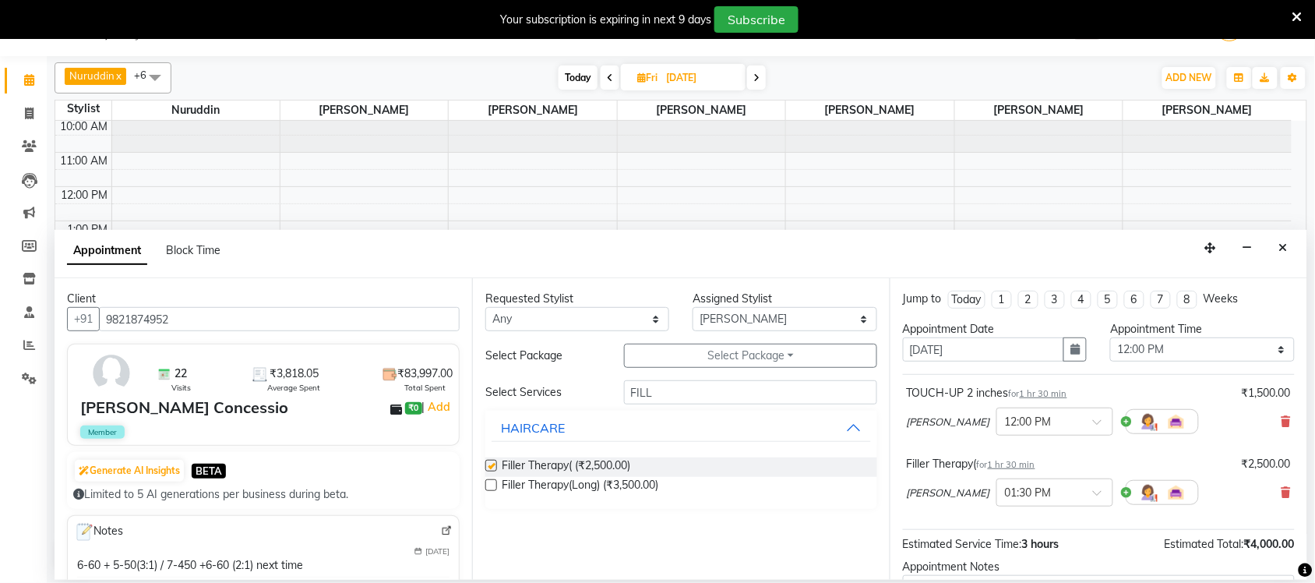
checkbox input "false"
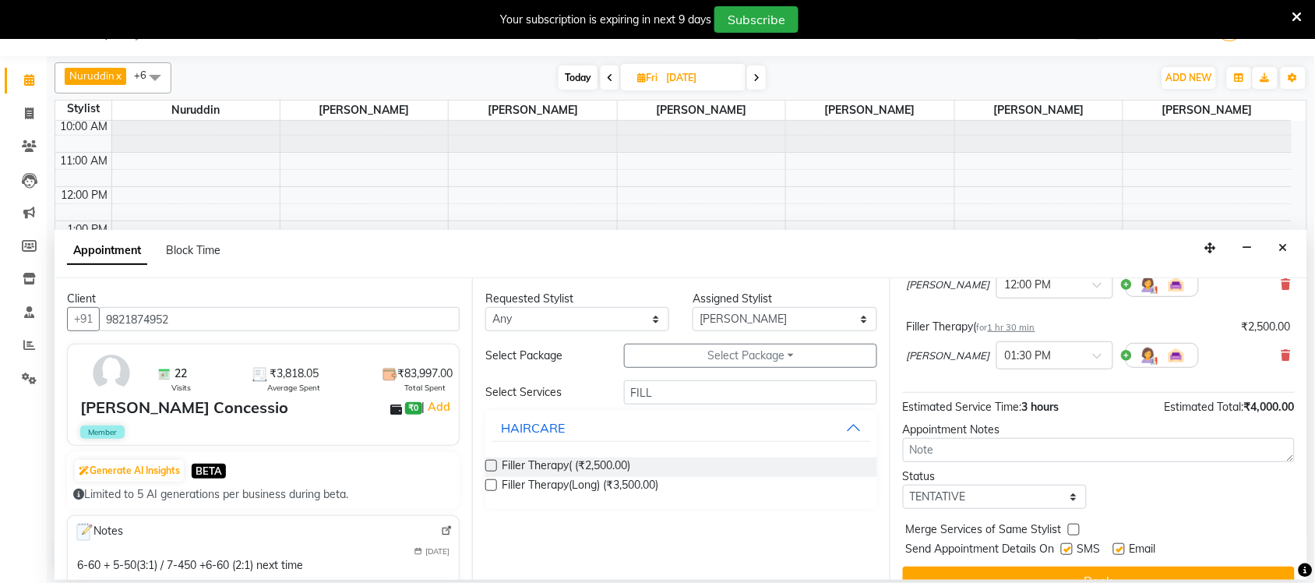
scroll to position [165, 0]
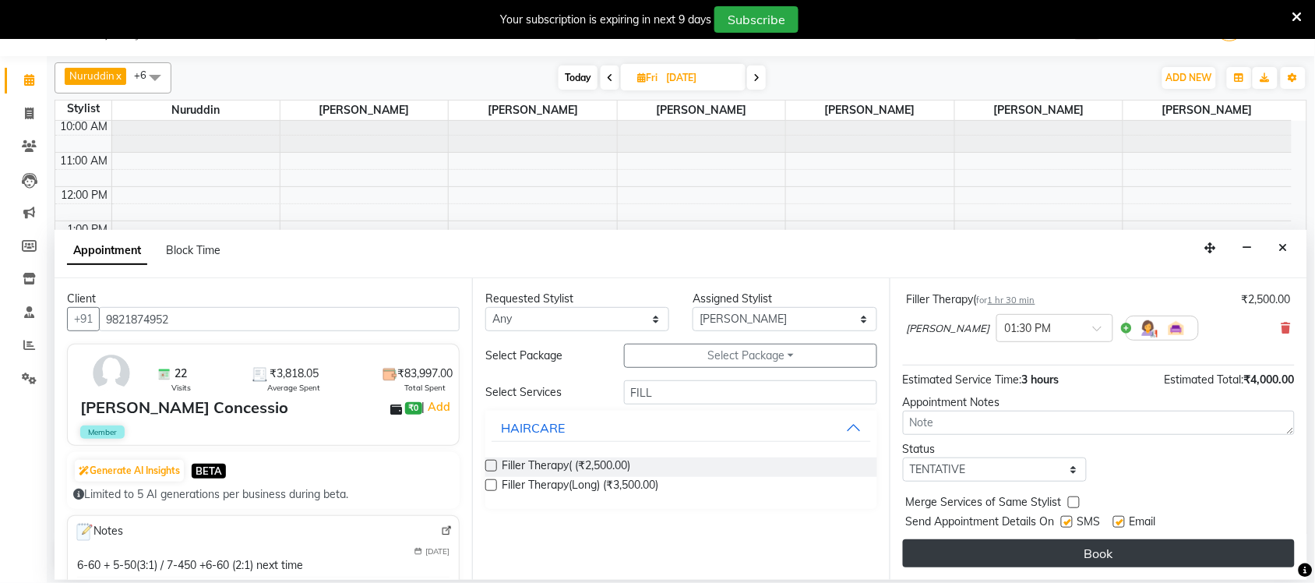
click at [1073, 551] on button "Book" at bounding box center [1099, 553] width 392 height 28
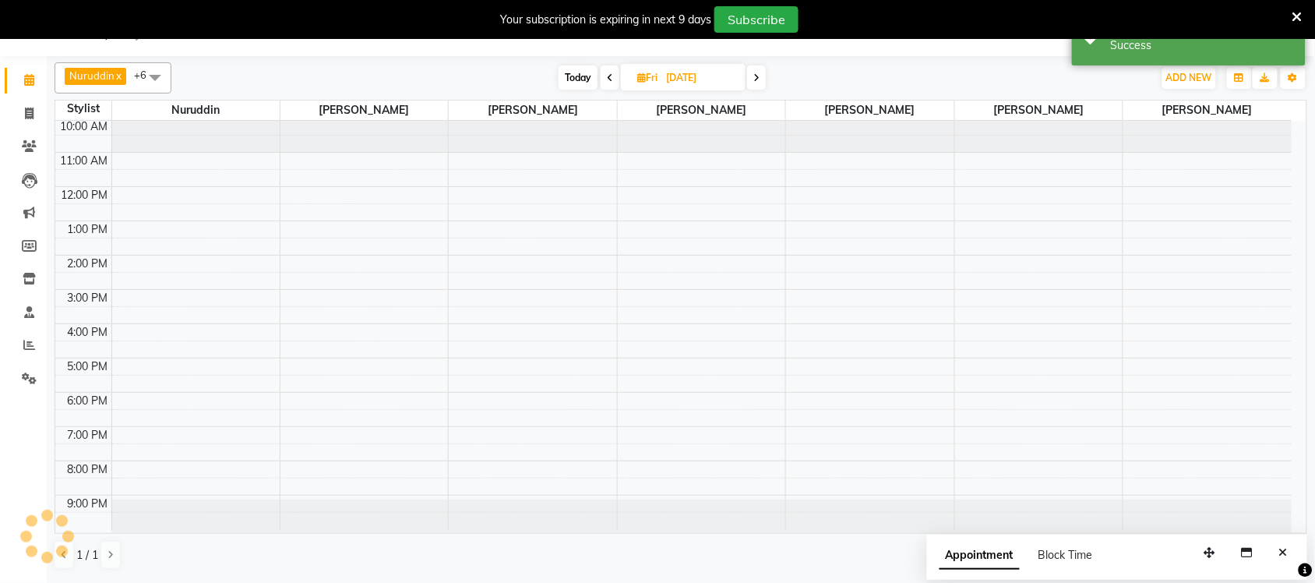
scroll to position [0, 0]
